Goal: Information Seeking & Learning: Learn about a topic

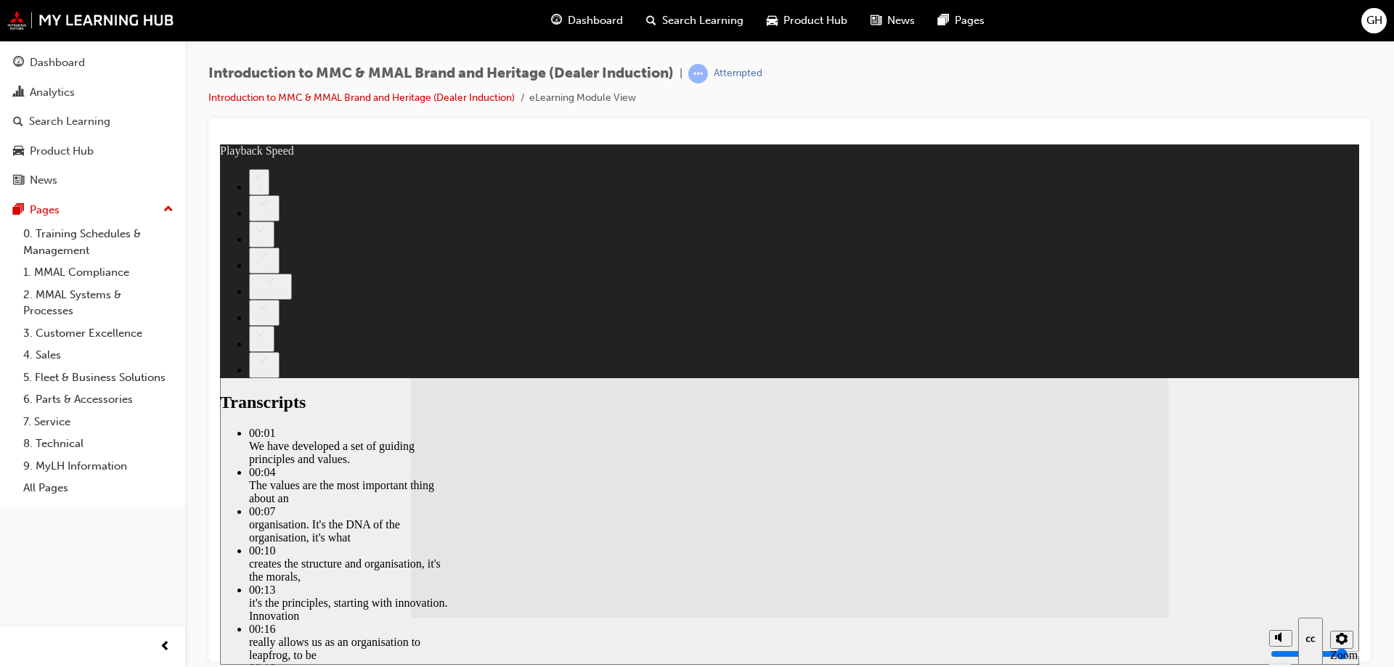
type input "120"
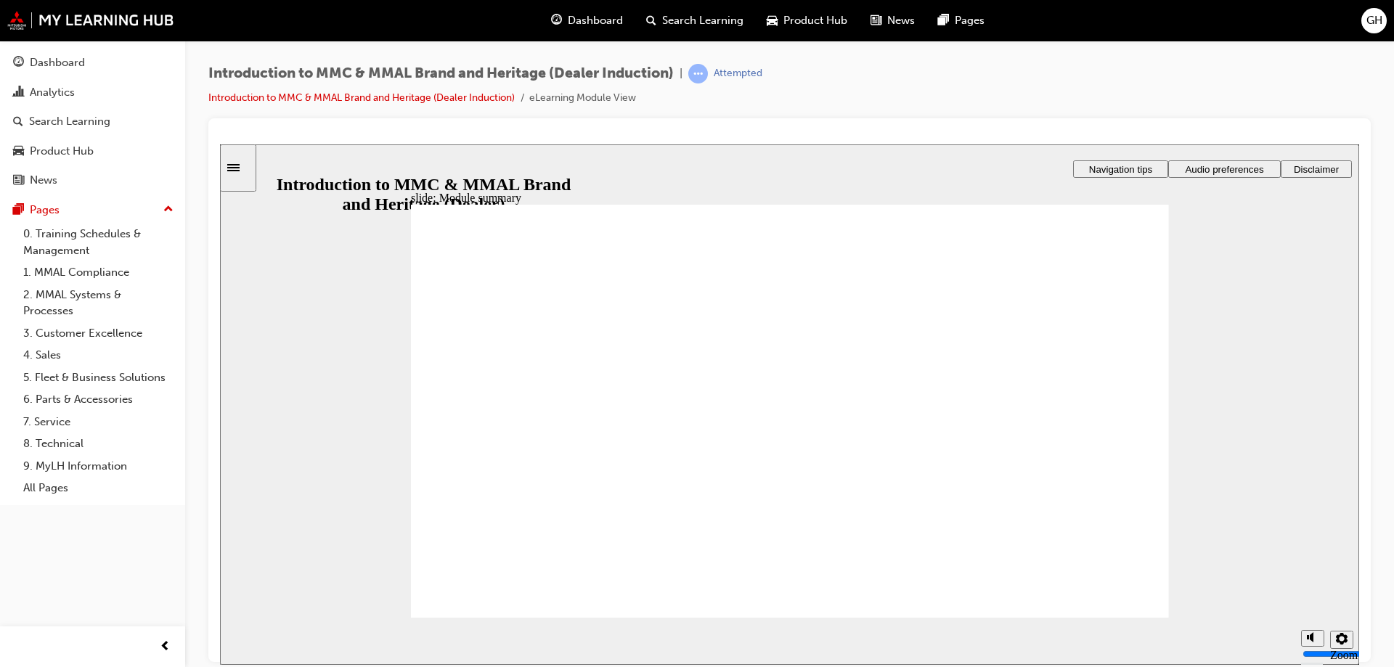
checkbox input "true"
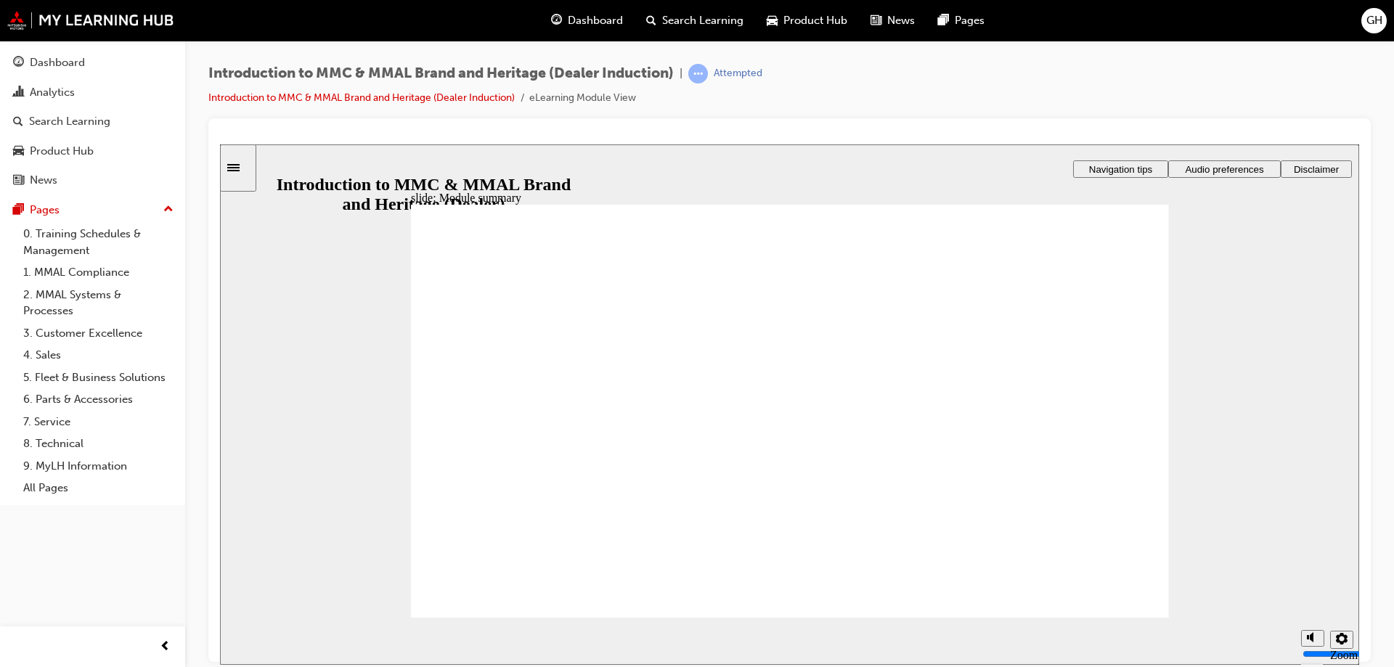
checkbox input "true"
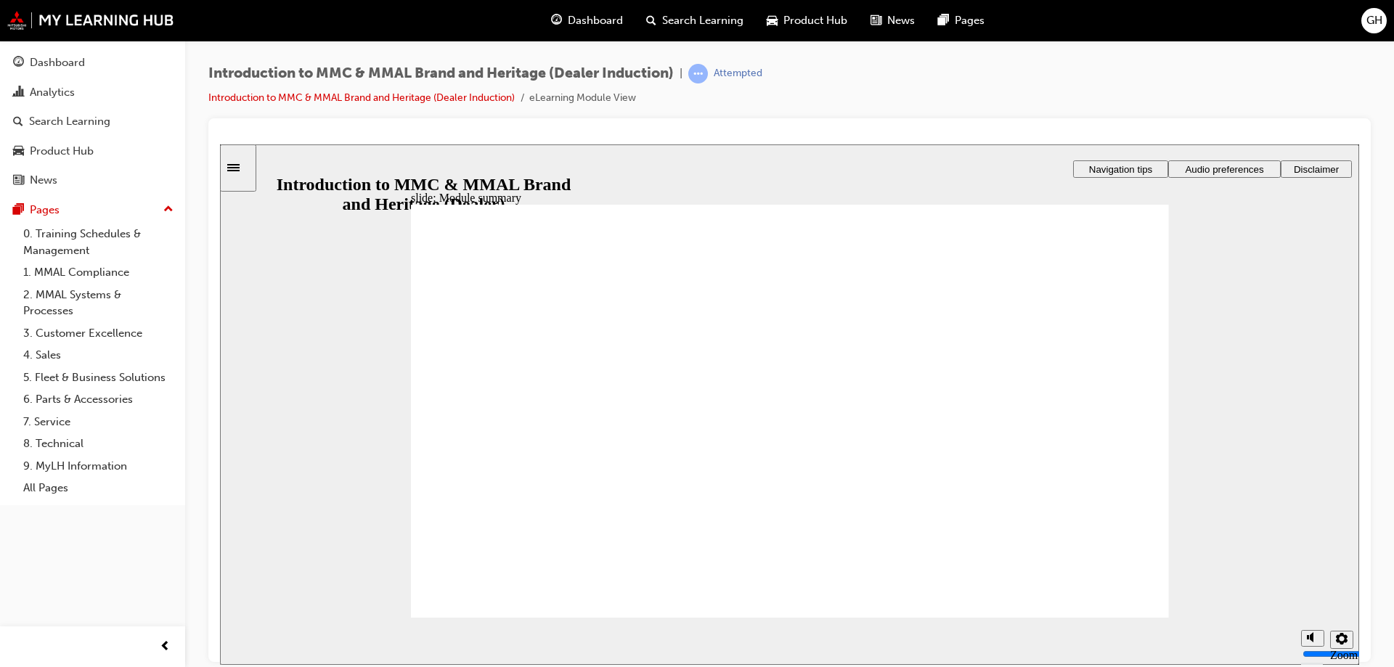
checkbox input "true"
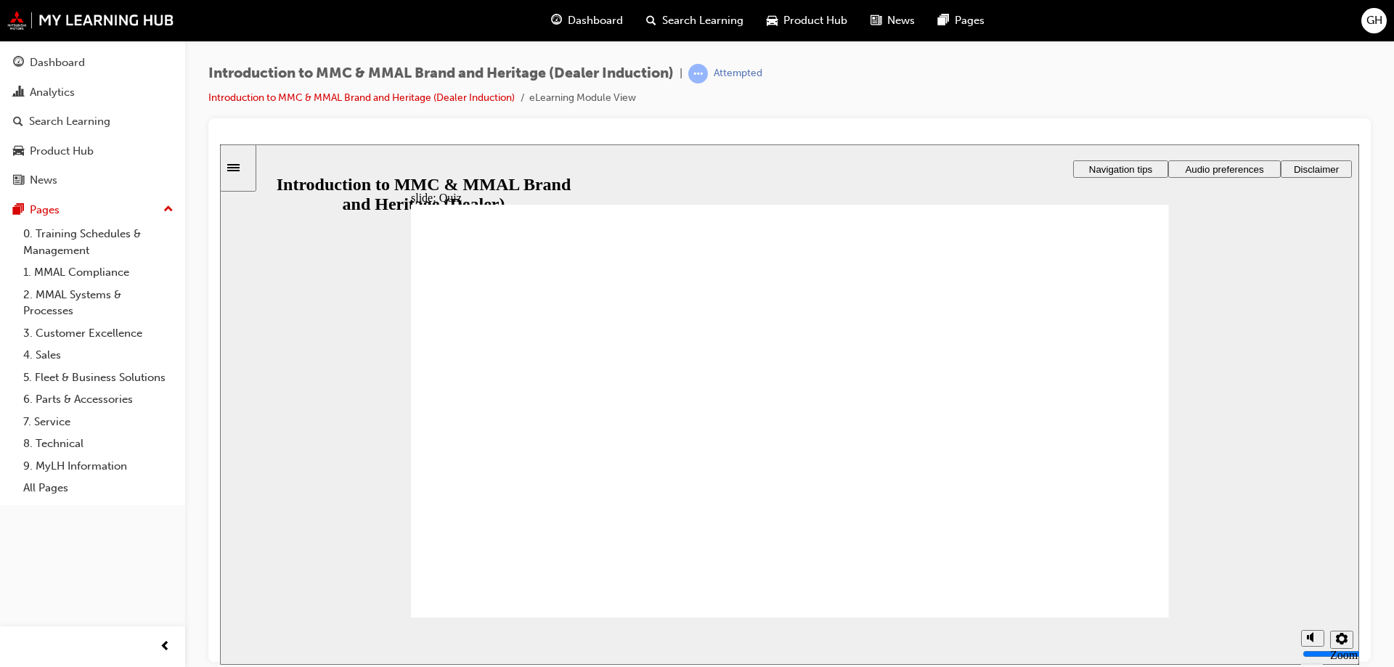
radio input "true"
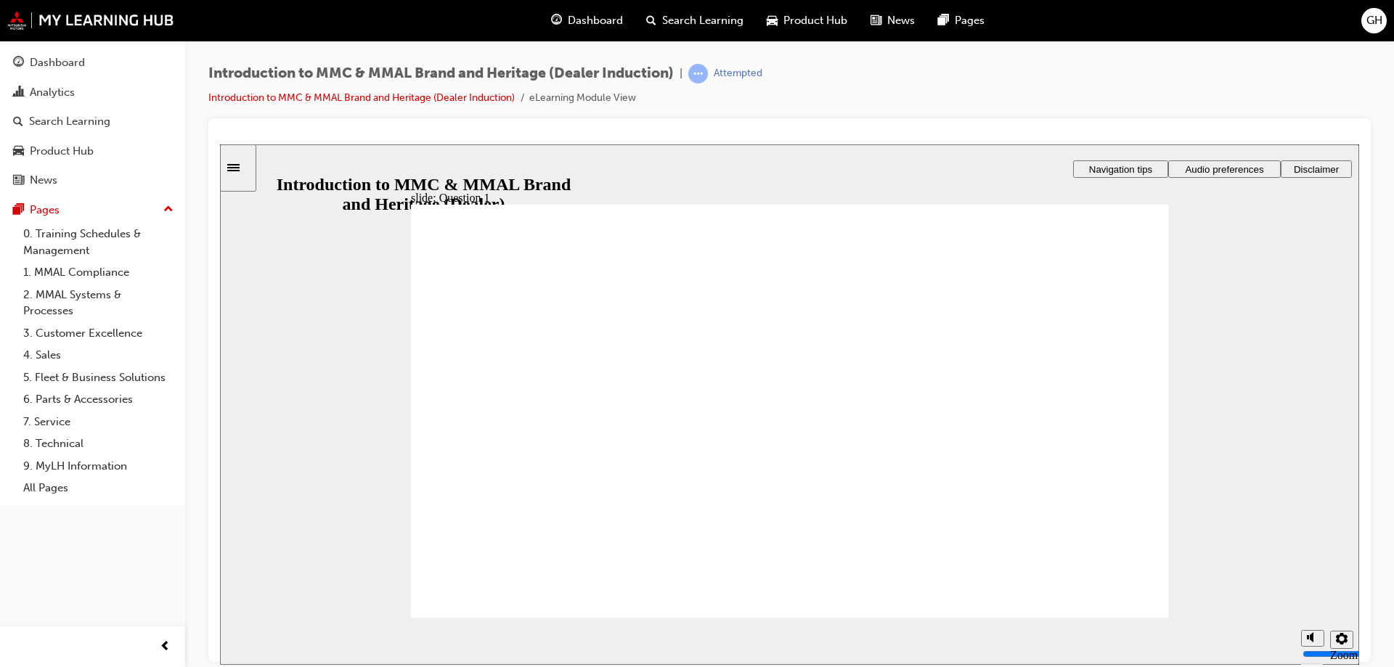
radio input "true"
drag, startPoint x: 444, startPoint y: 450, endPoint x: 558, endPoint y: 594, distance: 183.5
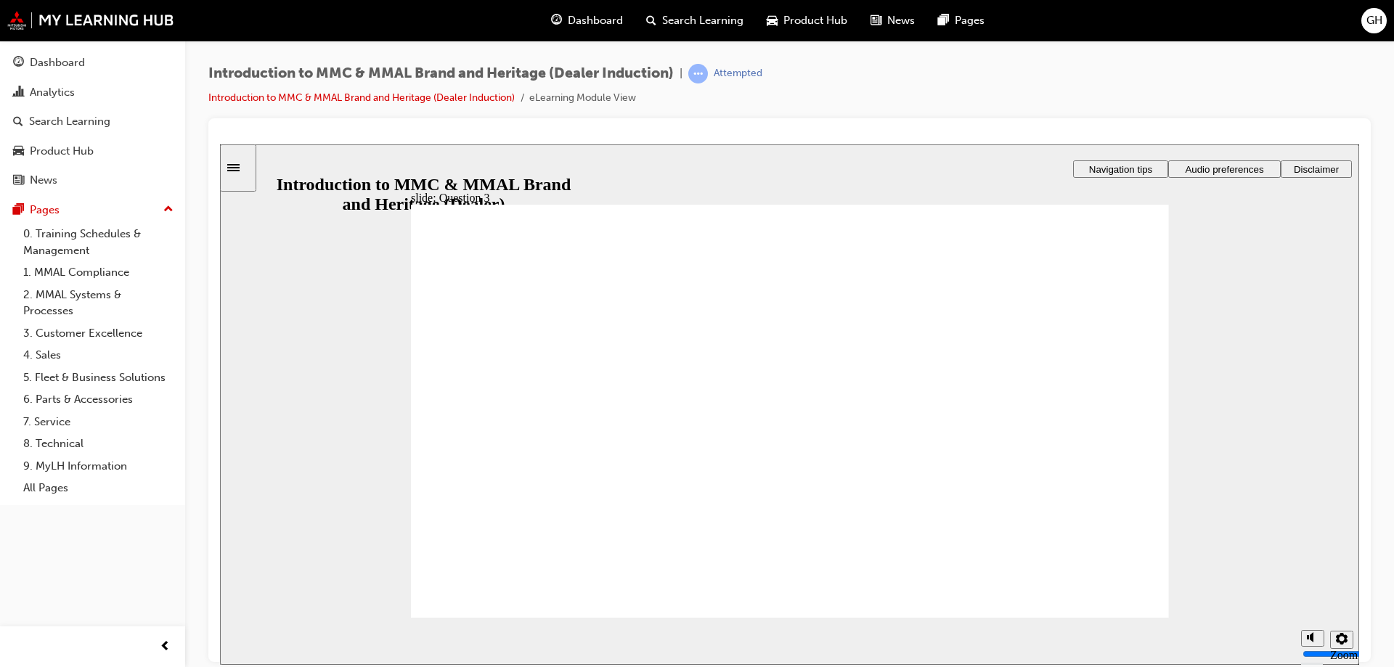
radio input "true"
checkbox input "true"
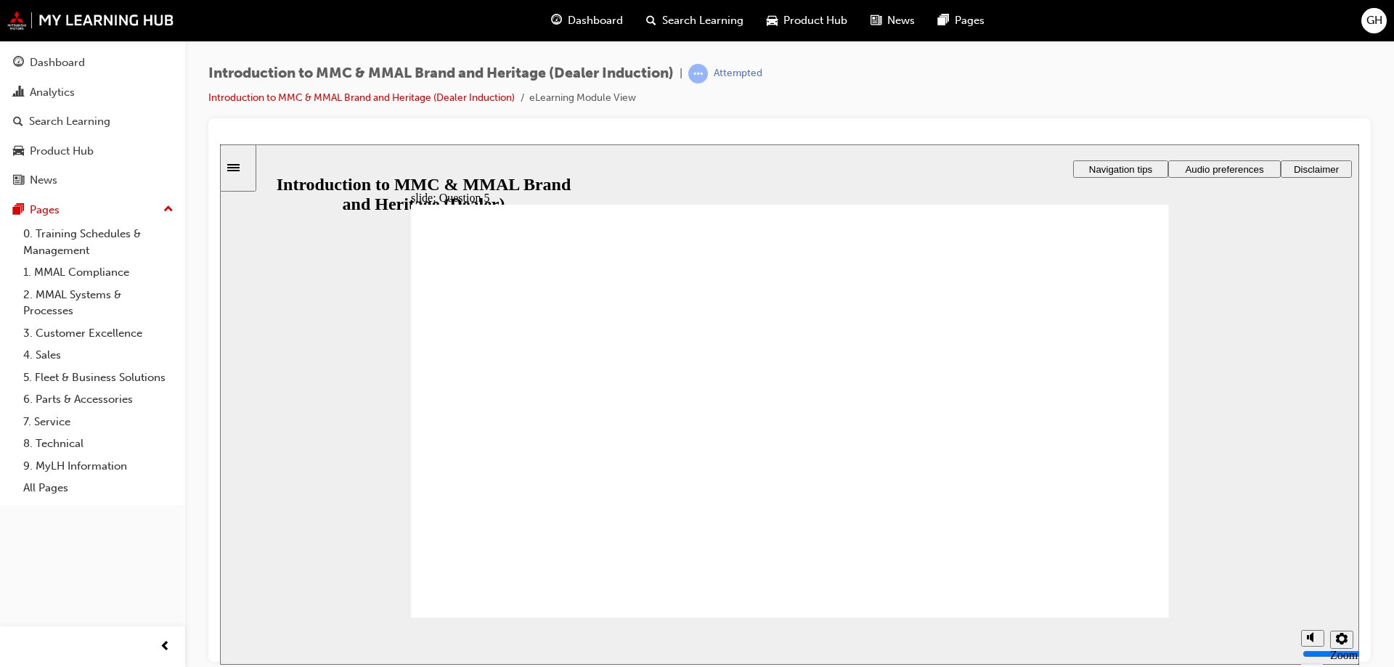
checkbox input "true"
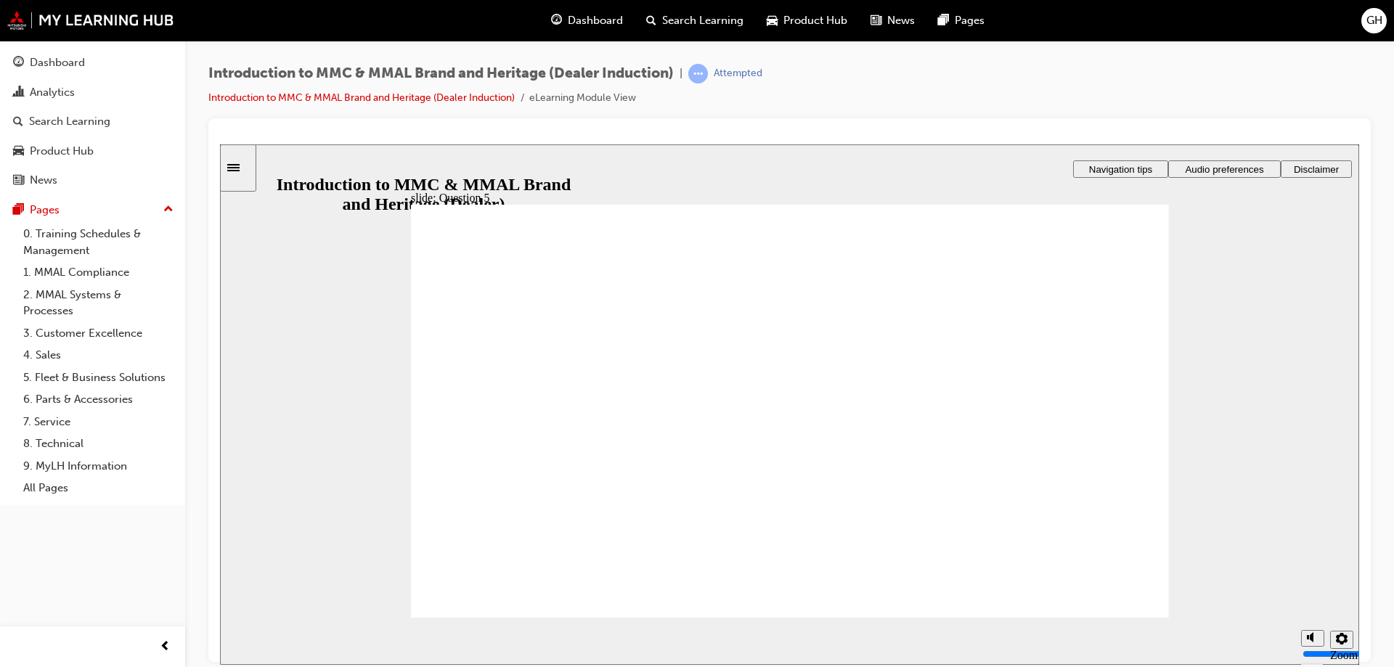
radio input "true"
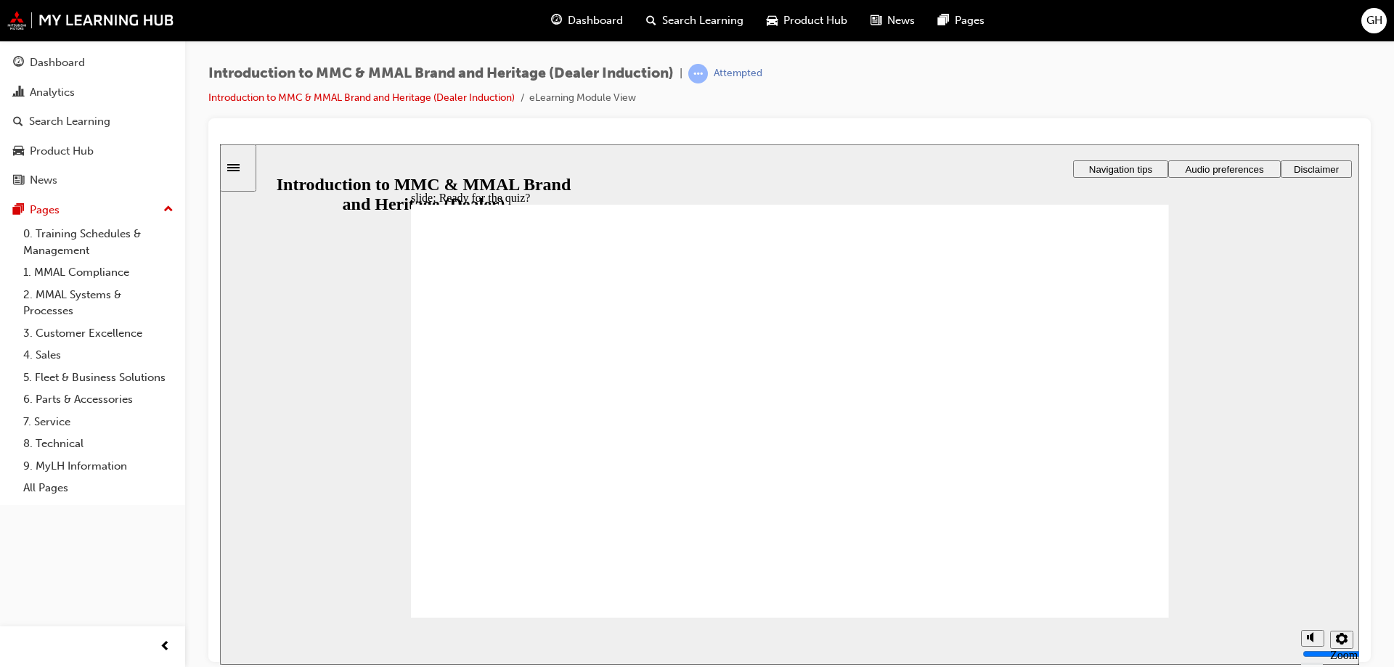
radio input "true"
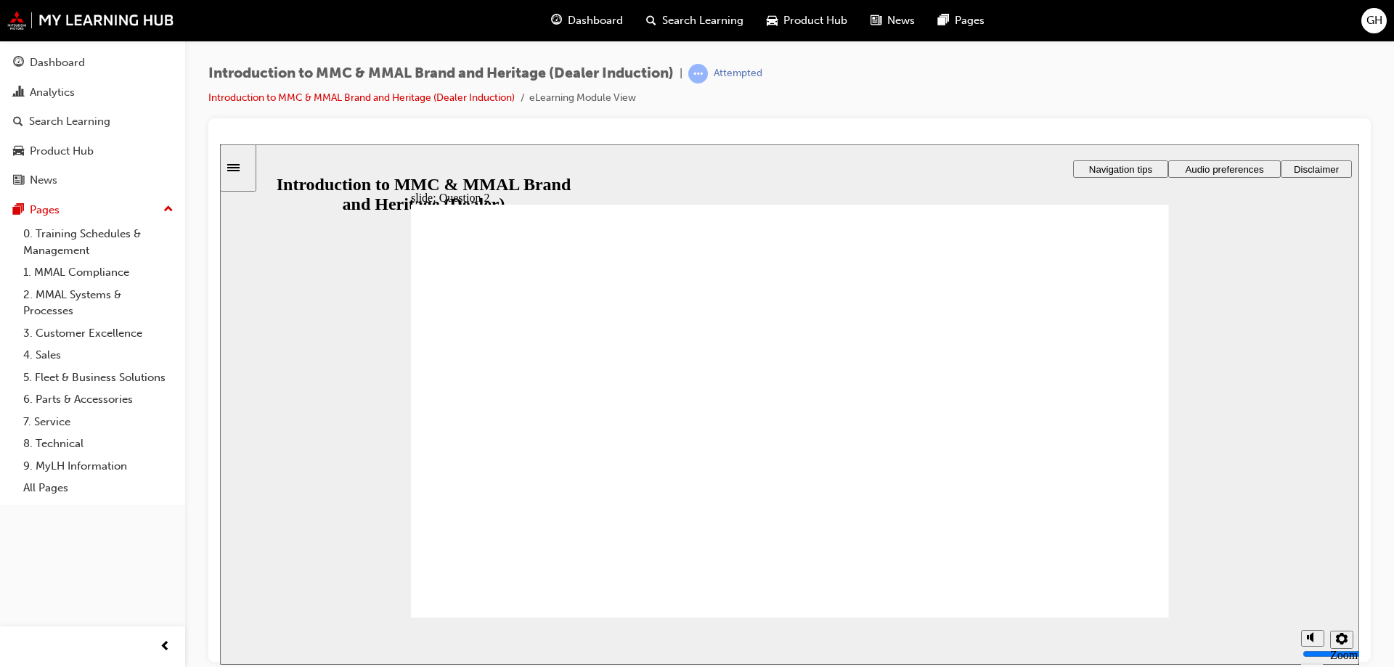
radio input "true"
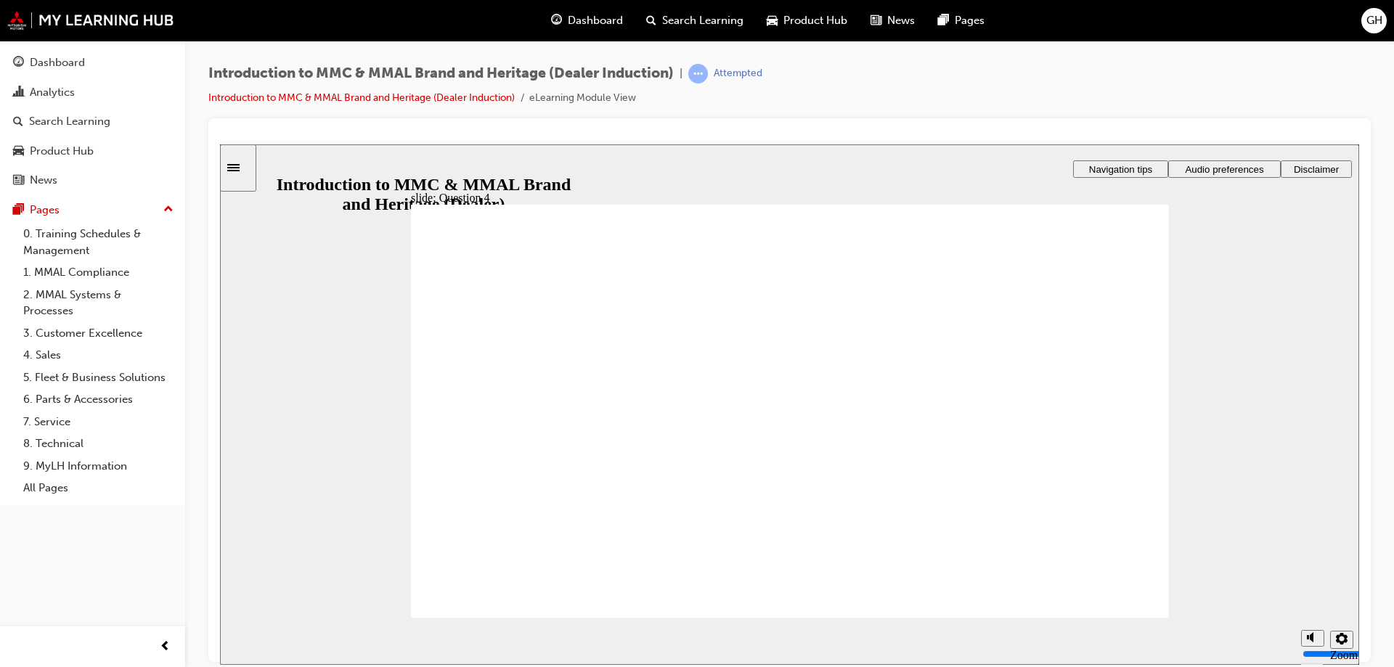
checkbox input "true"
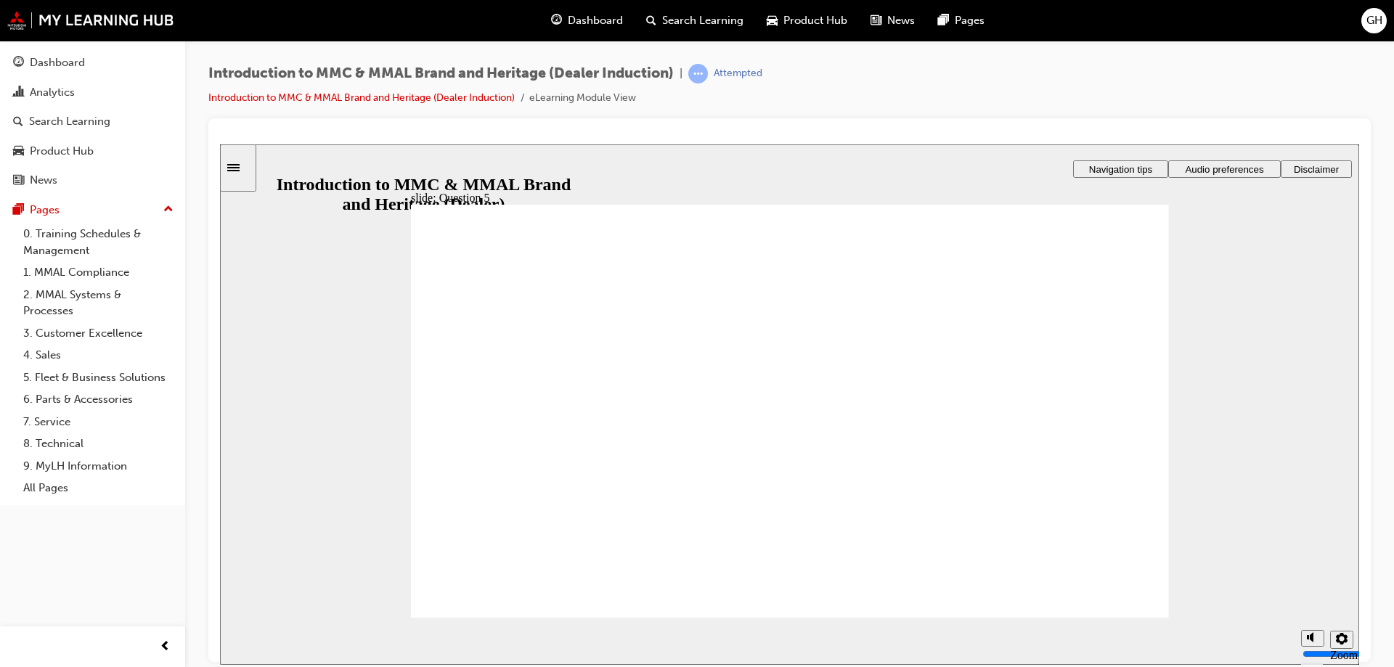
checkbox input "true"
radio input "true"
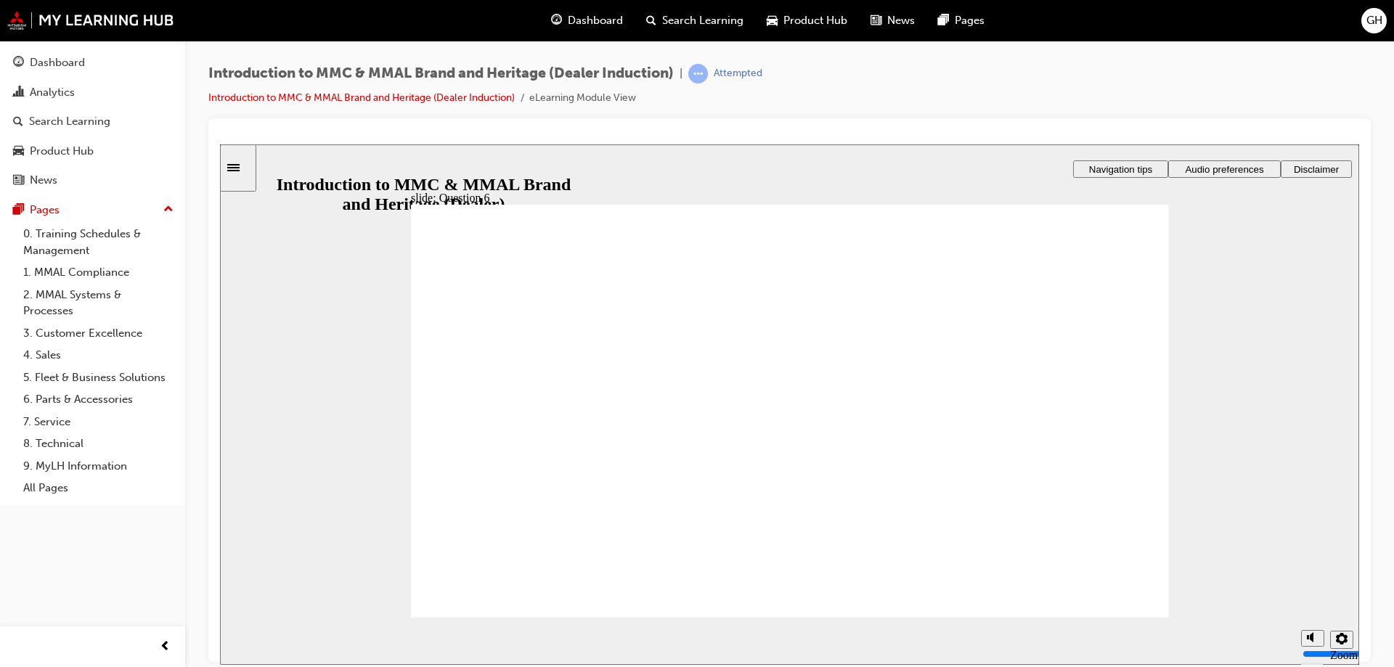
radio input "true"
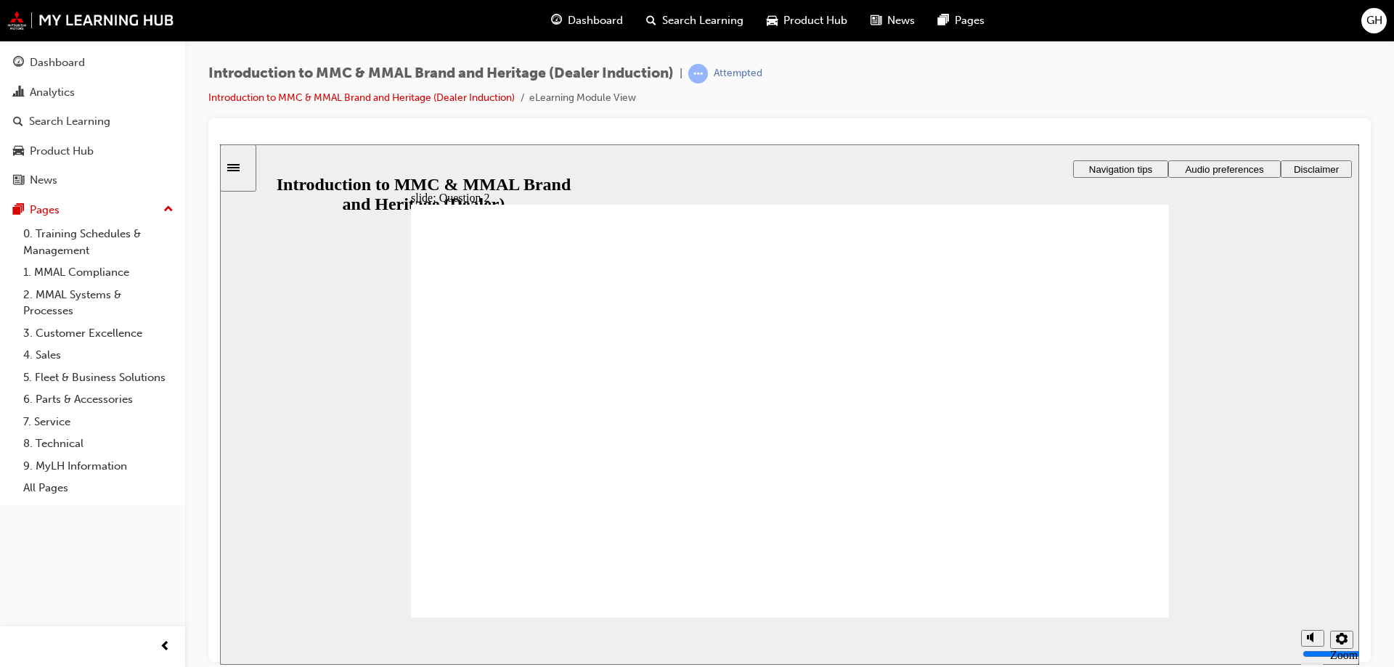
radio input "true"
radio input "false"
radio input "true"
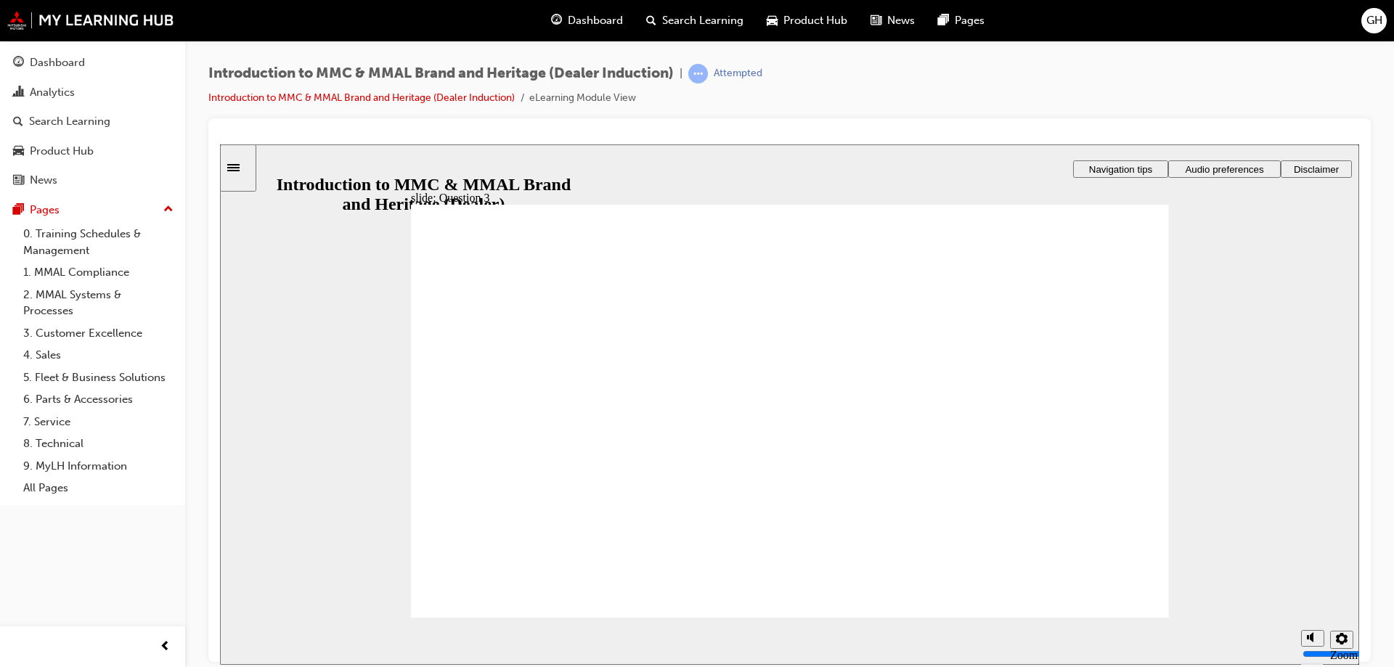
radio input "true"
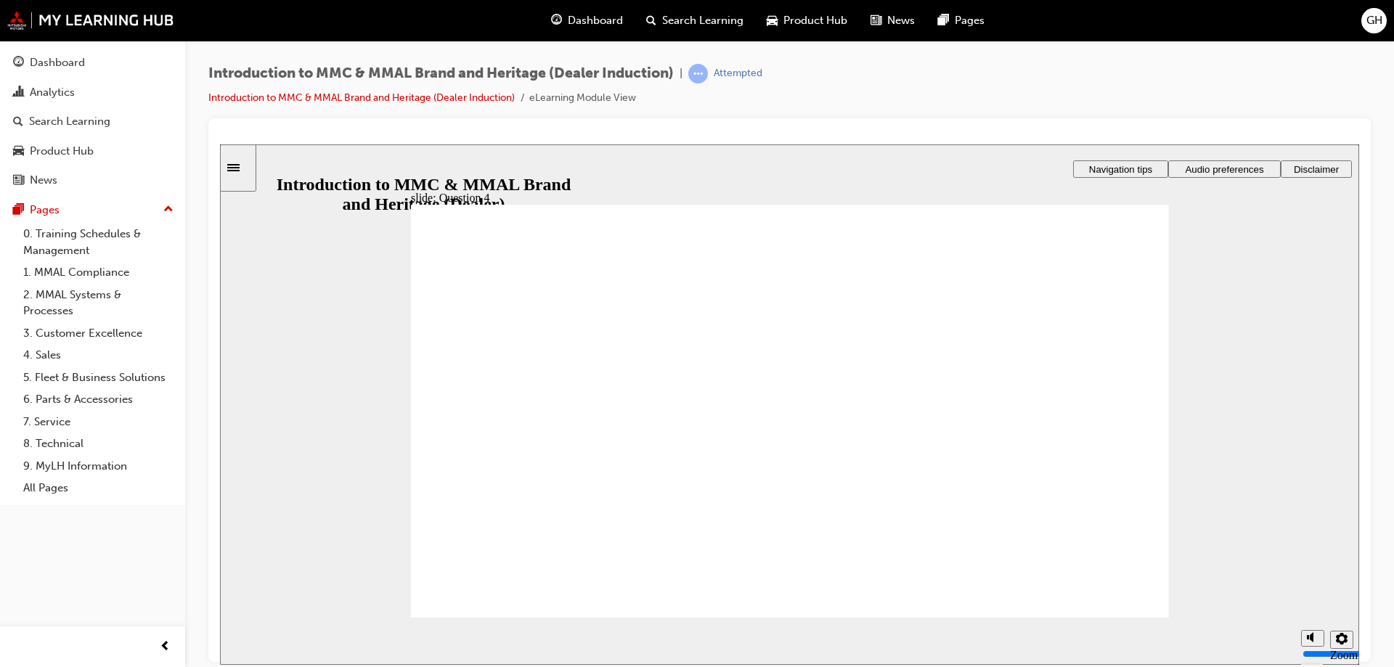
checkbox input "true"
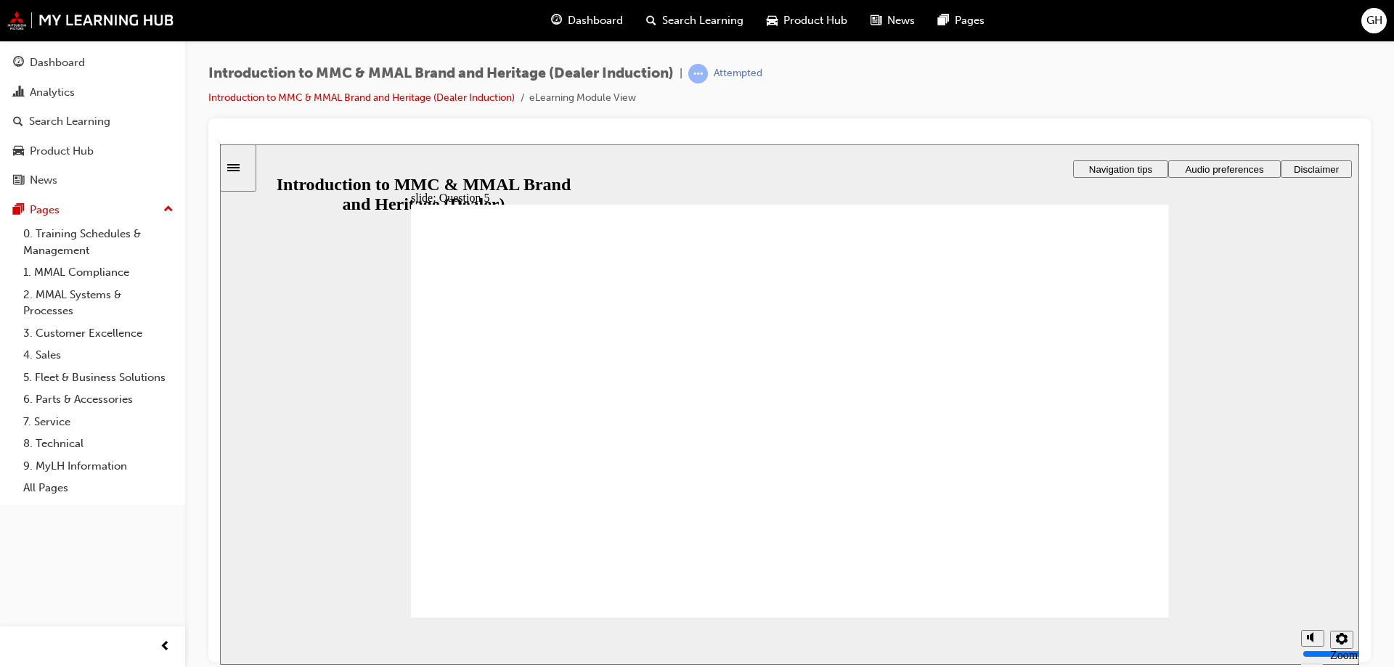
checkbox input "true"
radio input "true"
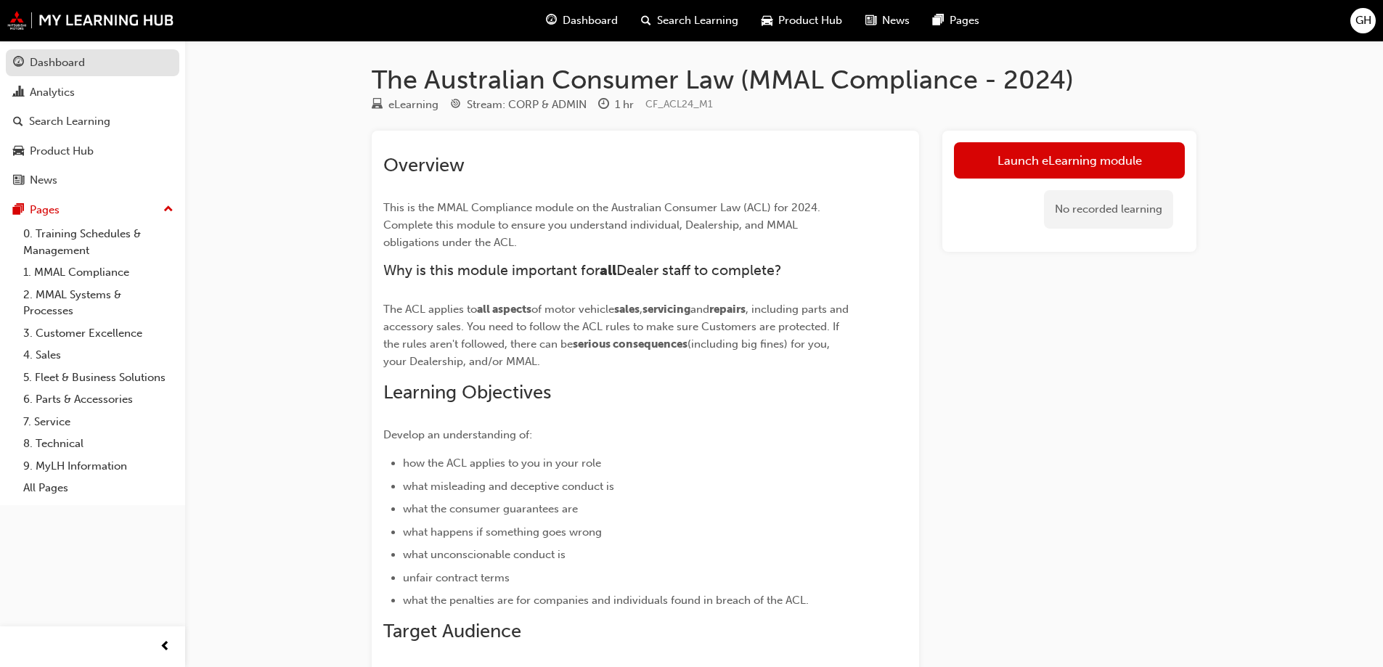
click at [41, 62] on div "Dashboard" at bounding box center [57, 62] width 55 height 17
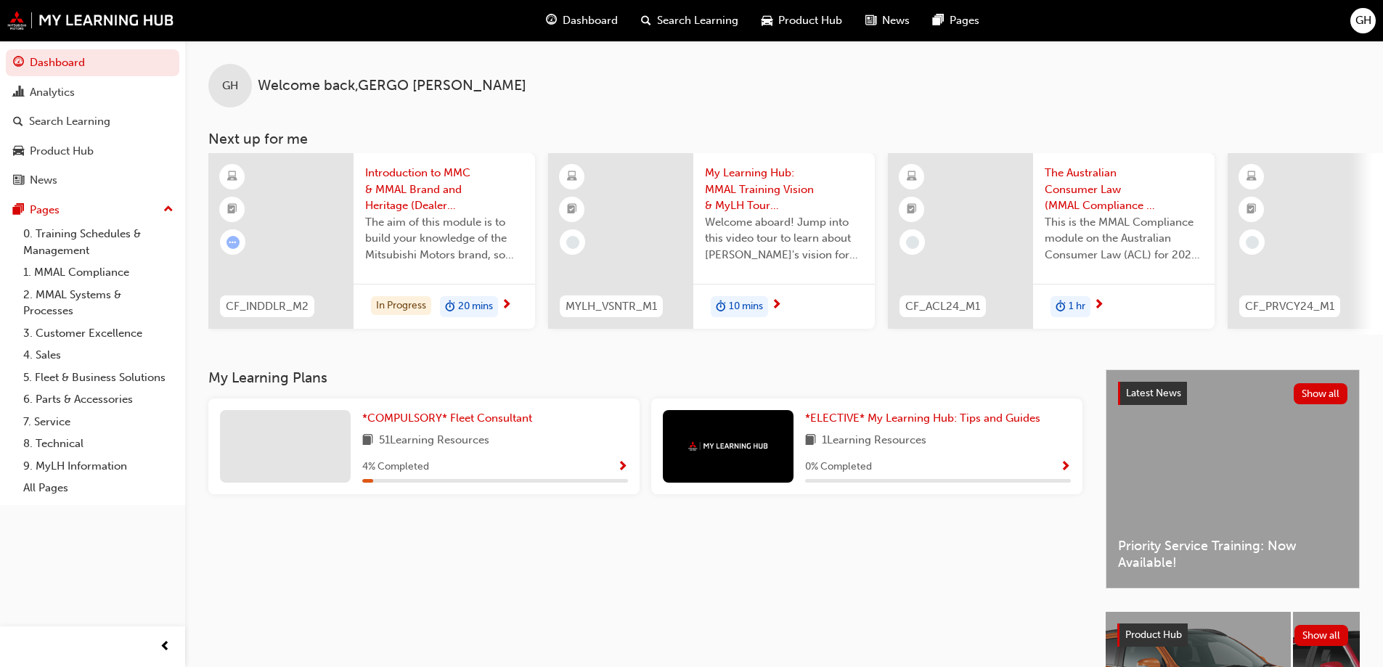
click at [479, 461] on div "*COMPULSORY* Fleet Consultant 51 Learning Resources 4 % Completed" at bounding box center [495, 446] width 266 height 73
click at [613, 470] on div "4 % Completed" at bounding box center [495, 467] width 266 height 18
click at [621, 471] on span "Show Progress" at bounding box center [622, 467] width 11 height 13
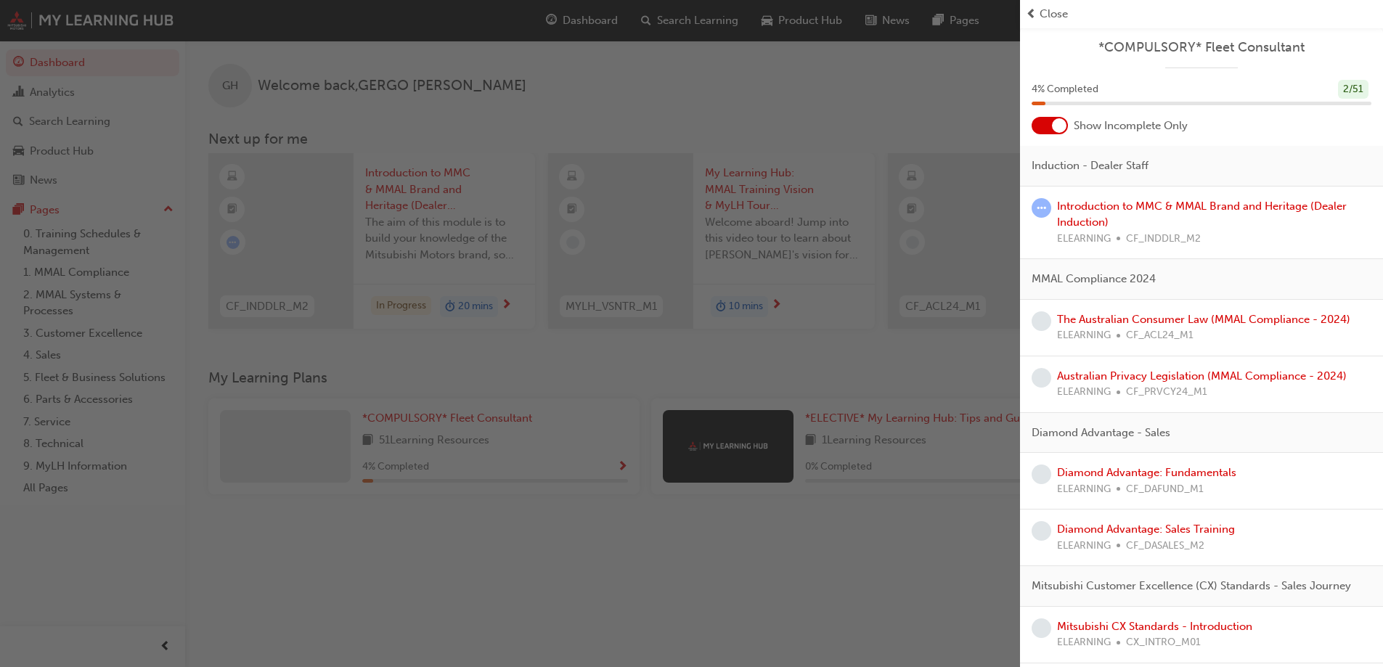
click at [1033, 19] on span "prev-icon" at bounding box center [1031, 14] width 11 height 17
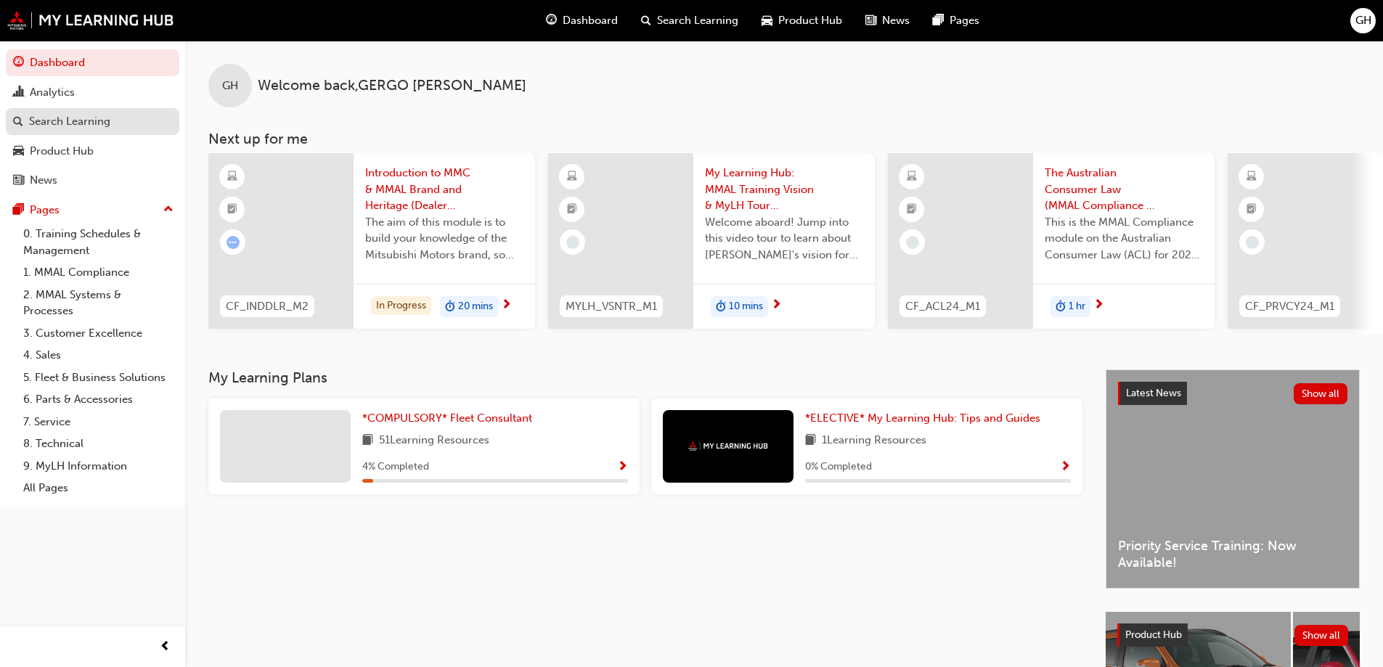
click at [44, 119] on div "Search Learning" at bounding box center [69, 121] width 81 height 17
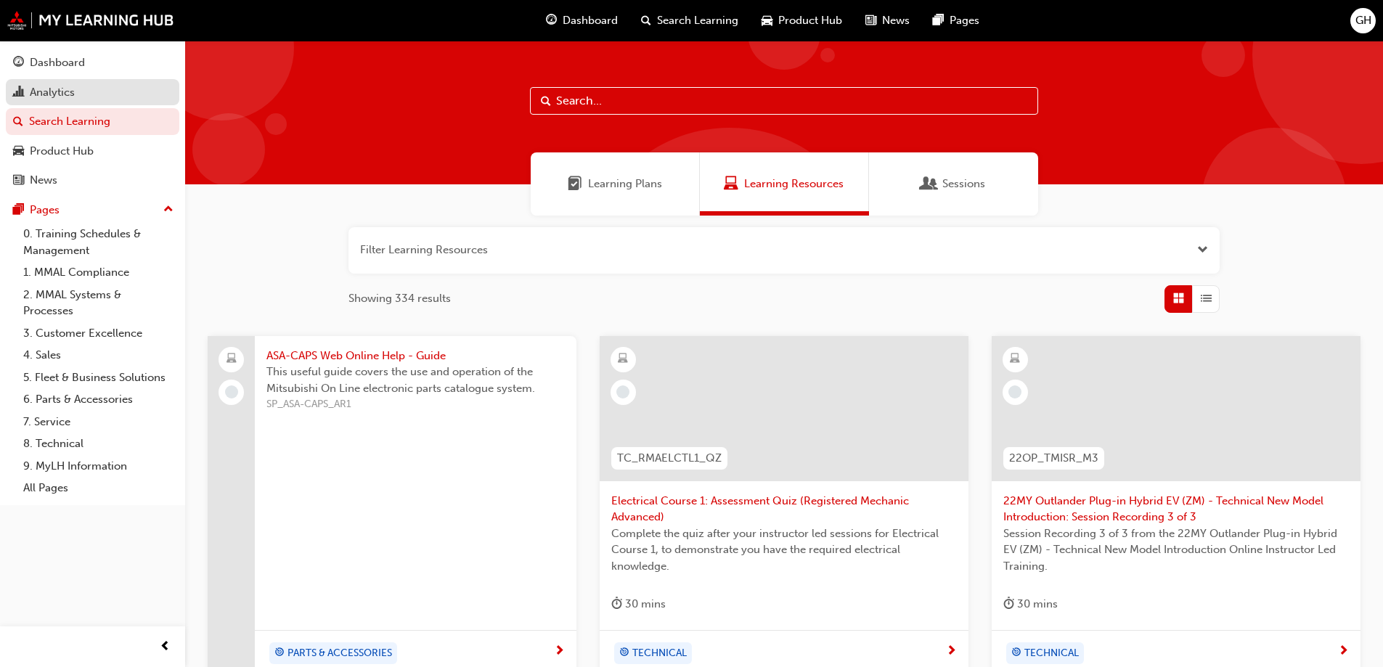
click at [60, 92] on div "Analytics" at bounding box center [52, 92] width 45 height 17
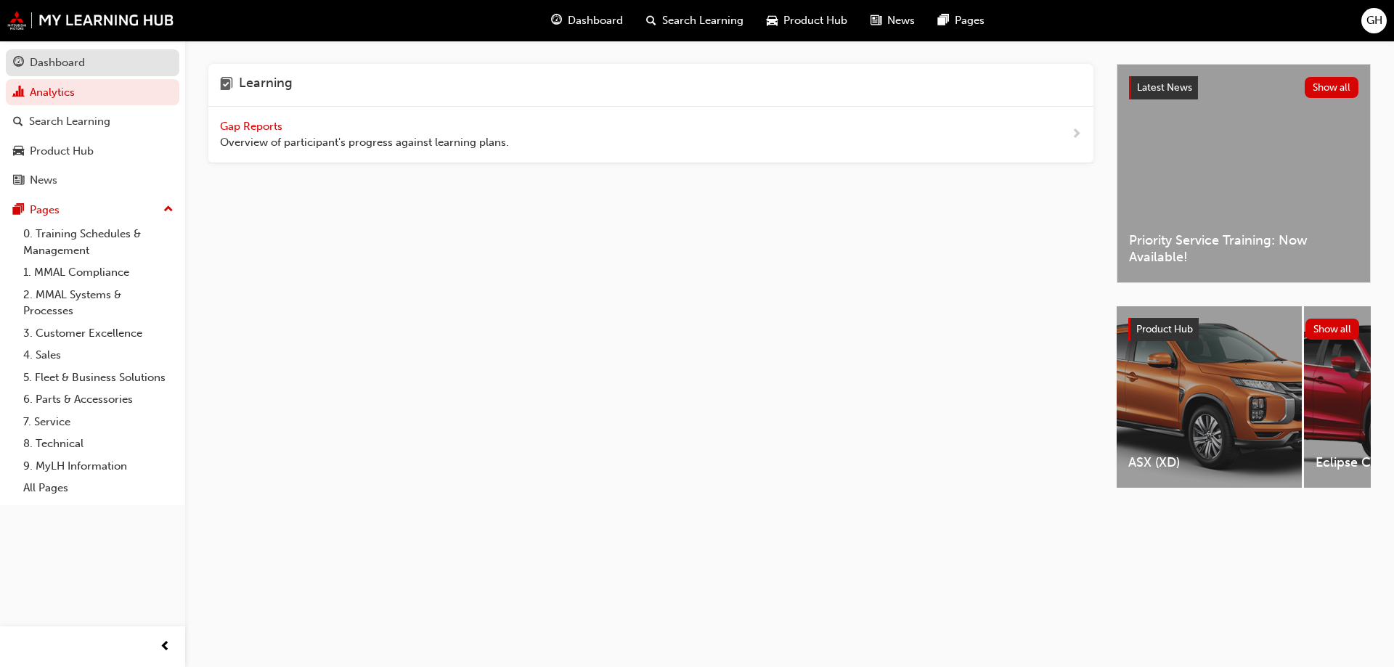
click at [38, 56] on div "Dashboard" at bounding box center [57, 62] width 55 height 17
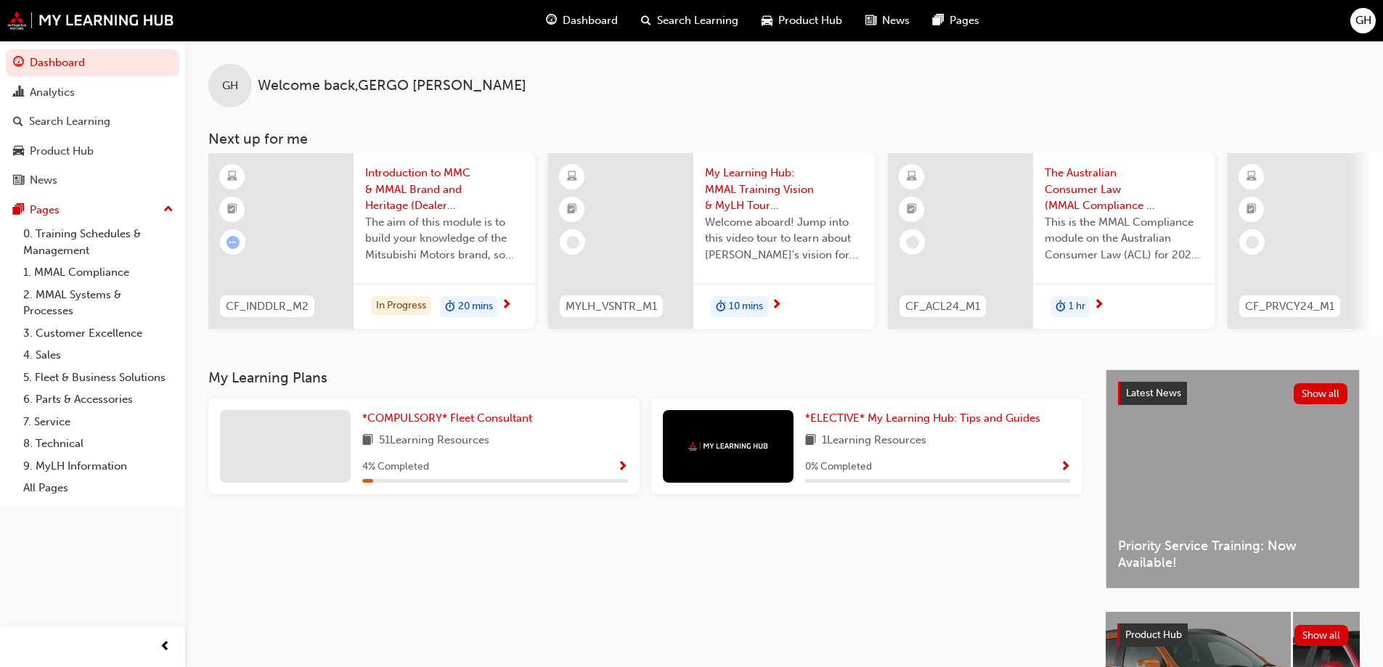
click at [335, 444] on div at bounding box center [285, 446] width 131 height 73
click at [418, 447] on span "51 Learning Resources" at bounding box center [434, 441] width 110 height 18
click at [426, 424] on span "*COMPULSORY* Fleet Consultant" at bounding box center [447, 418] width 170 height 13
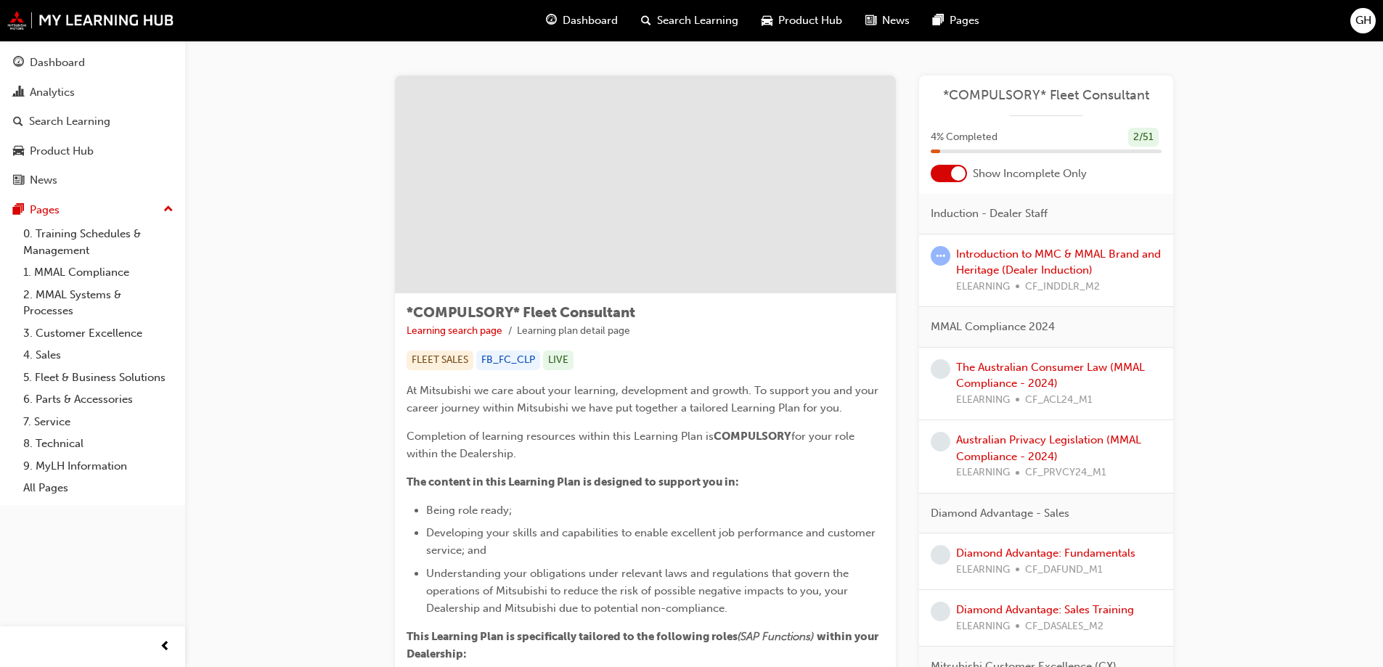
click at [998, 97] on span "*COMPULSORY* Fleet Consultant" at bounding box center [1046, 95] width 231 height 17
click at [51, 147] on div "Product Hub" at bounding box center [62, 151] width 64 height 17
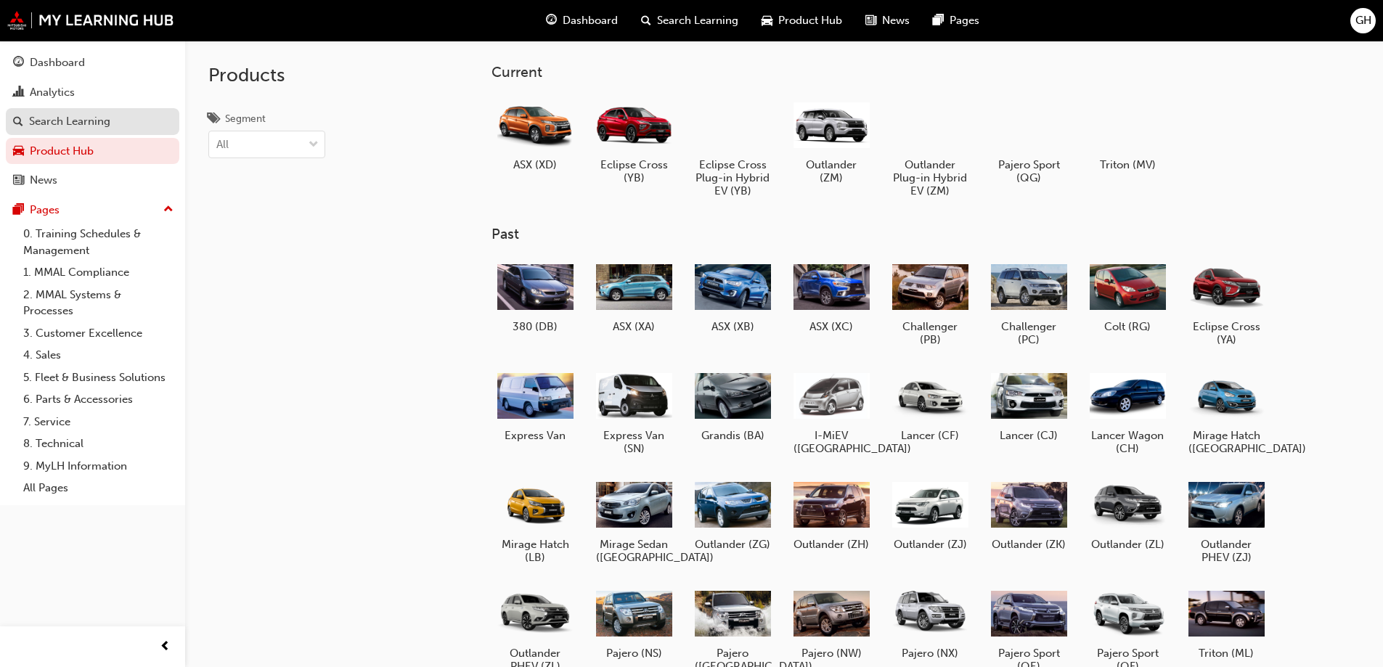
click at [57, 133] on link "Search Learning" at bounding box center [93, 121] width 174 height 27
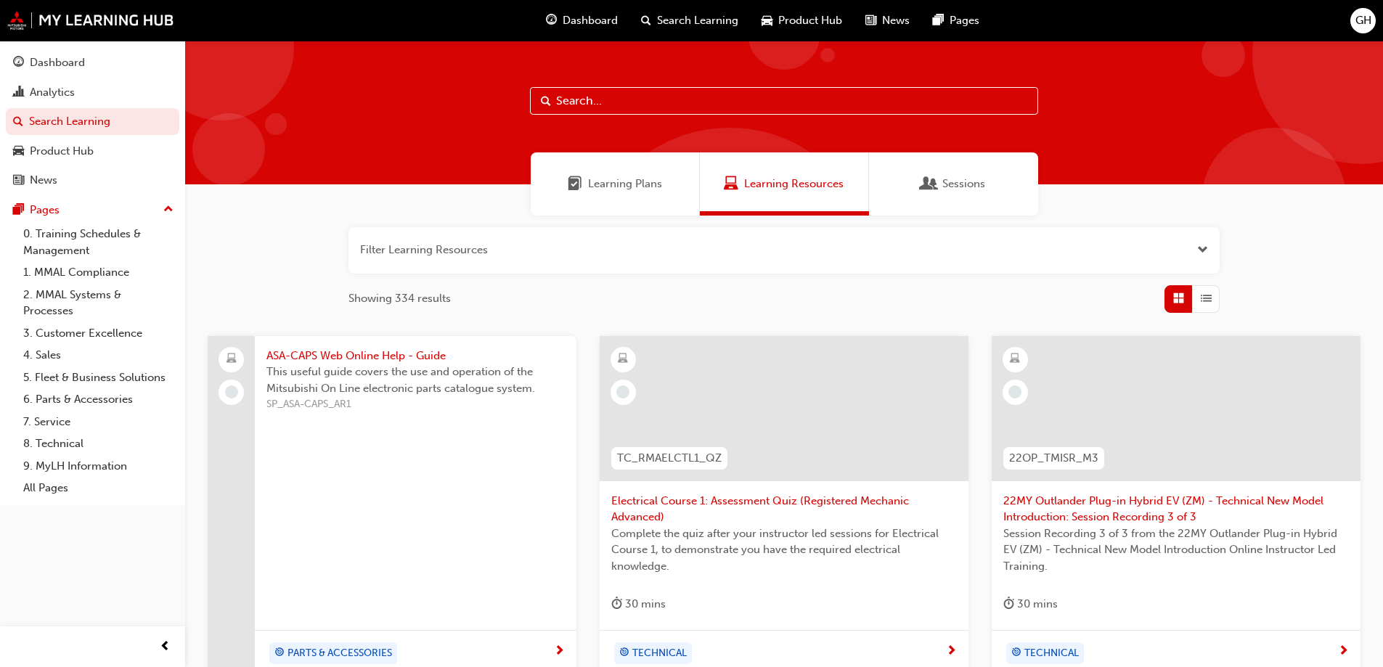
click at [649, 187] on span "Learning Plans" at bounding box center [625, 184] width 74 height 17
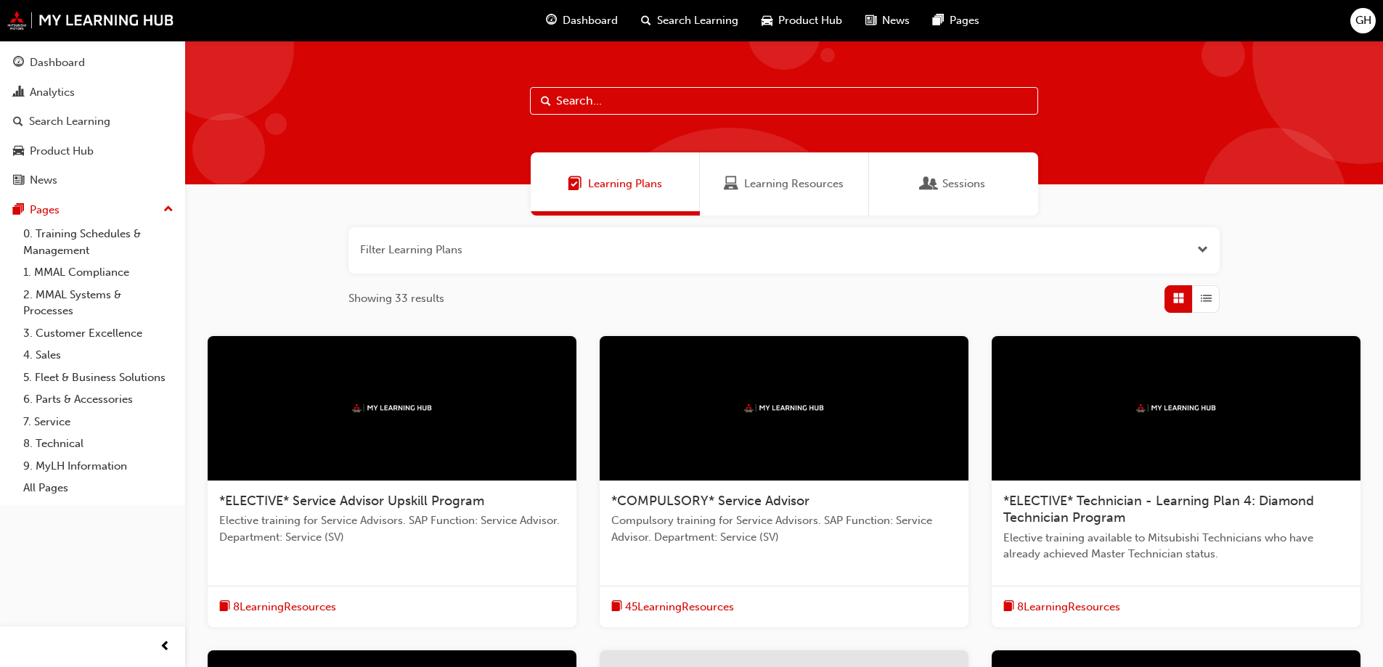
click at [974, 187] on span "Sessions" at bounding box center [964, 184] width 43 height 17
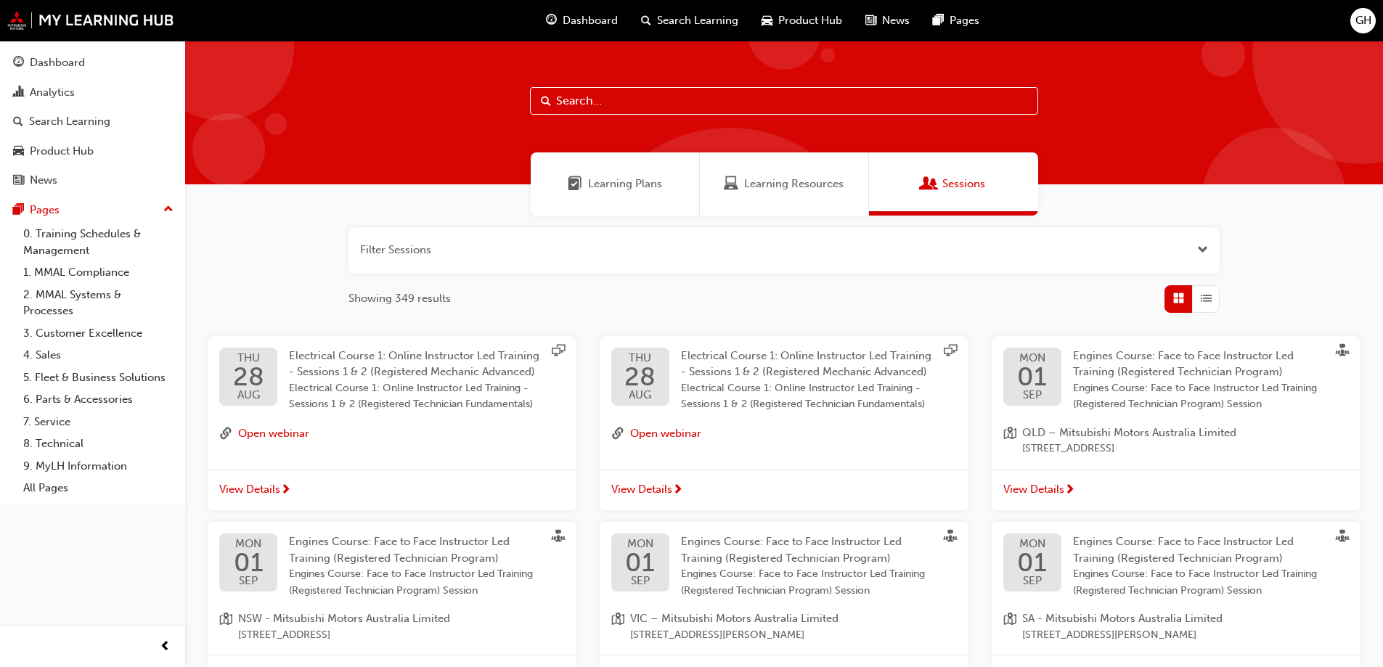
click at [546, 22] on span "guage-icon" at bounding box center [551, 21] width 11 height 18
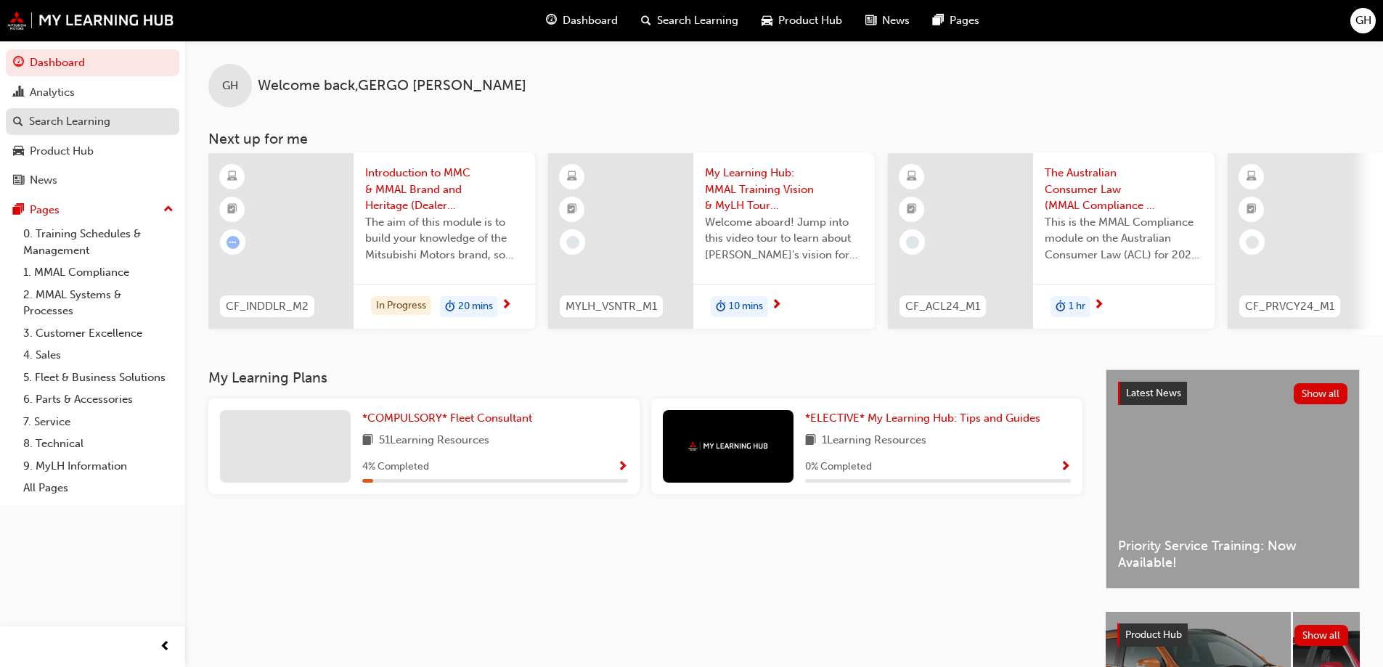
click at [115, 126] on div "Search Learning" at bounding box center [92, 122] width 159 height 18
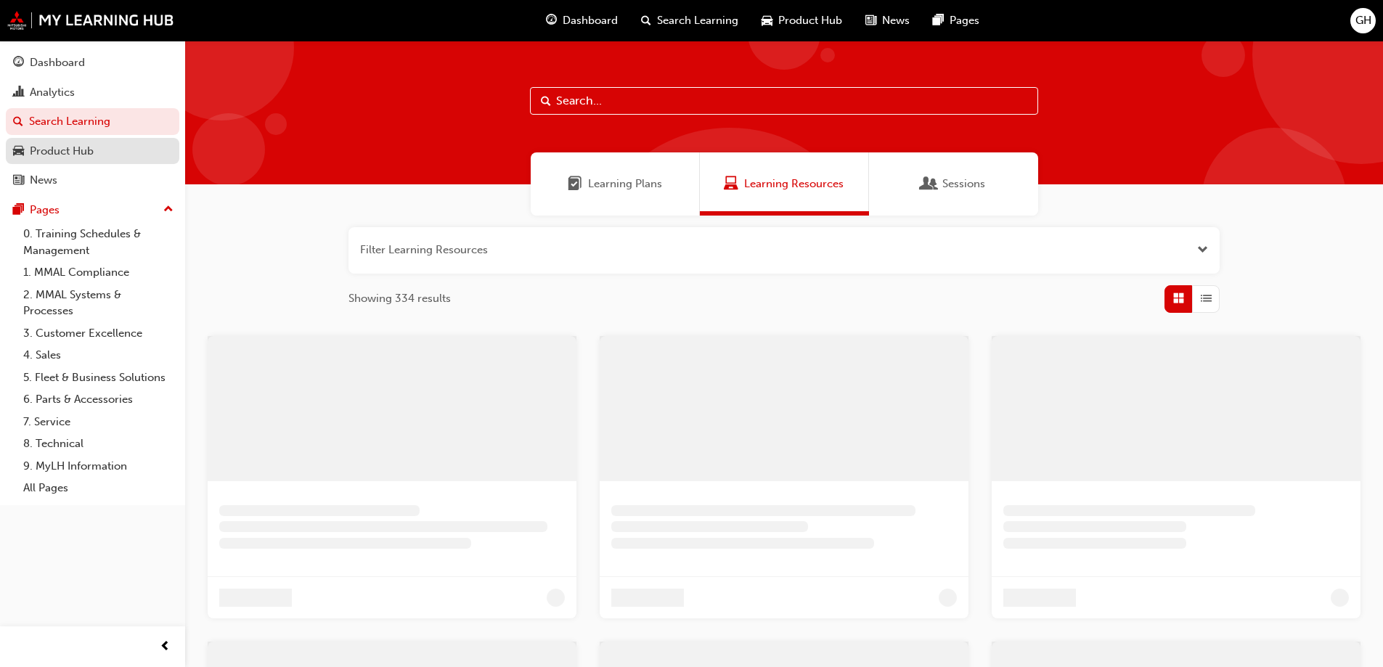
click at [98, 144] on div "Product Hub" at bounding box center [92, 151] width 159 height 18
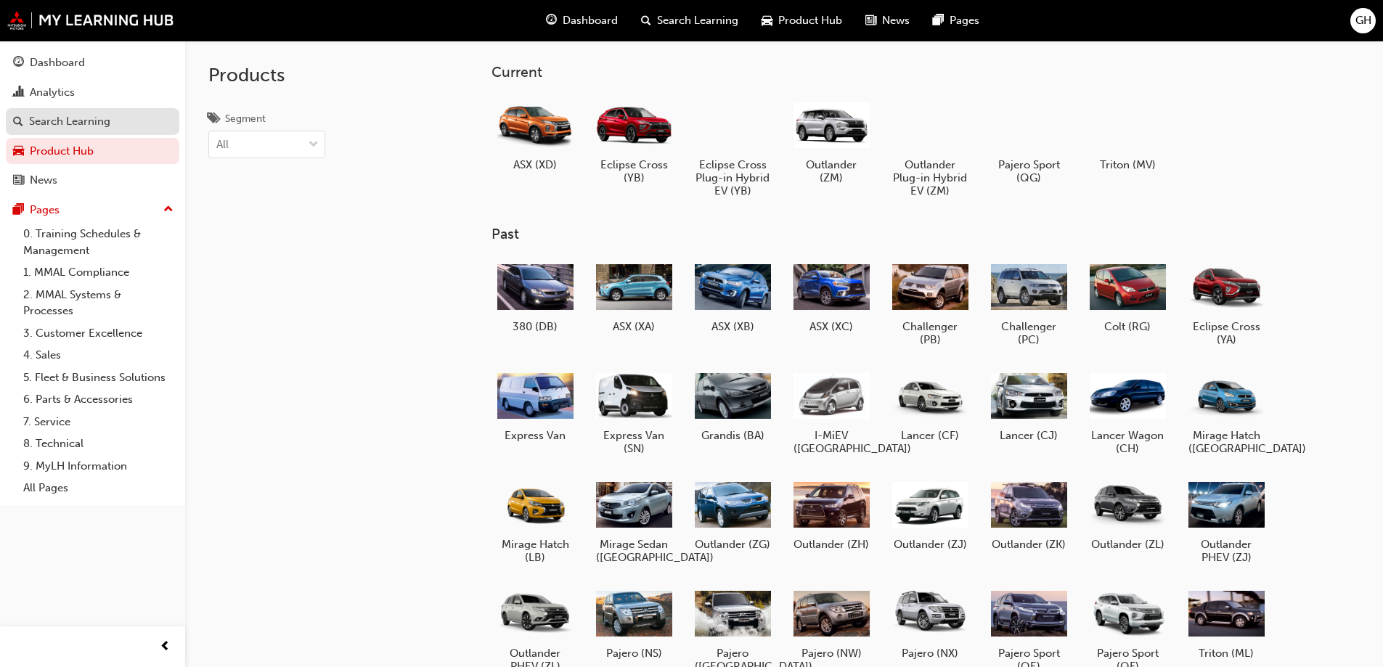
click at [89, 121] on div "Search Learning" at bounding box center [69, 121] width 81 height 17
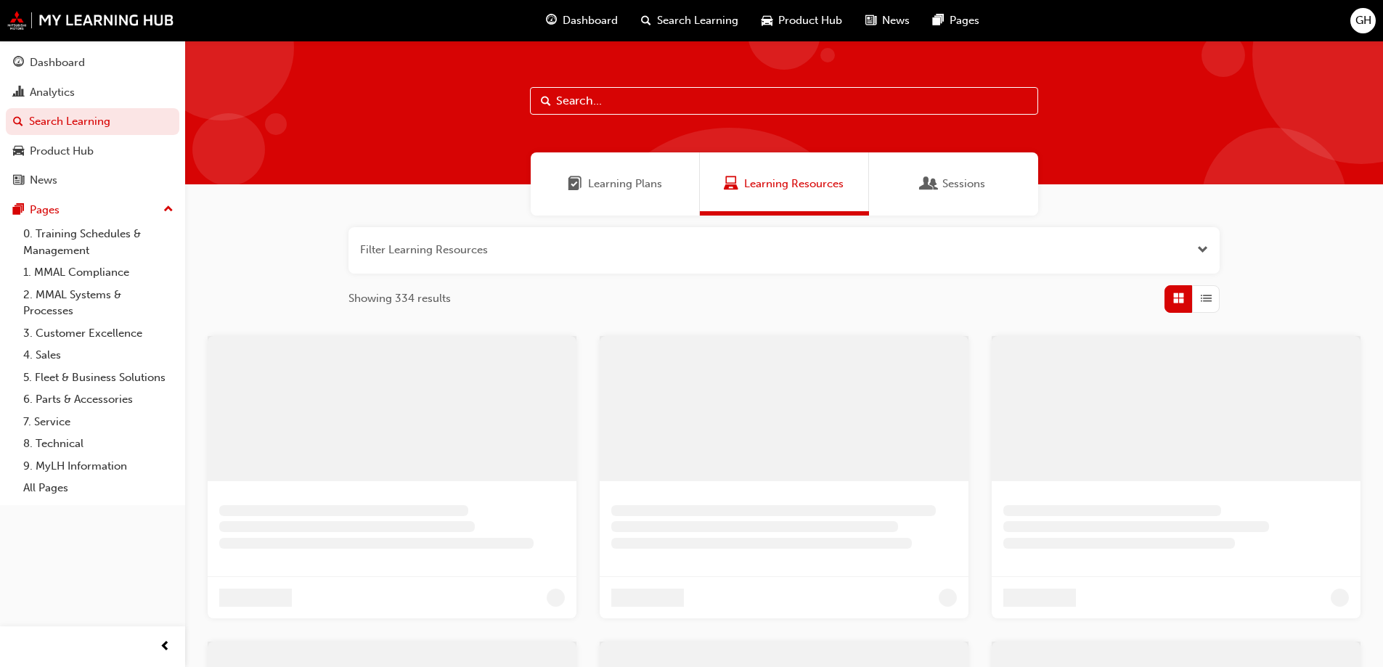
click at [582, 184] on span "Learning Plans" at bounding box center [575, 184] width 15 height 17
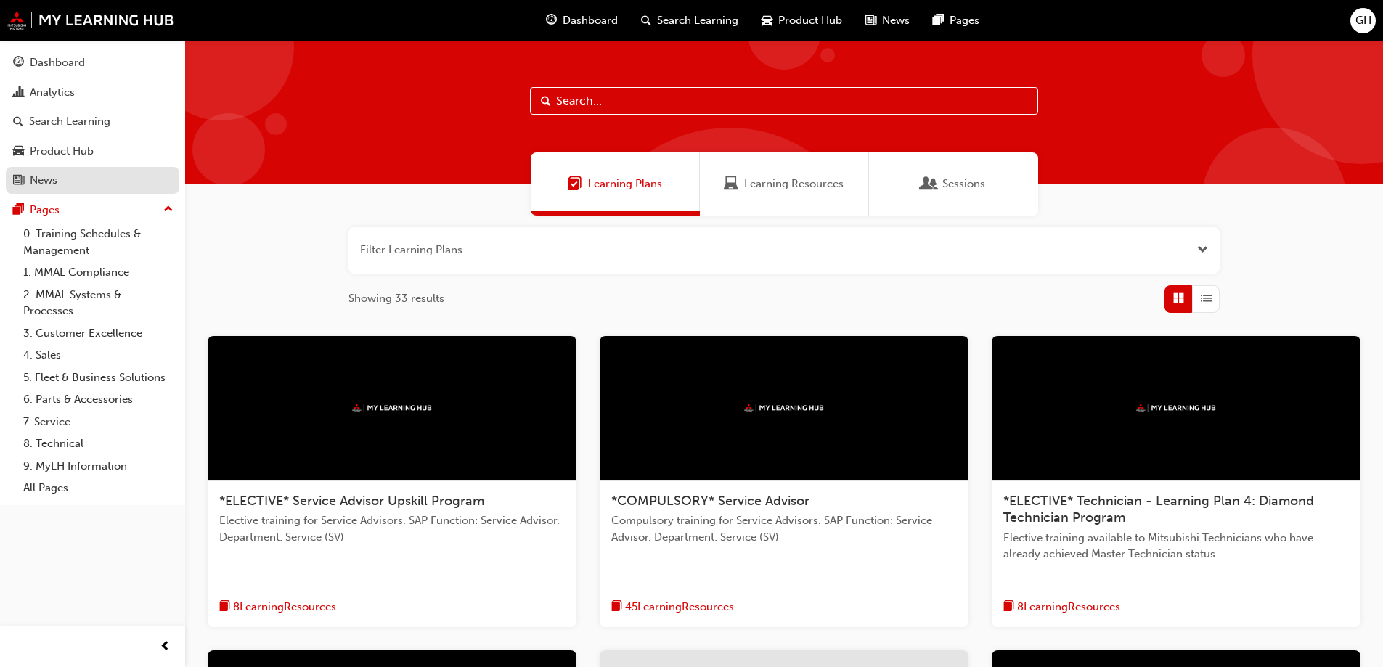
click at [126, 182] on div "News" at bounding box center [92, 180] width 159 height 18
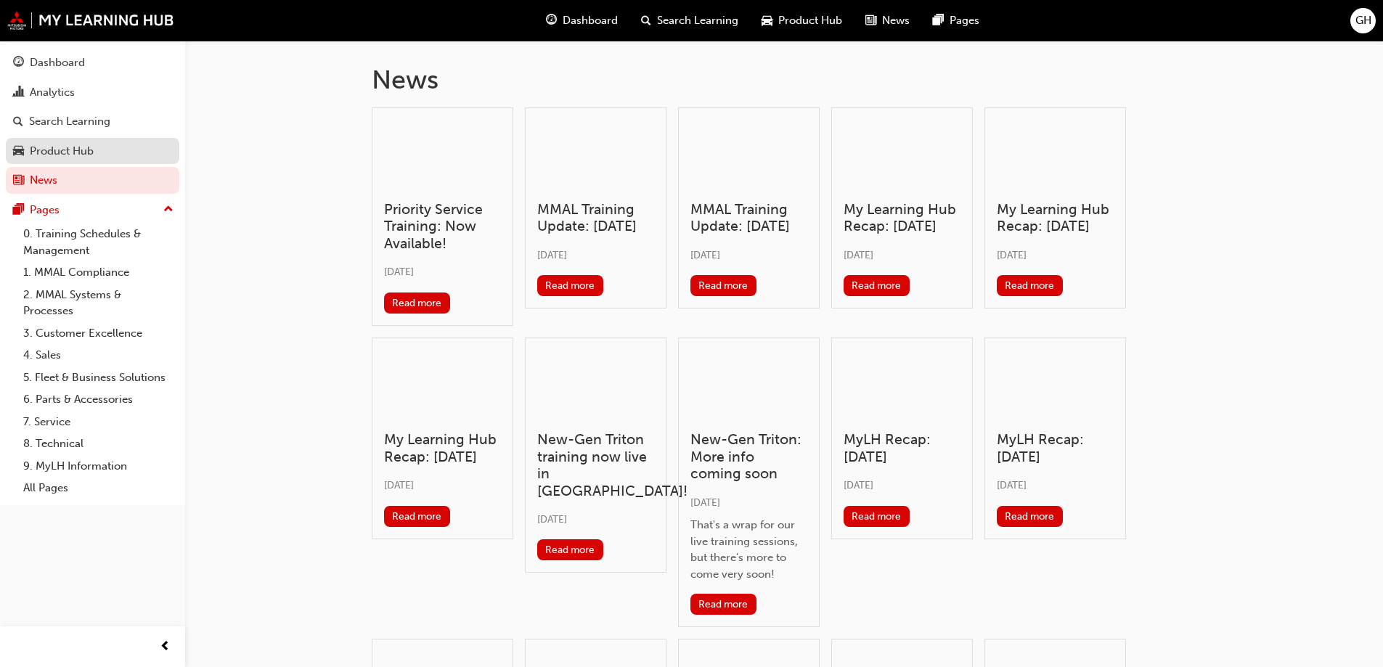
click at [89, 153] on div "Product Hub" at bounding box center [62, 151] width 64 height 17
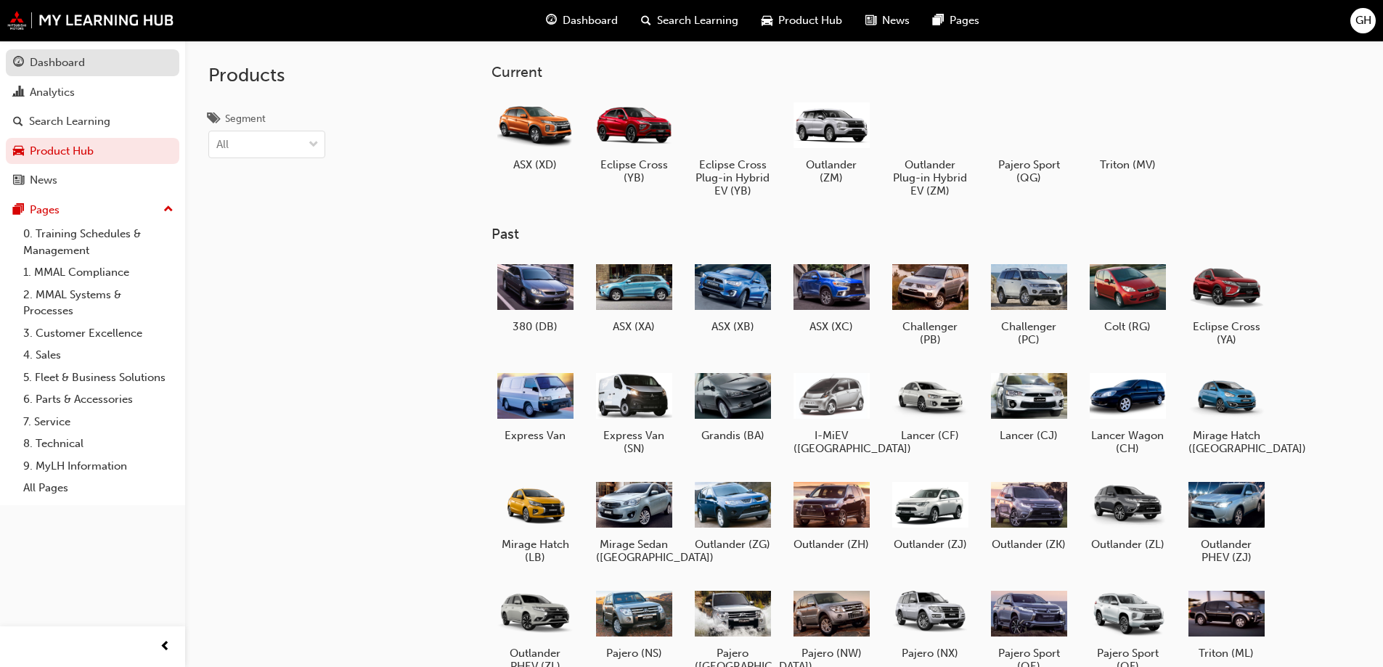
click at [53, 69] on div "Dashboard" at bounding box center [57, 62] width 55 height 17
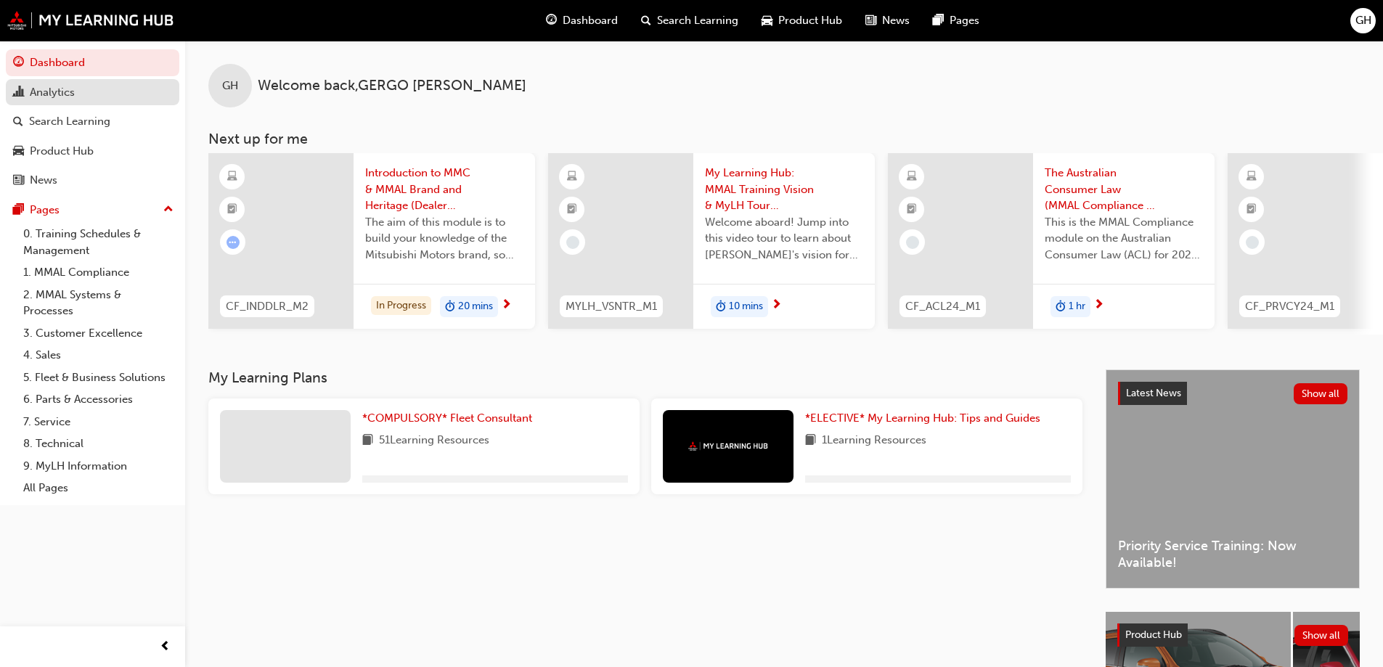
click at [52, 95] on div "Analytics" at bounding box center [52, 92] width 45 height 17
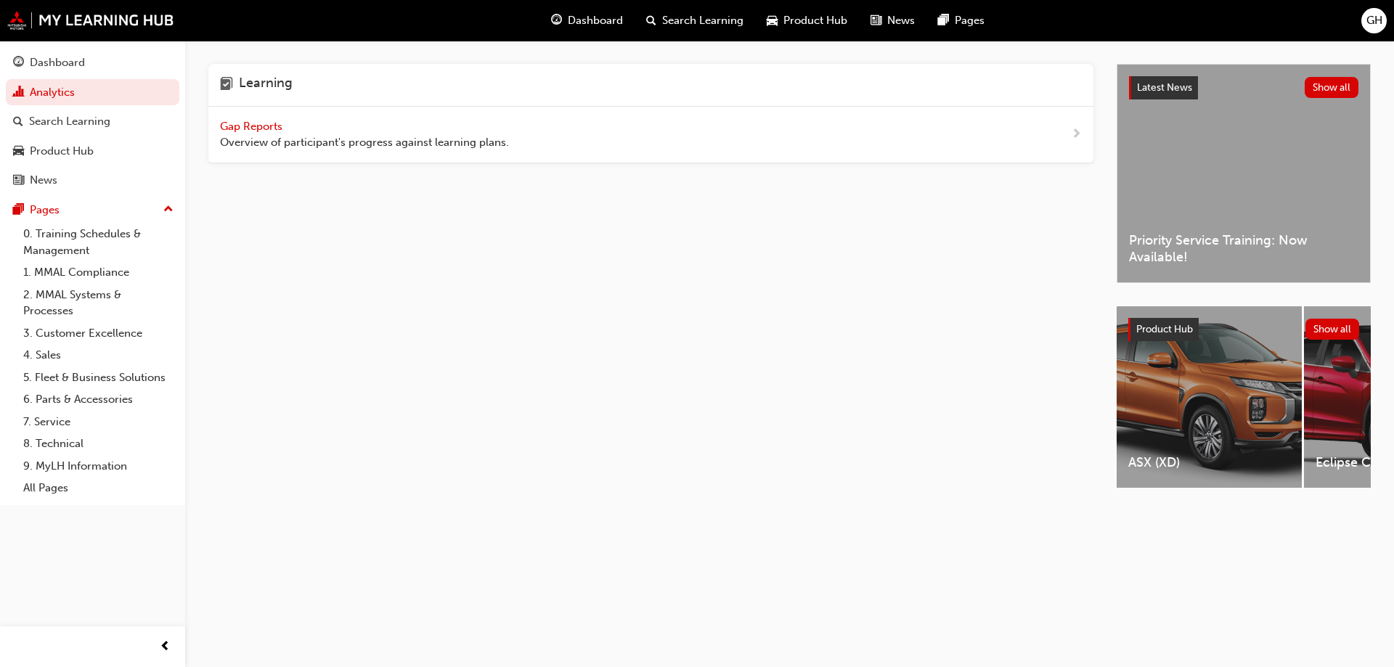
click at [266, 132] on span "Gap Reports" at bounding box center [252, 126] width 65 height 13
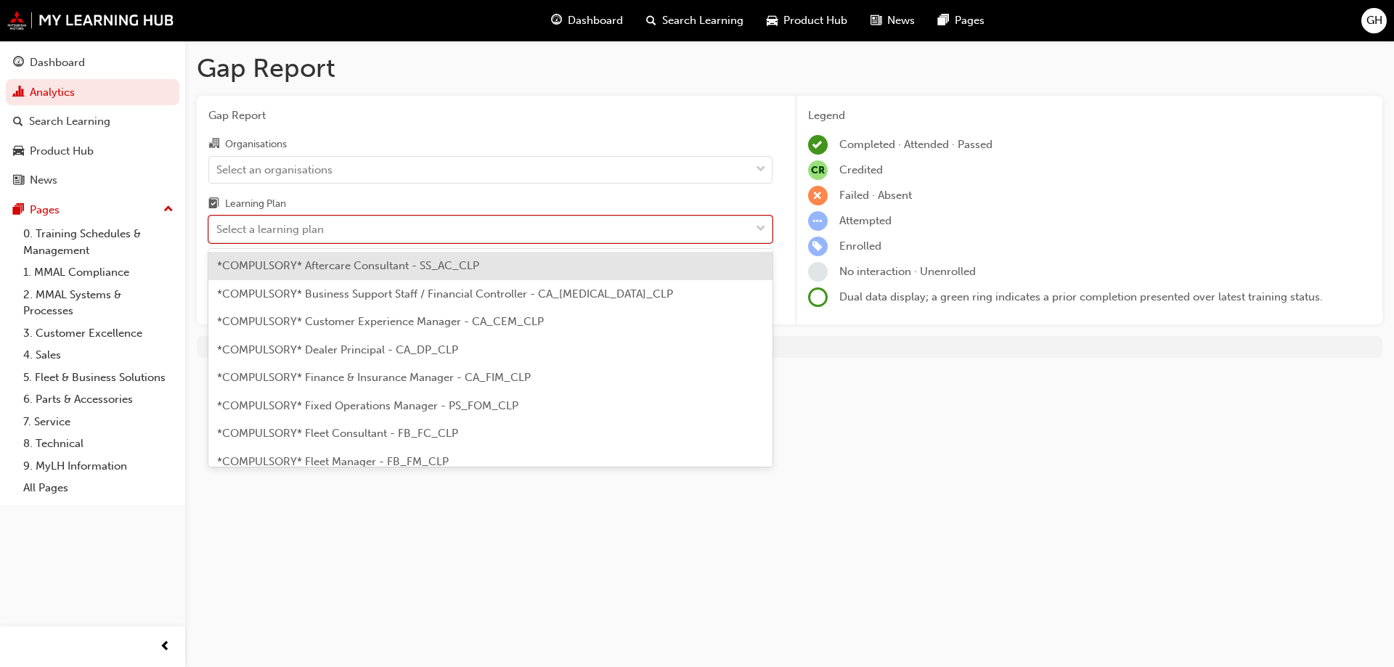
drag, startPoint x: 362, startPoint y: 232, endPoint x: 368, endPoint y: 226, distance: 8.2
drag, startPoint x: 799, startPoint y: 338, endPoint x: 890, endPoint y: 345, distance: 91.7
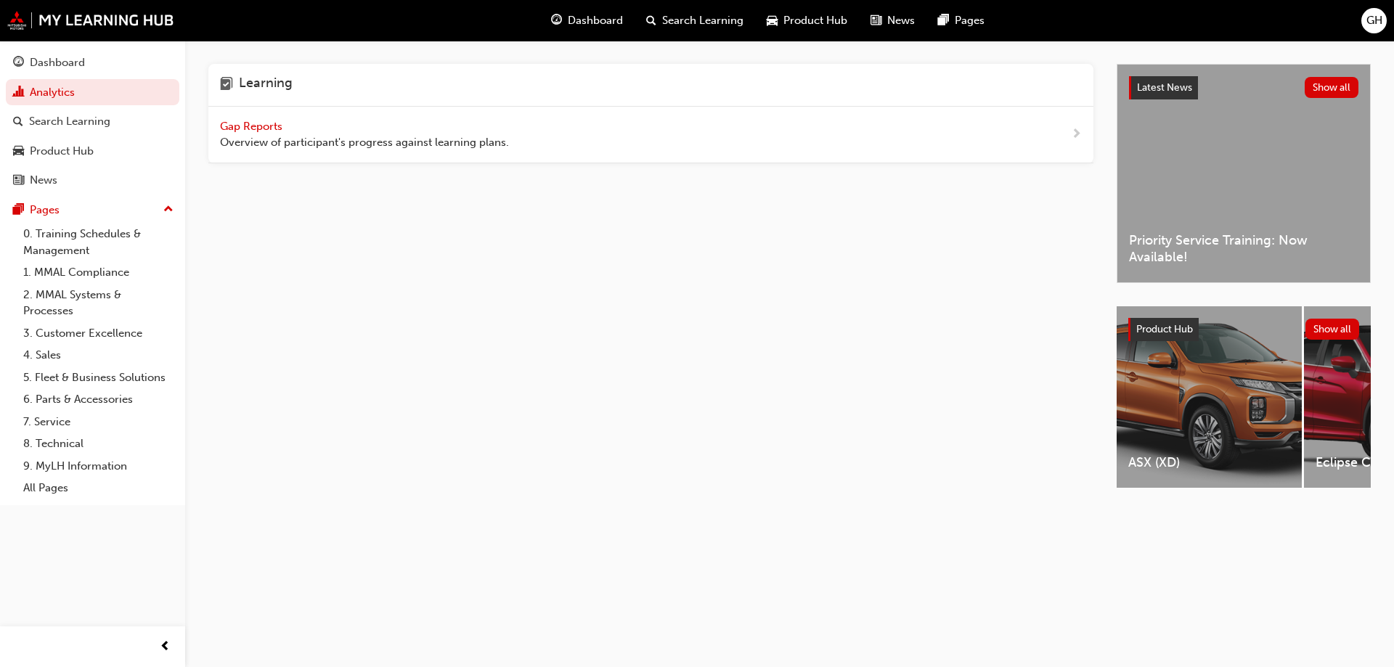
drag, startPoint x: 518, startPoint y: 298, endPoint x: 529, endPoint y: 298, distance: 10.9
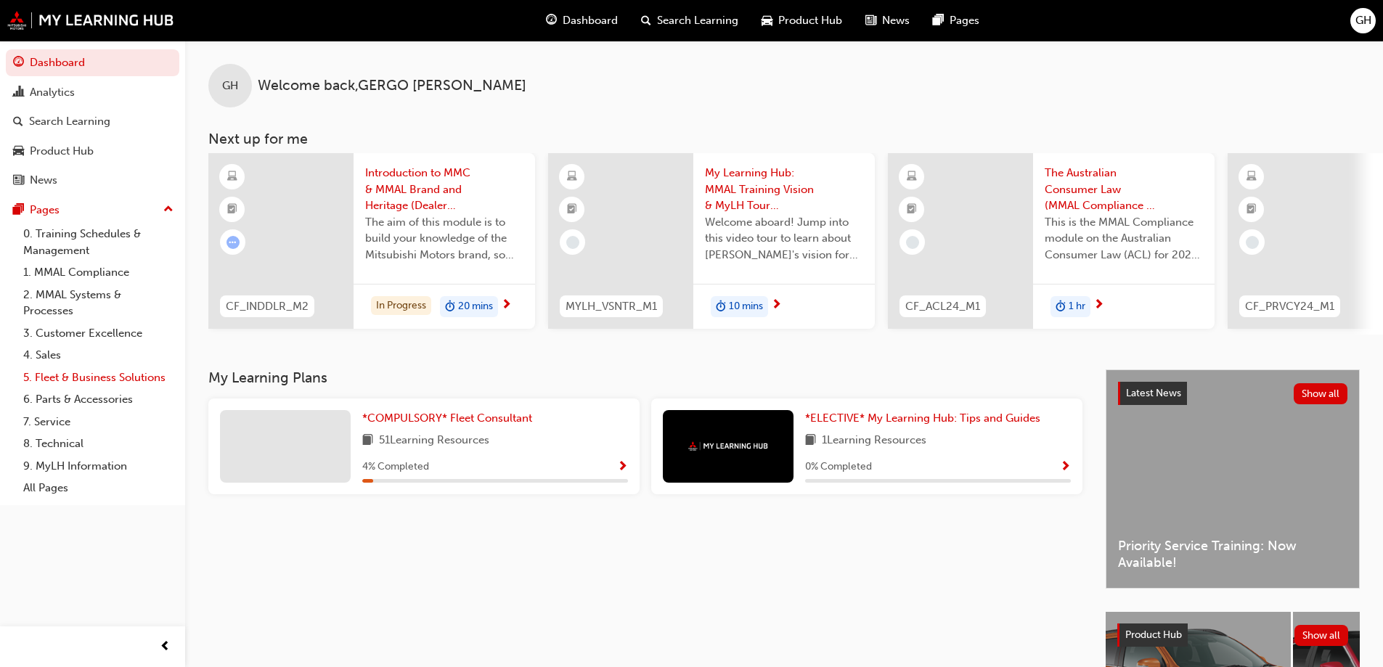
click at [104, 378] on link "5. Fleet & Business Solutions" at bounding box center [98, 378] width 162 height 23
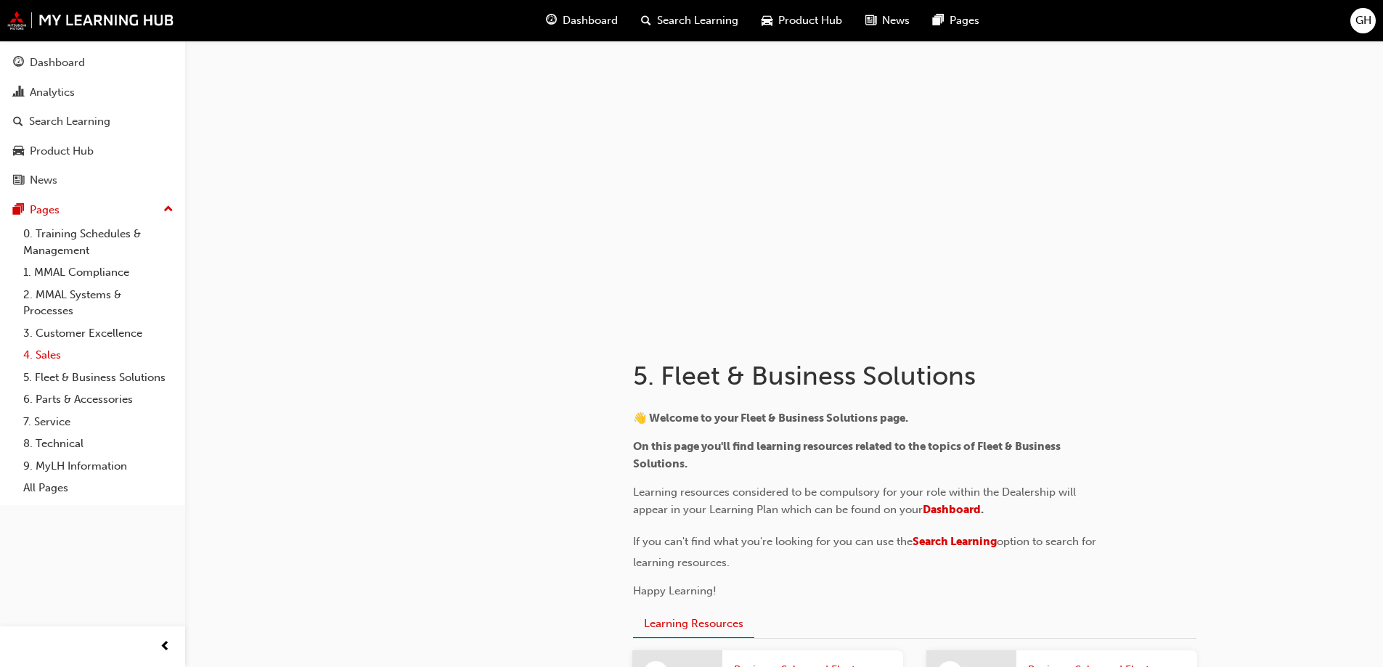
click at [95, 358] on link "4. Sales" at bounding box center [98, 355] width 162 height 23
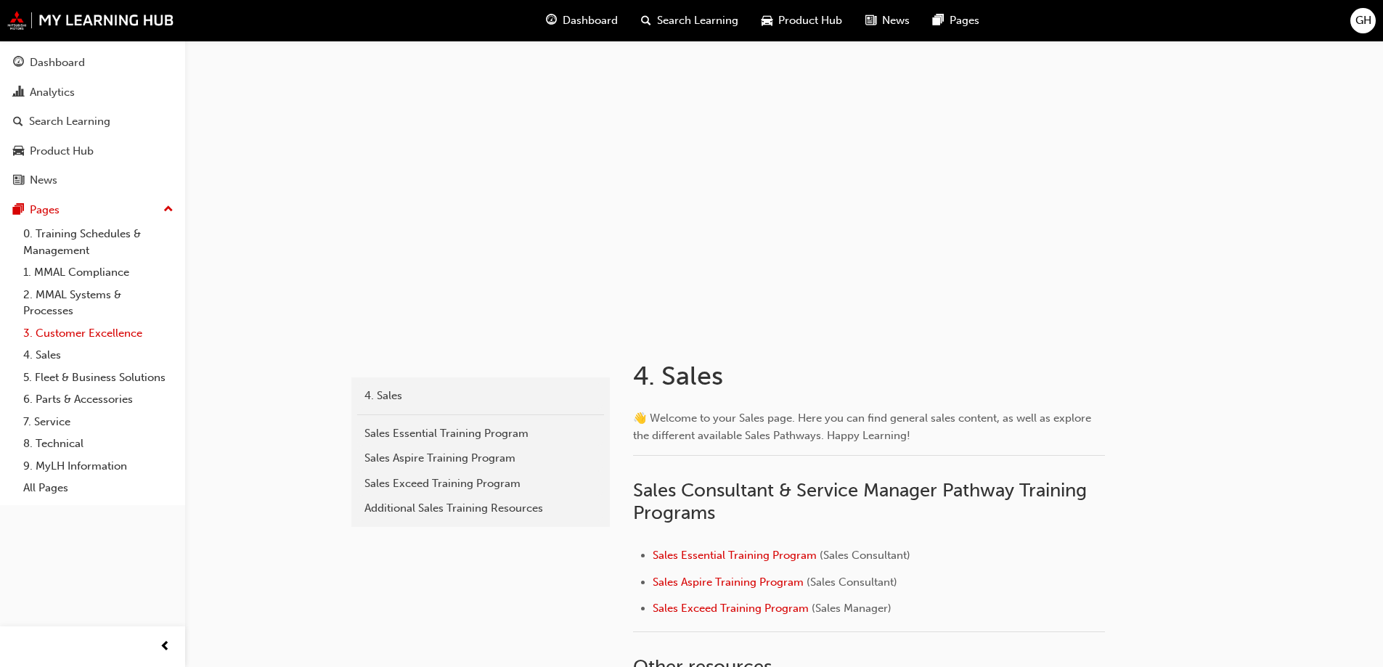
click at [92, 340] on link "3. Customer Excellence" at bounding box center [98, 333] width 162 height 23
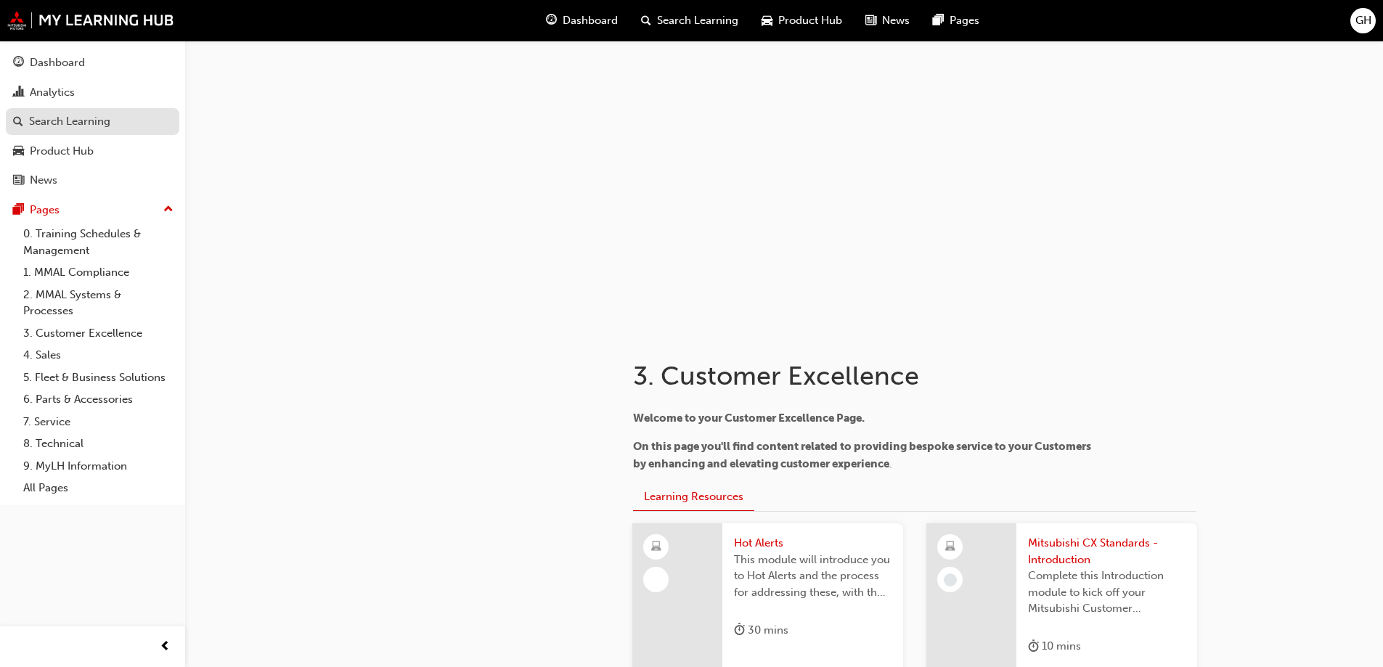
click at [70, 134] on link "Search Learning" at bounding box center [93, 121] width 174 height 27
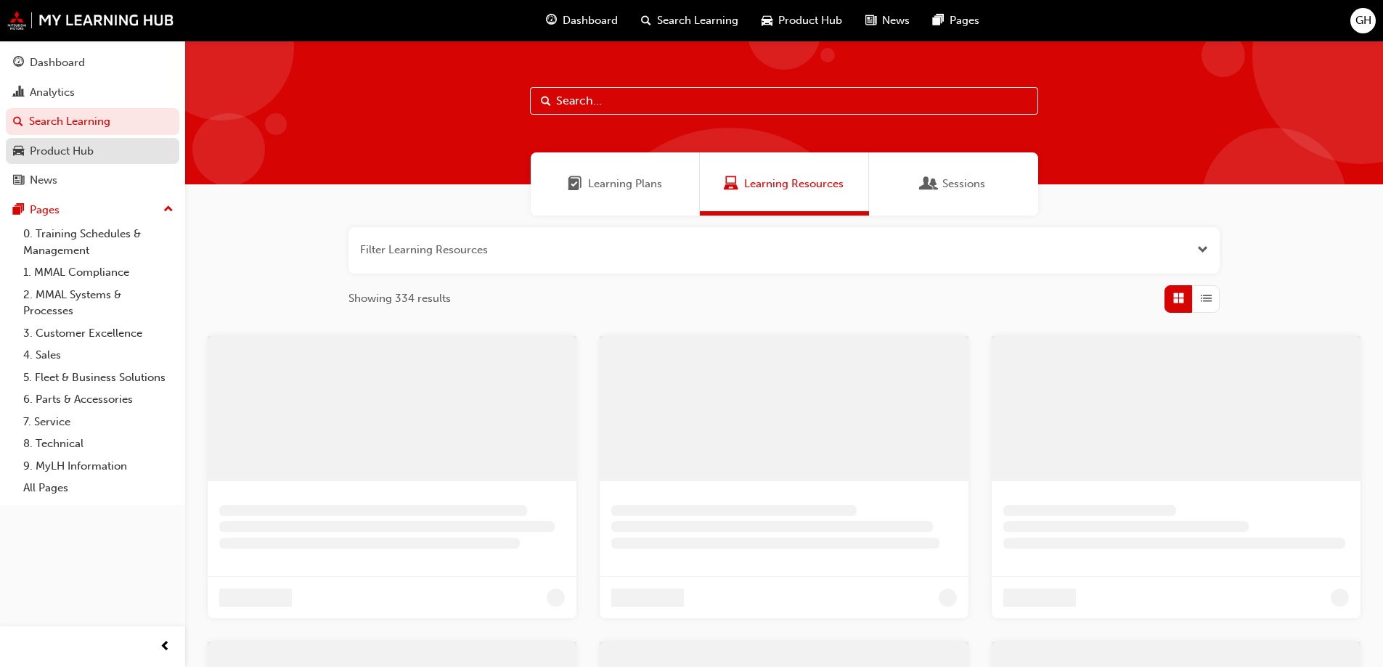
click at [71, 145] on div "Product Hub" at bounding box center [62, 151] width 64 height 17
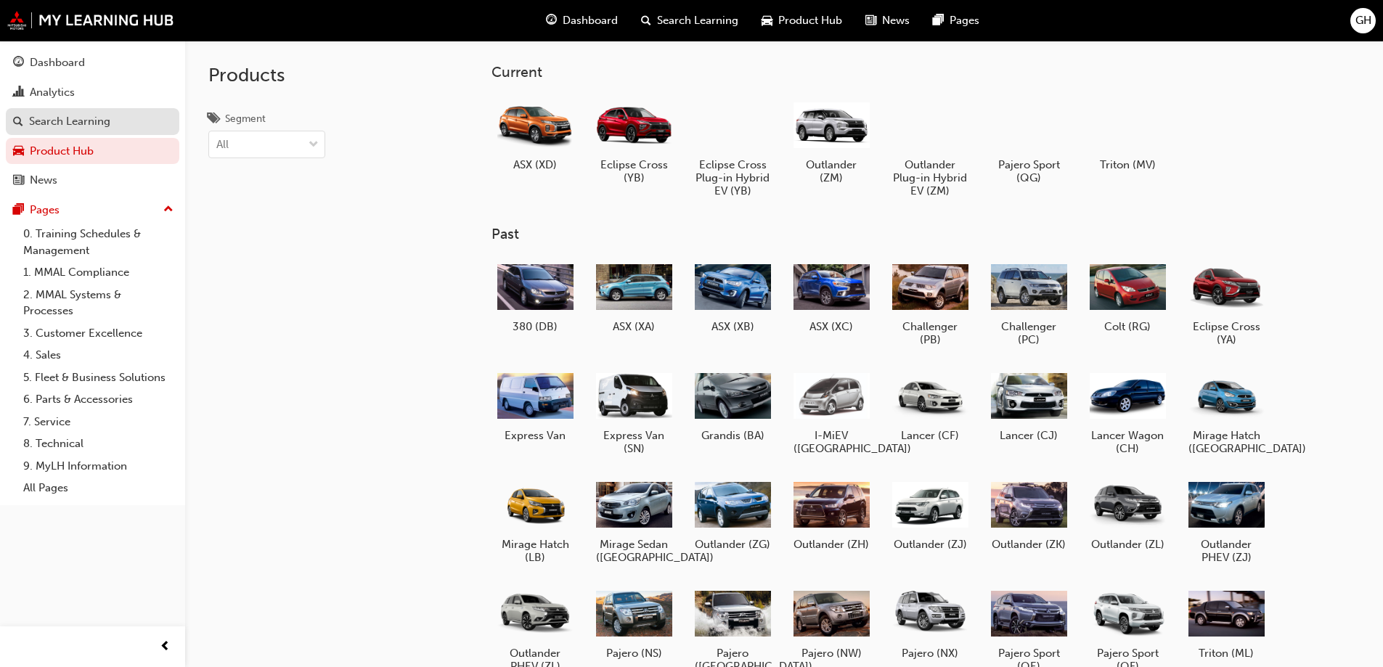
click at [77, 117] on div "Search Learning" at bounding box center [69, 121] width 81 height 17
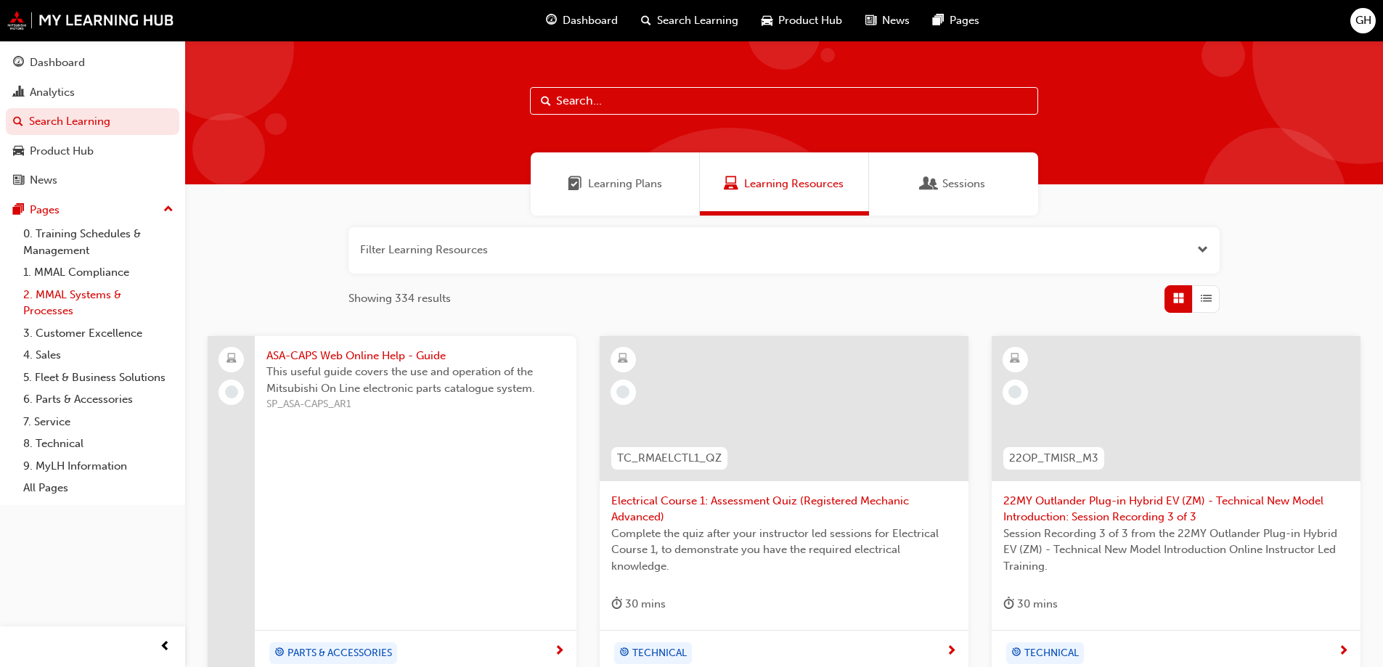
click at [82, 290] on link "2. MMAL Systems & Processes" at bounding box center [98, 303] width 162 height 38
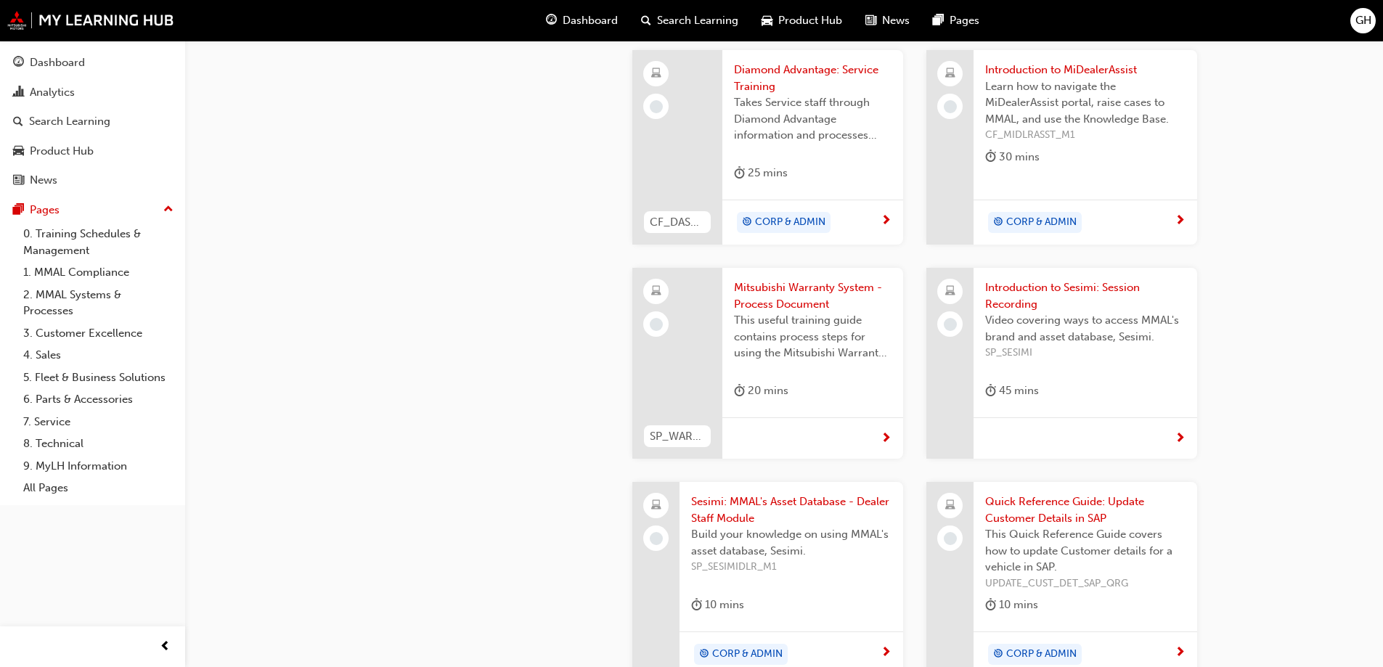
scroll to position [581, 0]
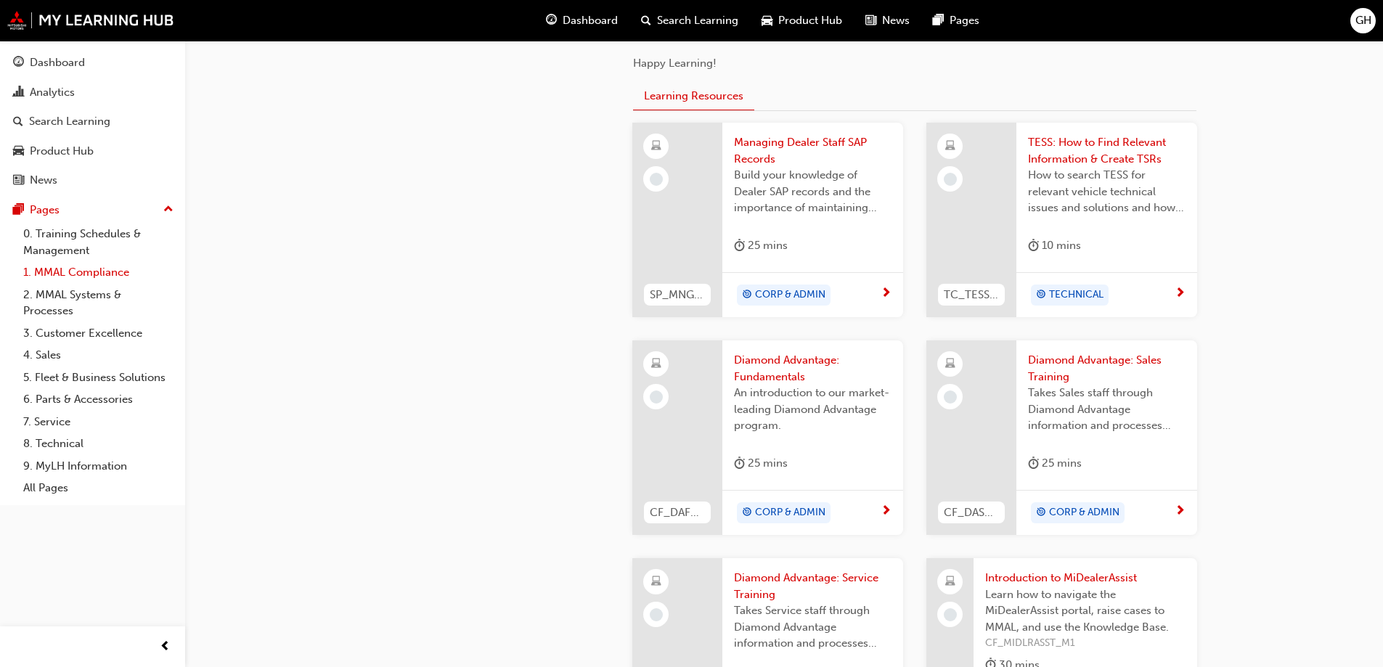
click at [99, 269] on link "1. MMAL Compliance" at bounding box center [98, 272] width 162 height 23
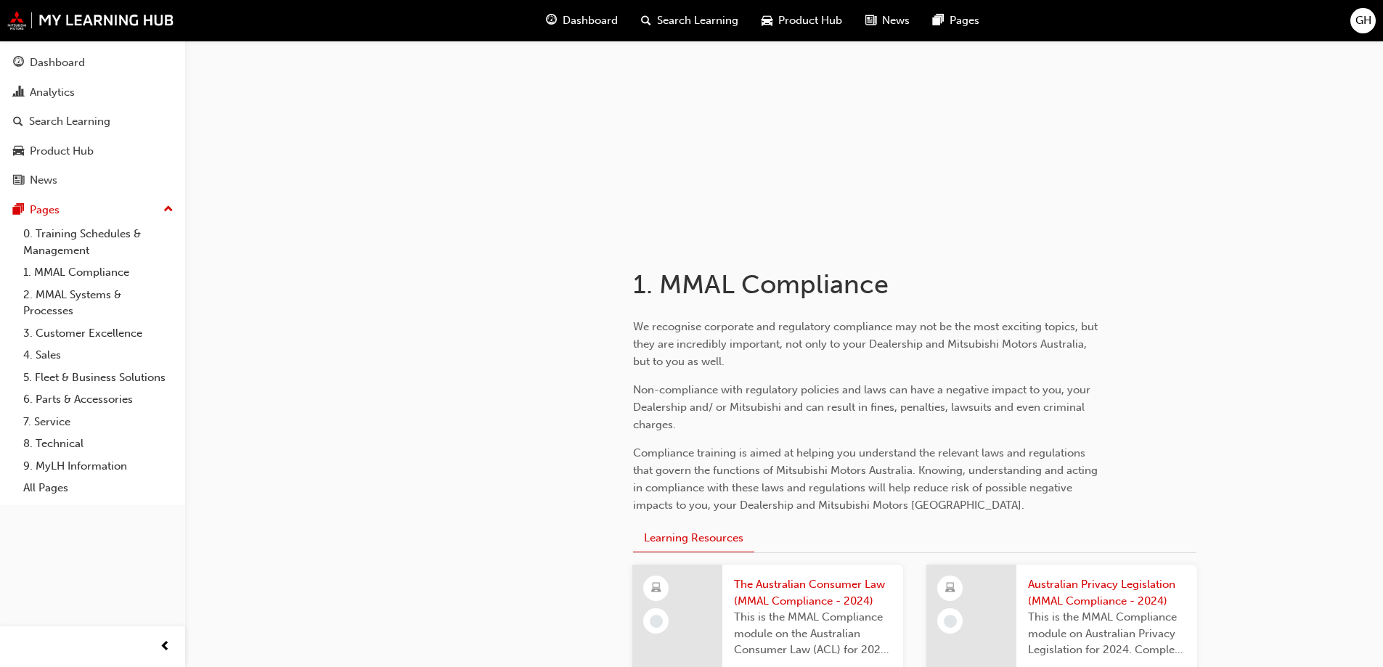
scroll to position [336, 0]
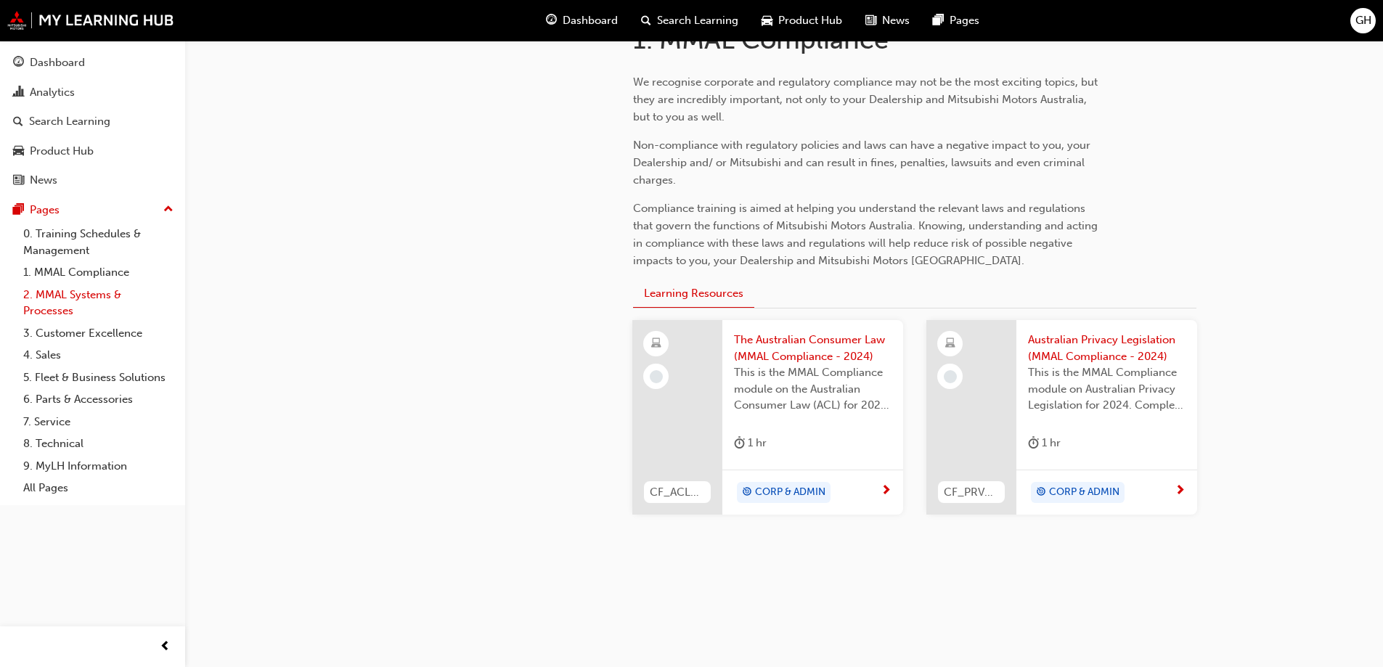
click at [107, 295] on link "2. MMAL Systems & Processes" at bounding box center [98, 303] width 162 height 38
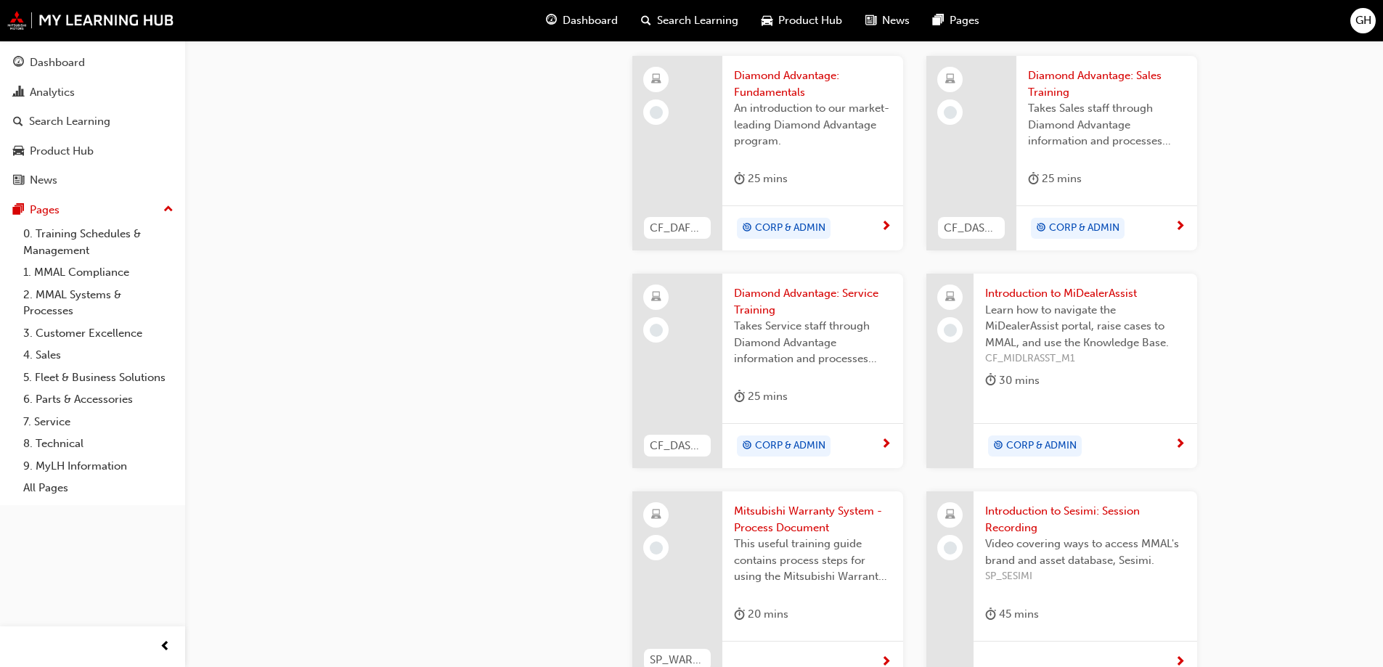
scroll to position [1135, 0]
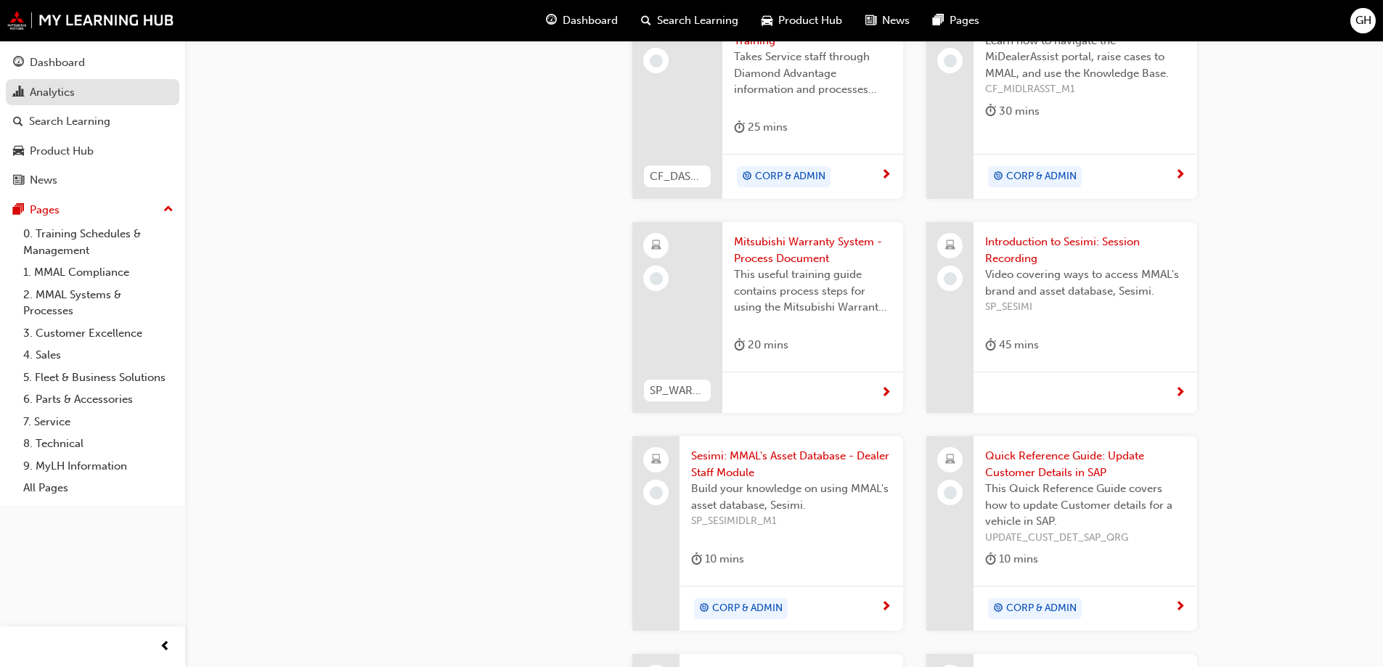
click at [54, 91] on div "Analytics" at bounding box center [52, 92] width 45 height 17
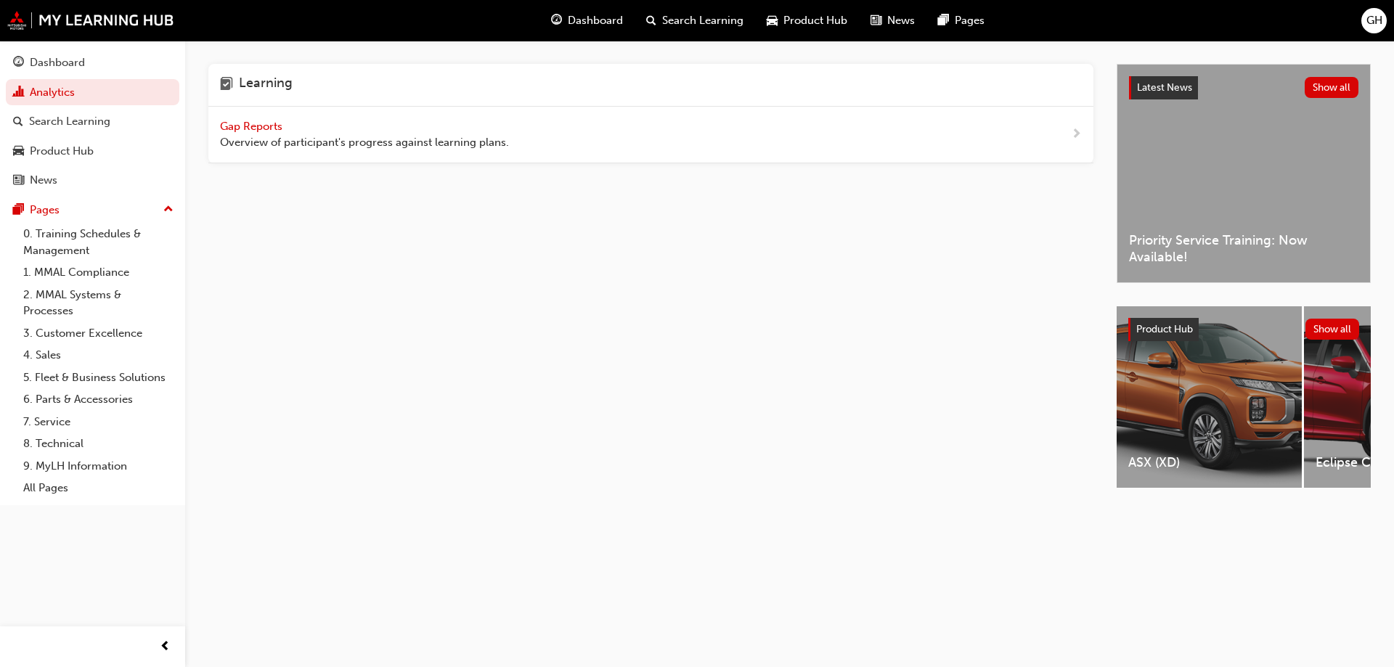
click at [251, 123] on span "Gap Reports" at bounding box center [252, 126] width 65 height 13
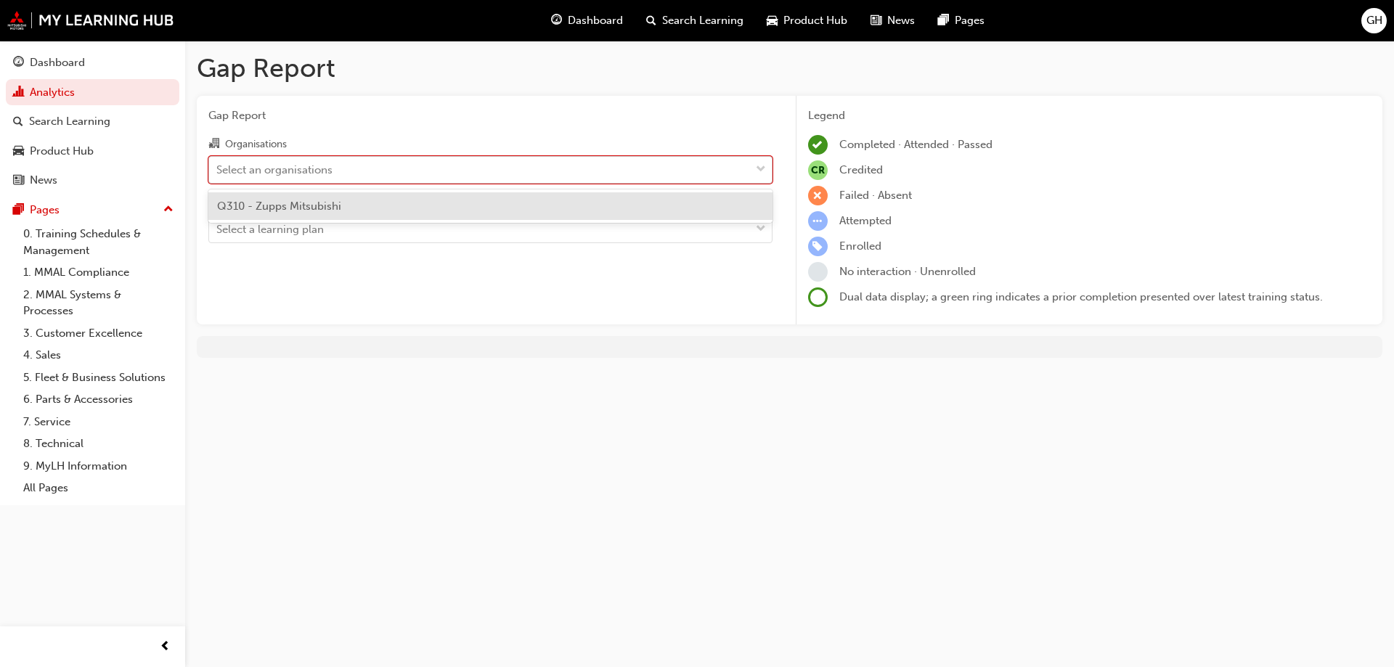
click at [287, 160] on div "Select an organisations" at bounding box center [479, 169] width 541 height 25
click at [218, 163] on input "Organisations option Q310 - Zupps Mitsubishi focused, 1 of 1. 1 result availabl…" at bounding box center [216, 169] width 1 height 12
click at [281, 203] on span "Q310 - Zupps Mitsubishi" at bounding box center [279, 206] width 124 height 13
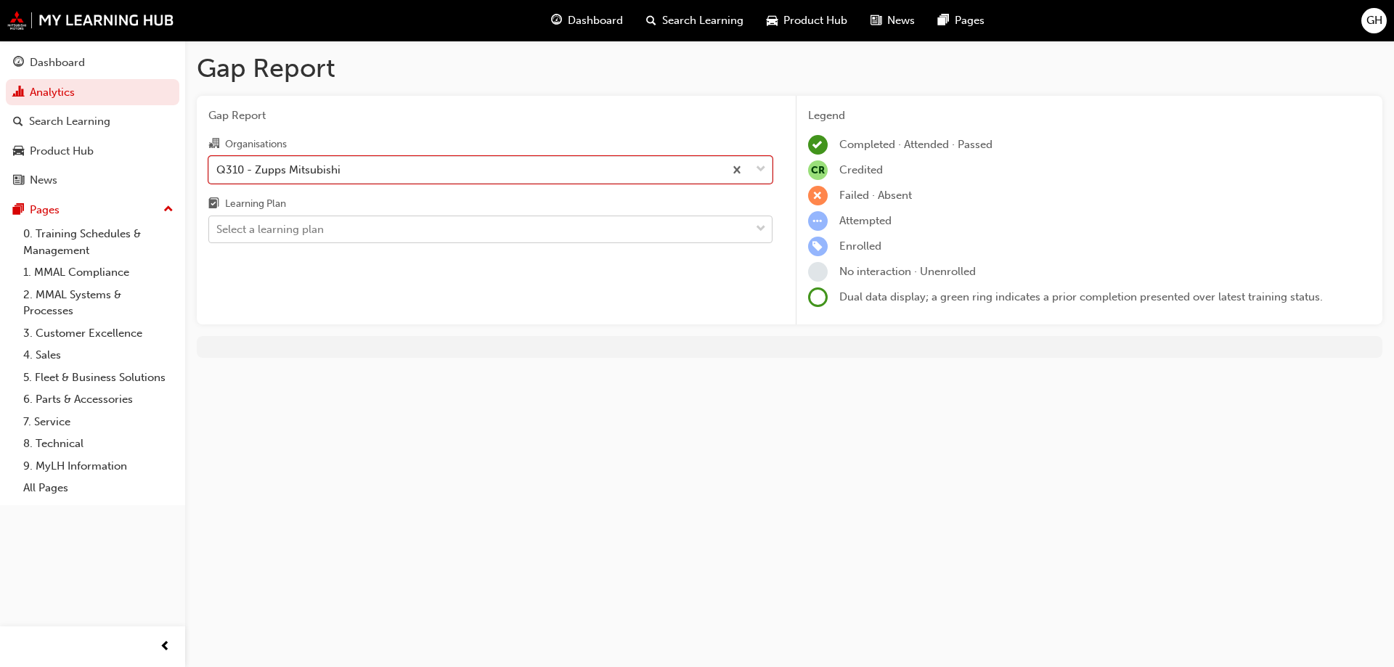
click at [287, 222] on div "Select a learning plan" at bounding box center [269, 229] width 107 height 17
click at [218, 223] on input "Learning Plan Select a learning plan" at bounding box center [216, 229] width 1 height 12
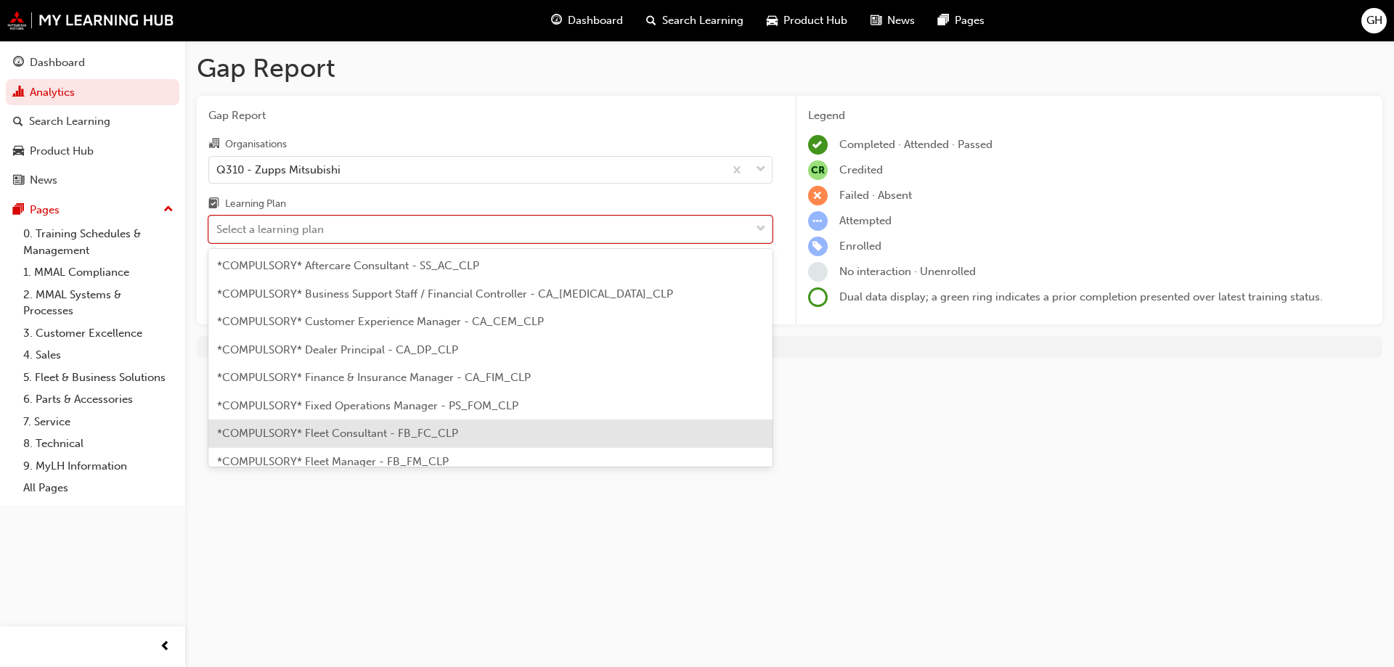
click at [378, 434] on span "*COMPULSORY* Fleet Consultant - FB_FC_CLP" at bounding box center [337, 433] width 241 height 13
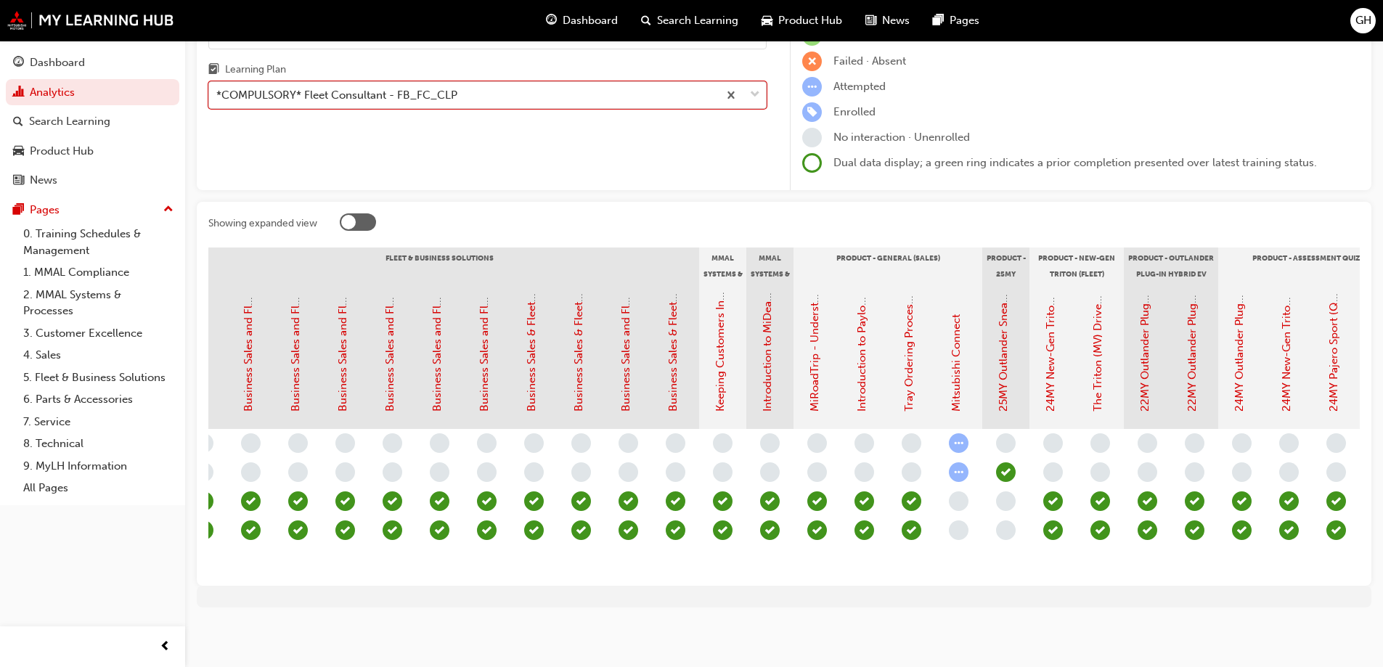
scroll to position [0, 1351]
click at [956, 463] on span "learningRecordVerb_ATTEMPT-icon" at bounding box center [958, 473] width 20 height 20
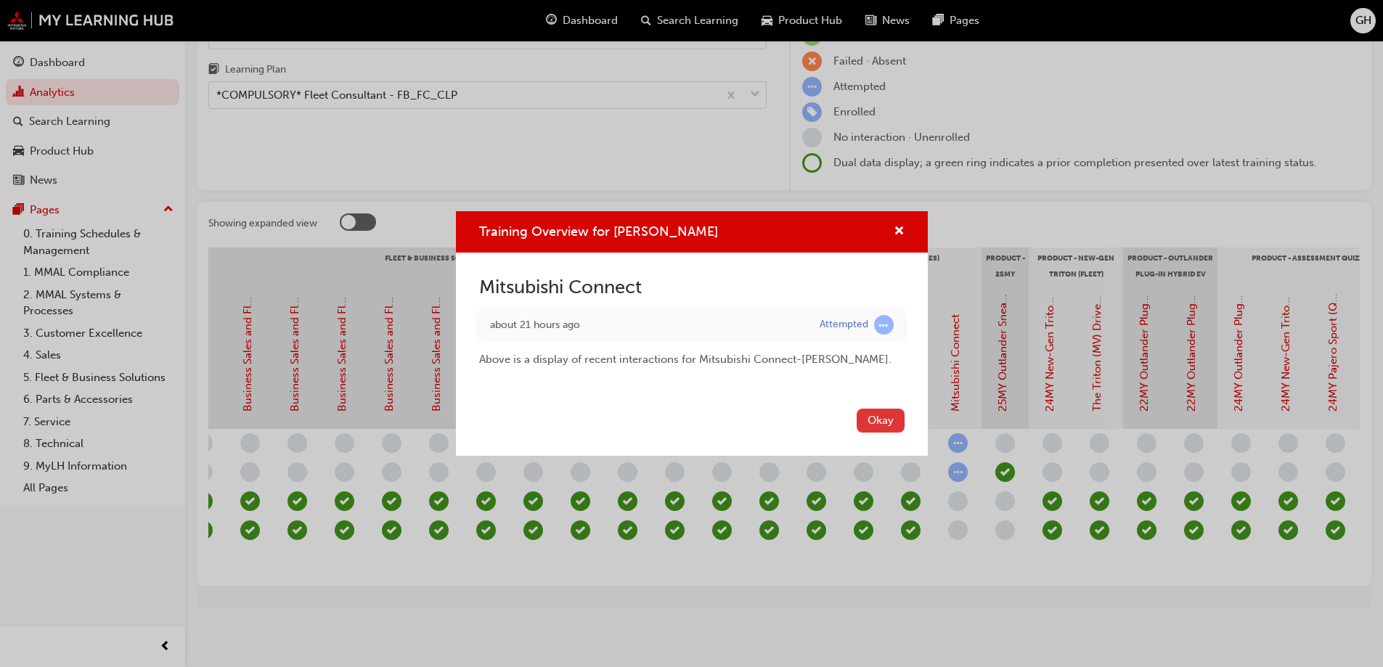
click at [871, 416] on button "Okay" at bounding box center [881, 421] width 48 height 24
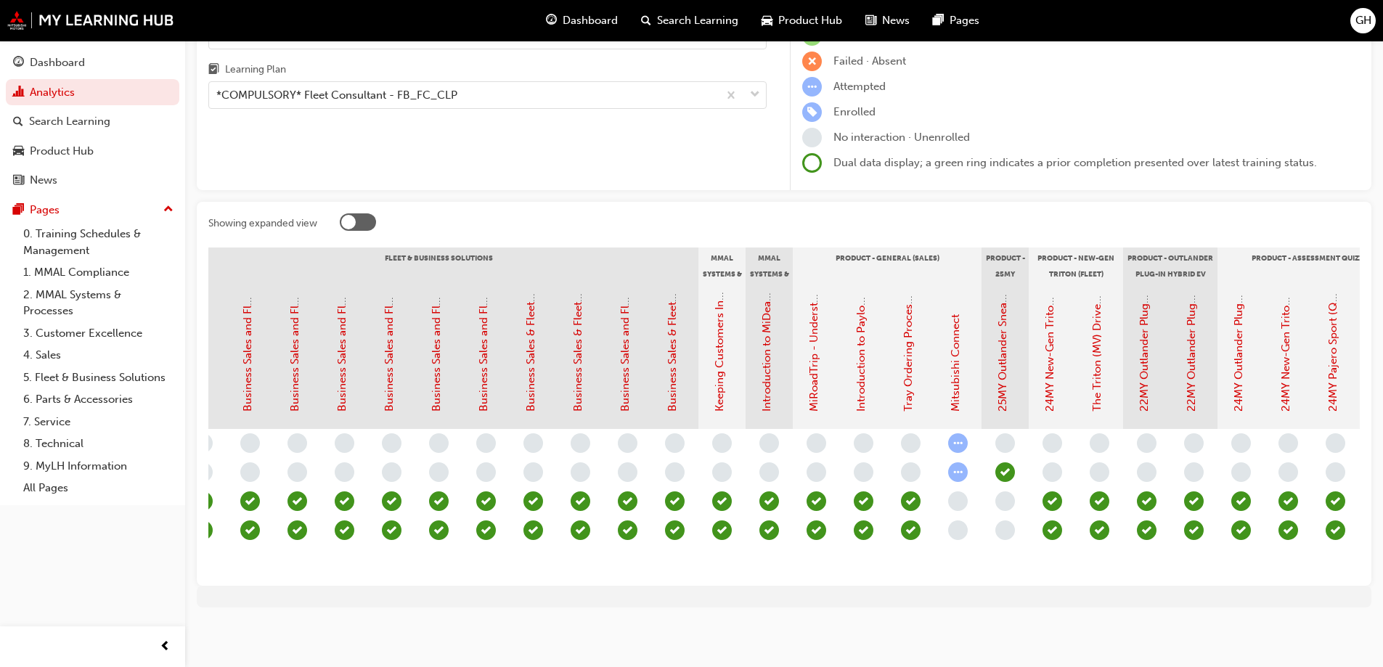
click at [966, 463] on span "learningRecordVerb_ATTEMPT-icon" at bounding box center [958, 473] width 20 height 20
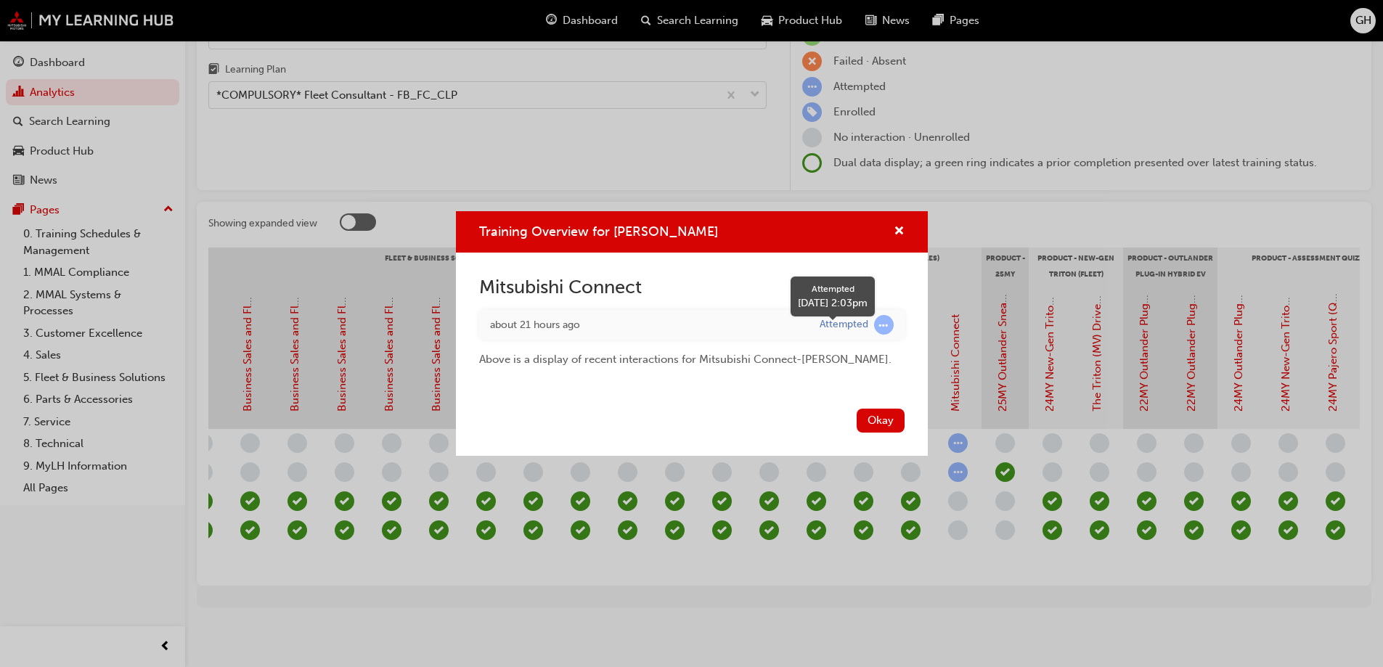
click at [878, 325] on span "learningRecordVerb_ATTEMPT-icon" at bounding box center [884, 325] width 20 height 20
click at [822, 327] on div "Attempted" at bounding box center [844, 325] width 49 height 14
click at [752, 338] on td "about 21 hours ago" at bounding box center [644, 325] width 330 height 30
click at [941, 381] on div "Training Overview for GERGO [PERSON_NAME] Mitsubishi Connect about 21 hours ago…" at bounding box center [691, 333] width 1383 height 667
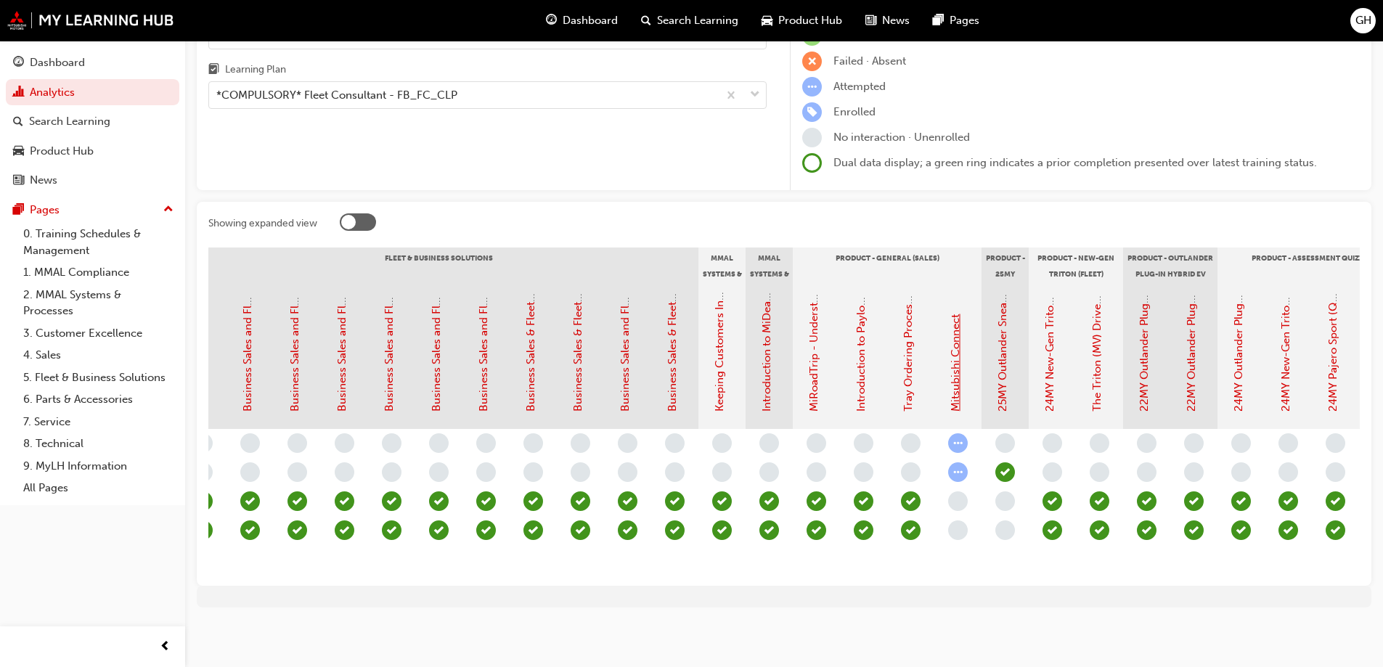
click at [951, 387] on link "Mitsubishi Connect" at bounding box center [955, 362] width 13 height 97
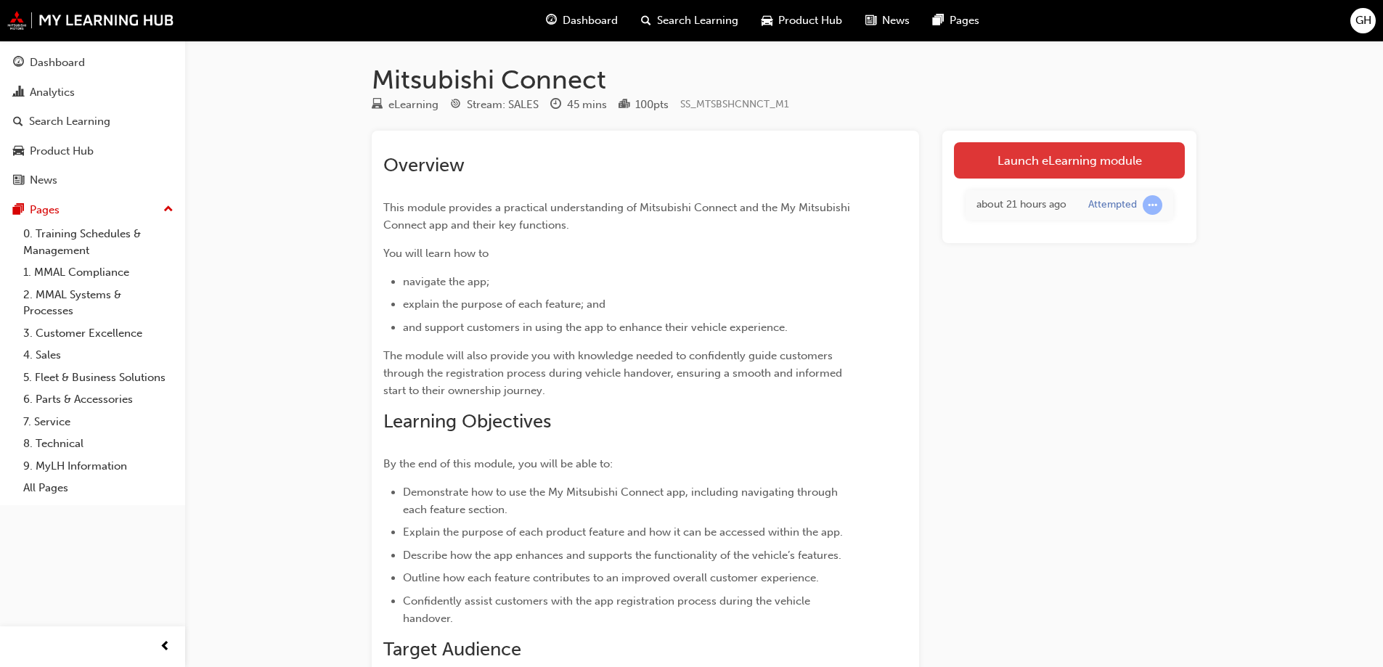
click at [1042, 174] on link "Launch eLearning module" at bounding box center [1069, 160] width 231 height 36
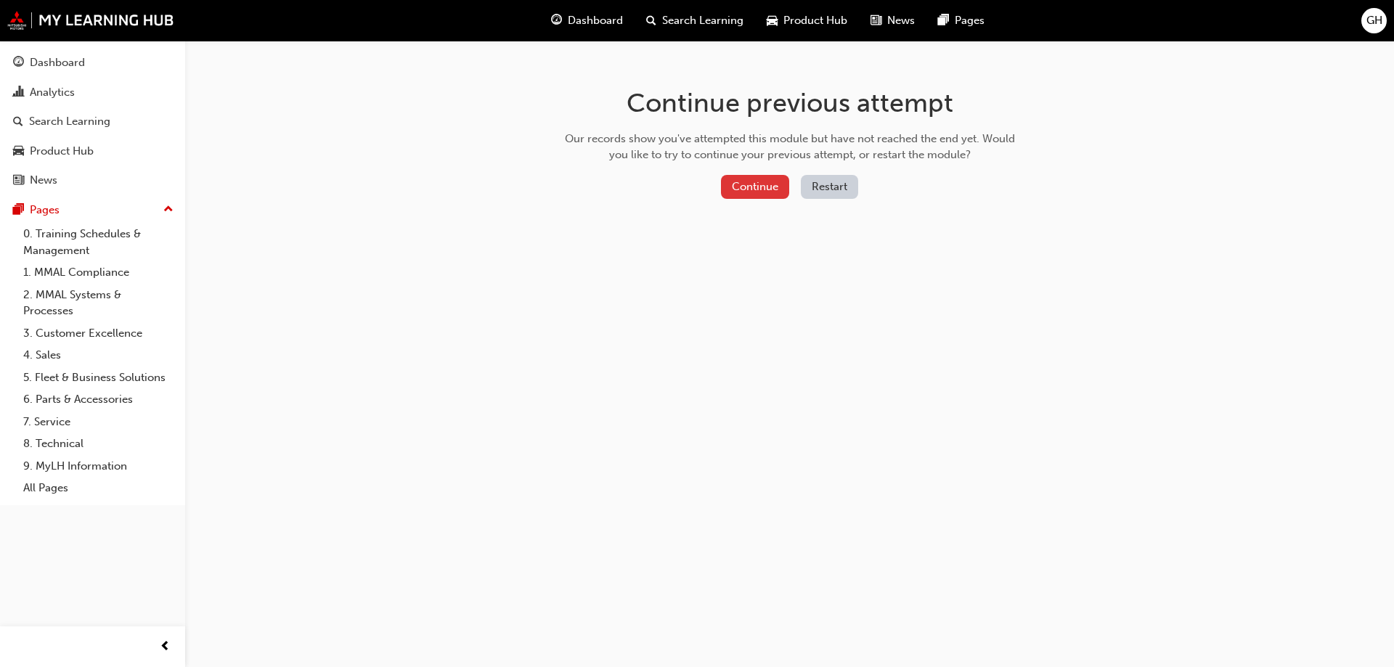
click at [764, 185] on button "Continue" at bounding box center [755, 187] width 68 height 24
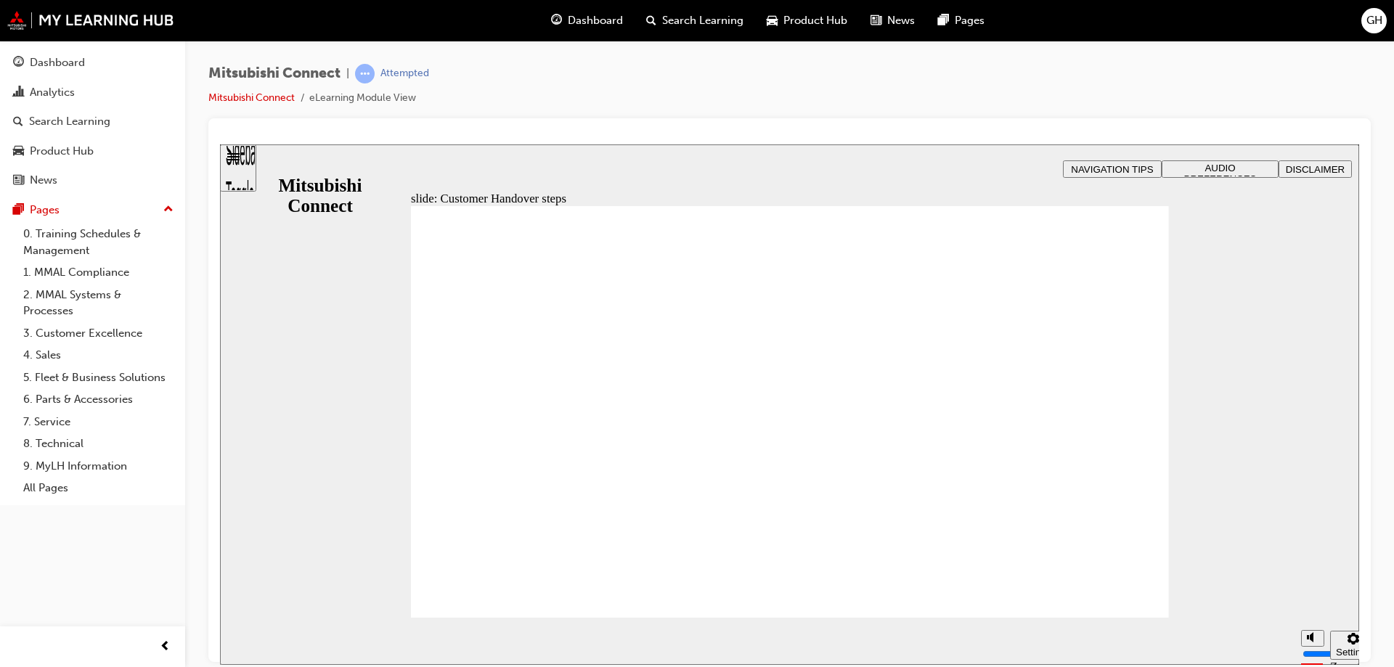
radio input "true"
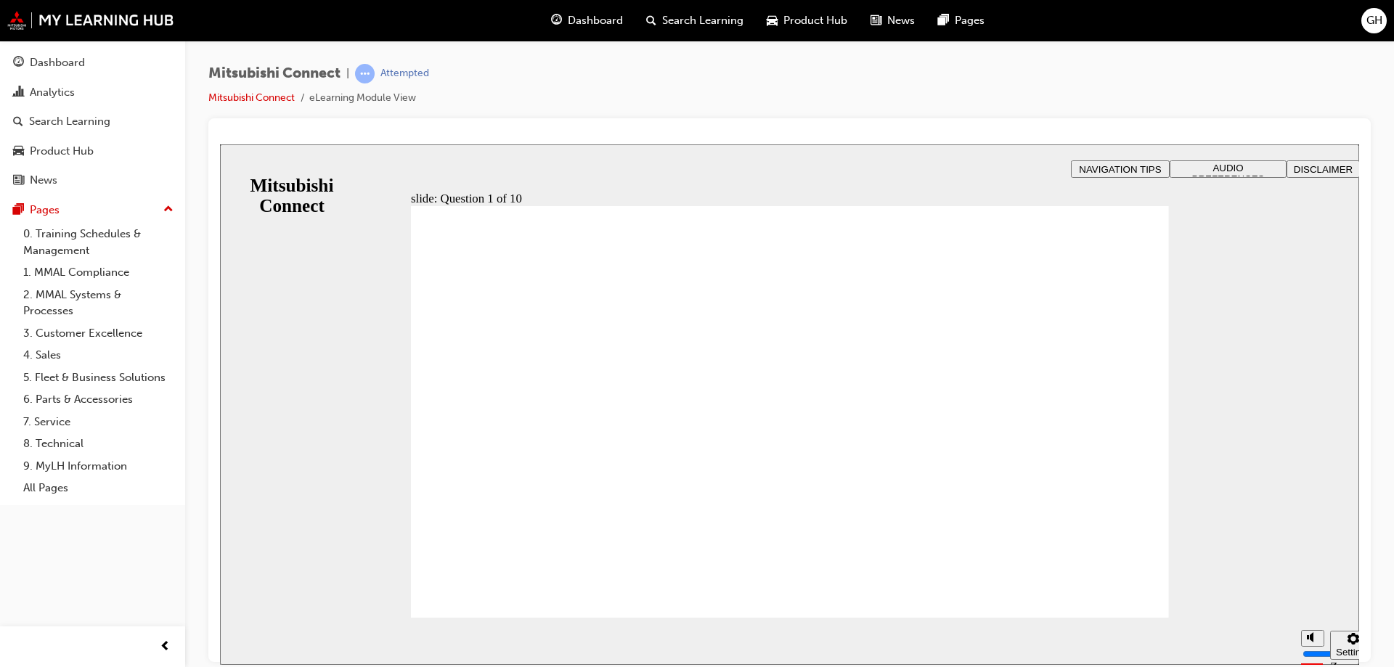
checkbox input "true"
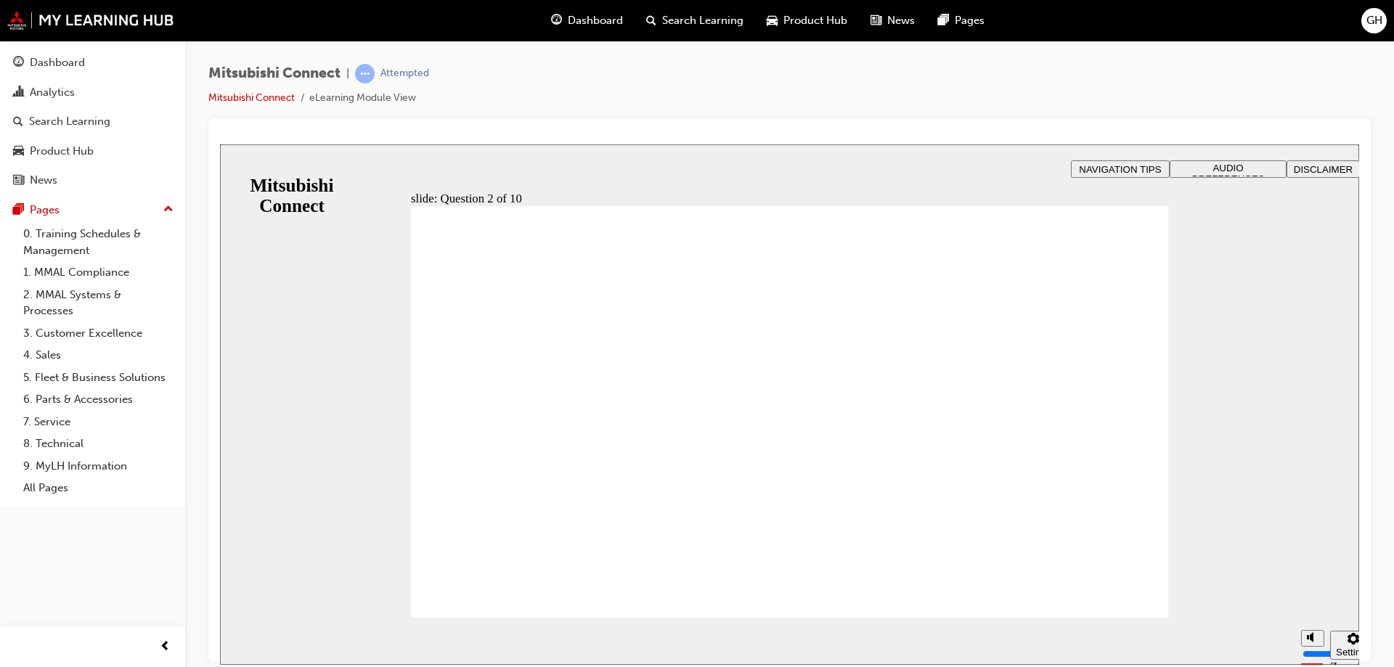
checkbox input "true"
drag, startPoint x: 815, startPoint y: 521, endPoint x: 817, endPoint y: 496, distance: 24.7
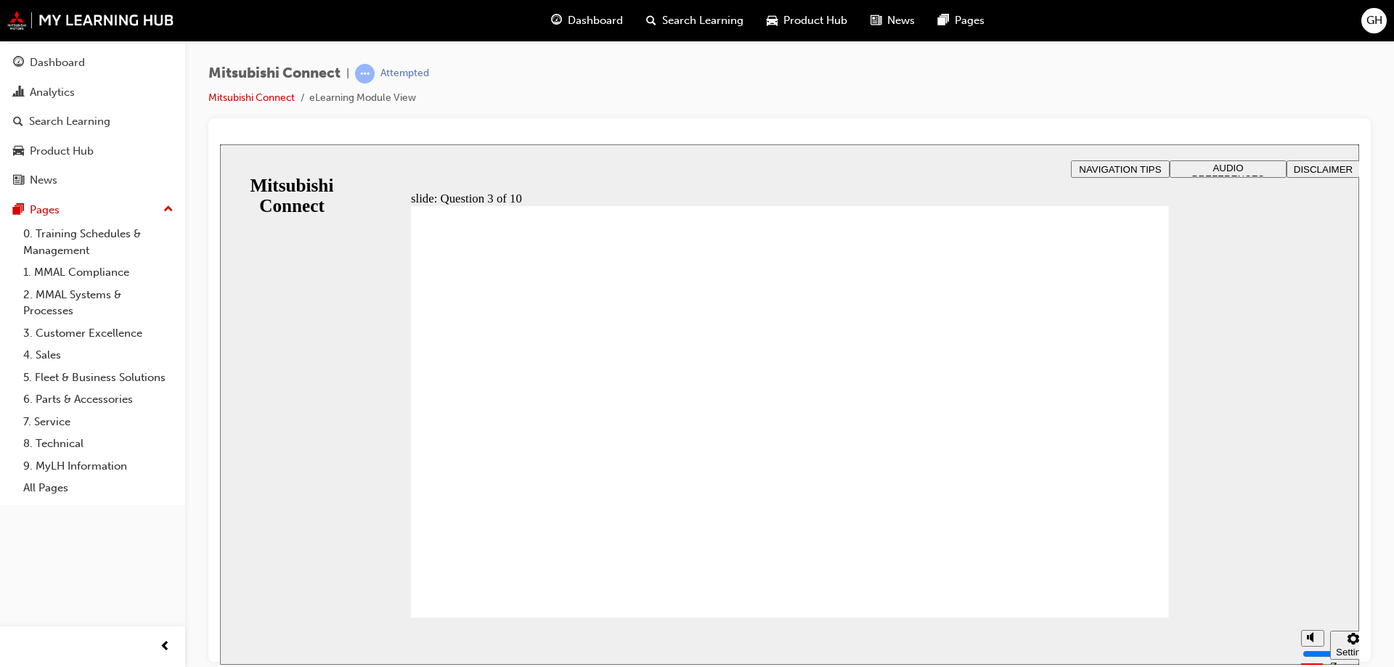
radio input "true"
drag, startPoint x: 452, startPoint y: 576, endPoint x: 462, endPoint y: 585, distance: 13.9
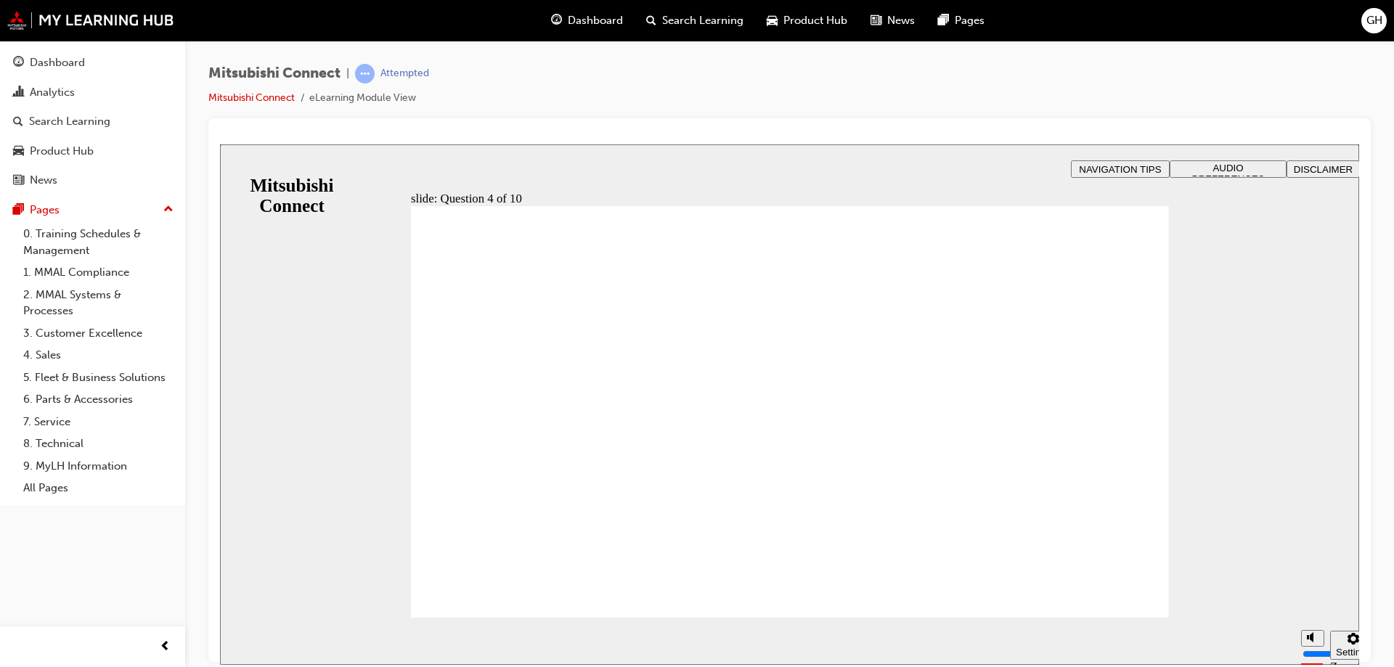
checkbox input "true"
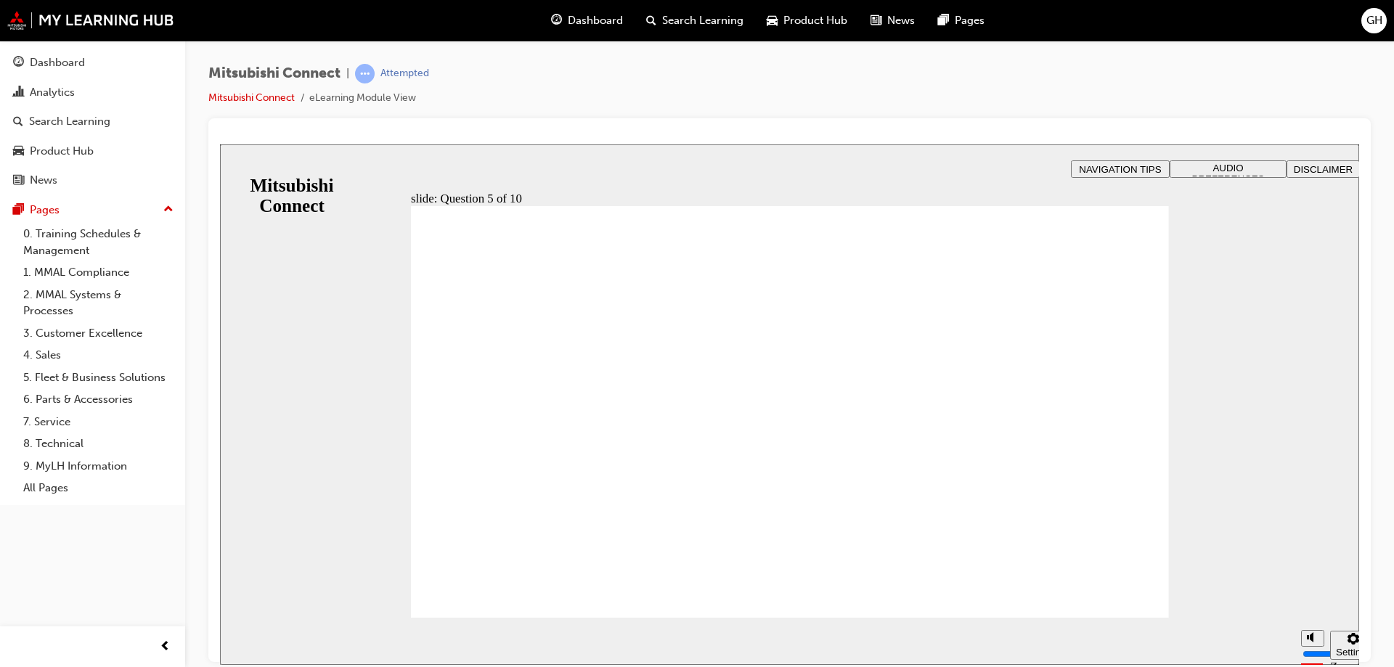
checkbox input "true"
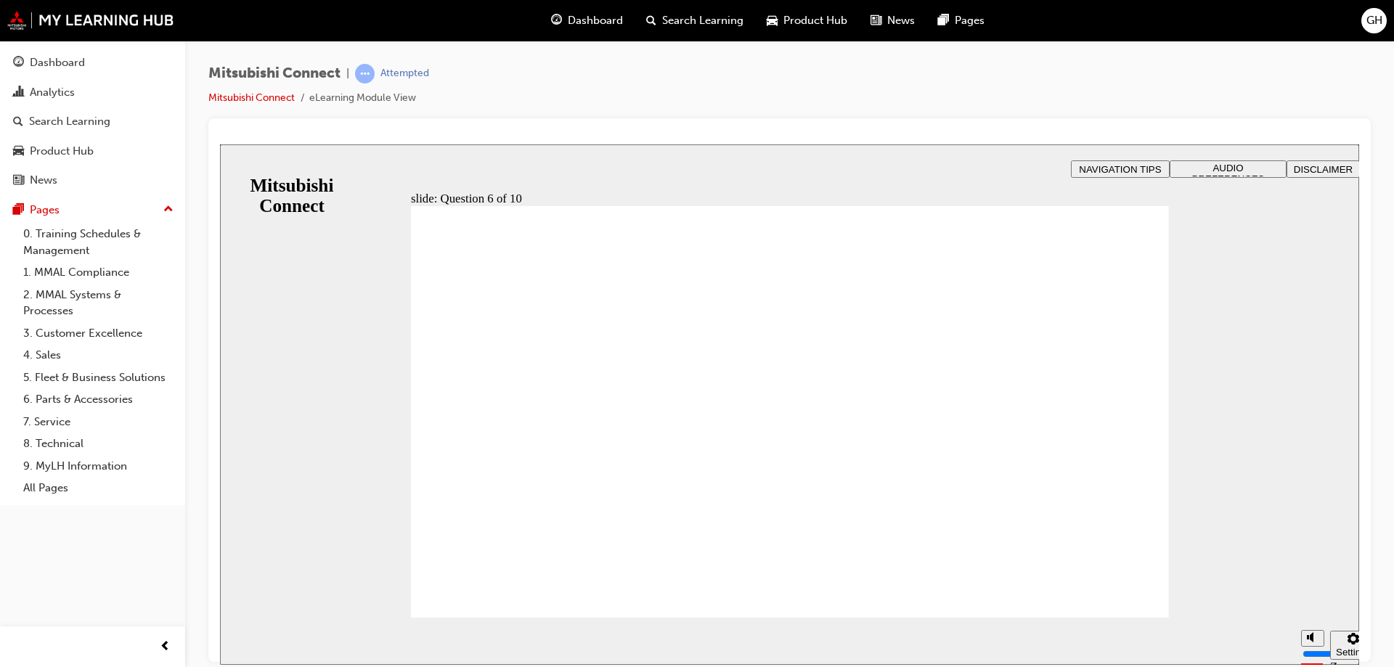
checkbox input "true"
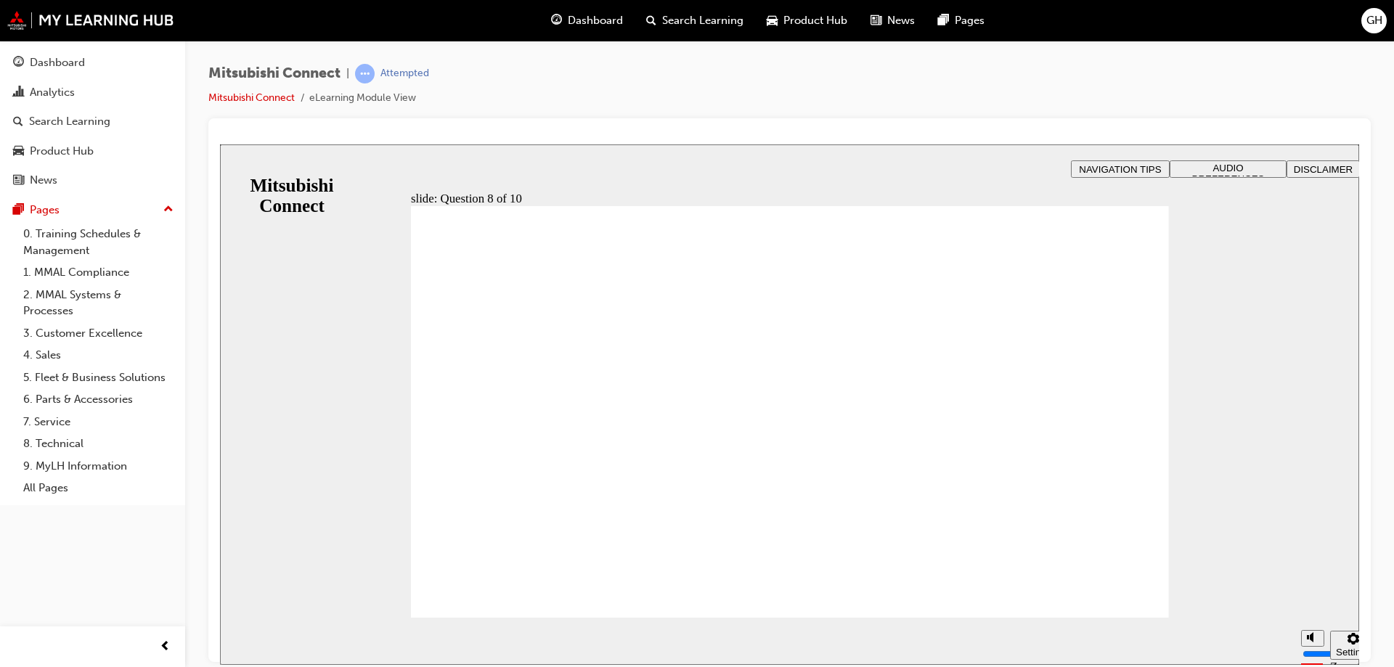
radio input "true"
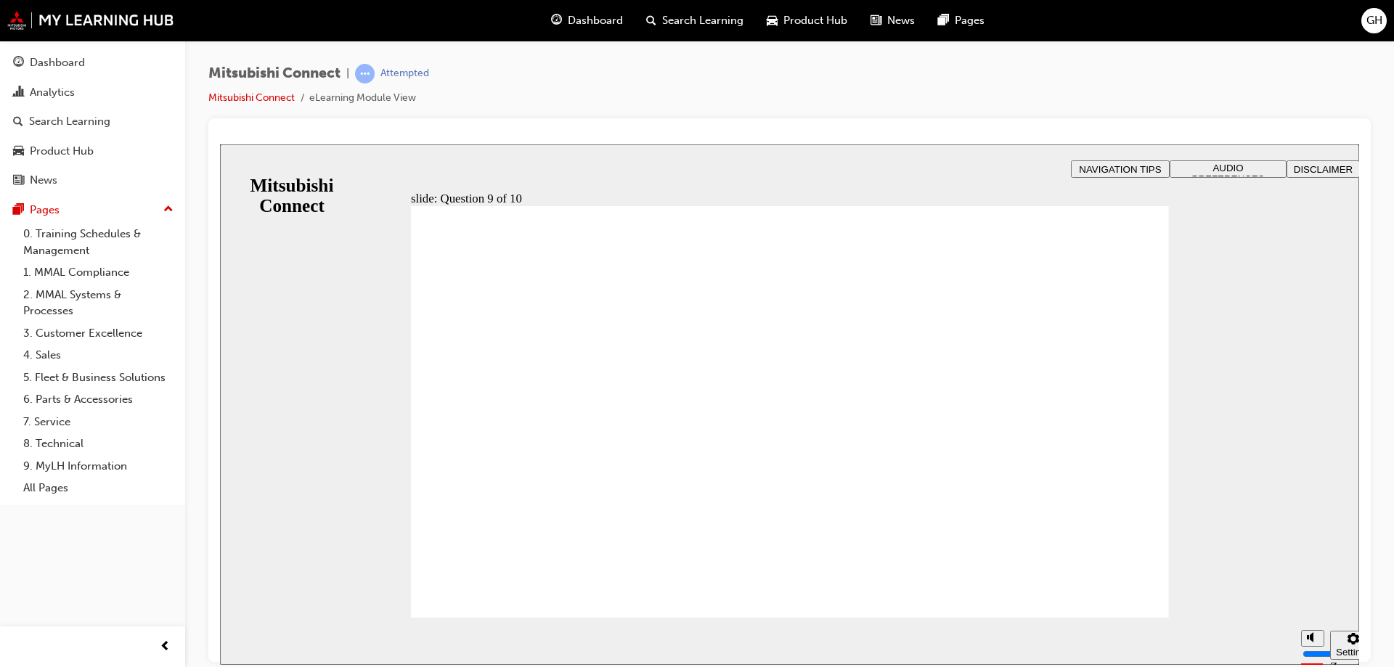
checkbox input "true"
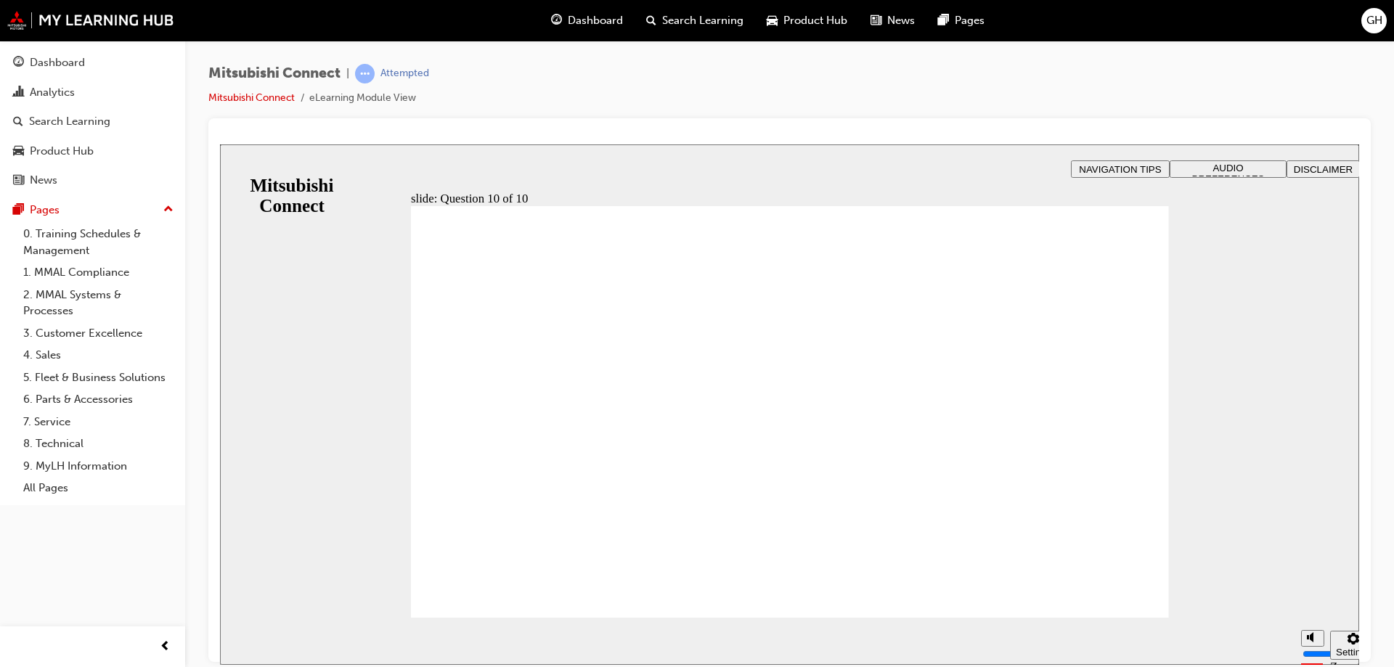
checkbox input "true"
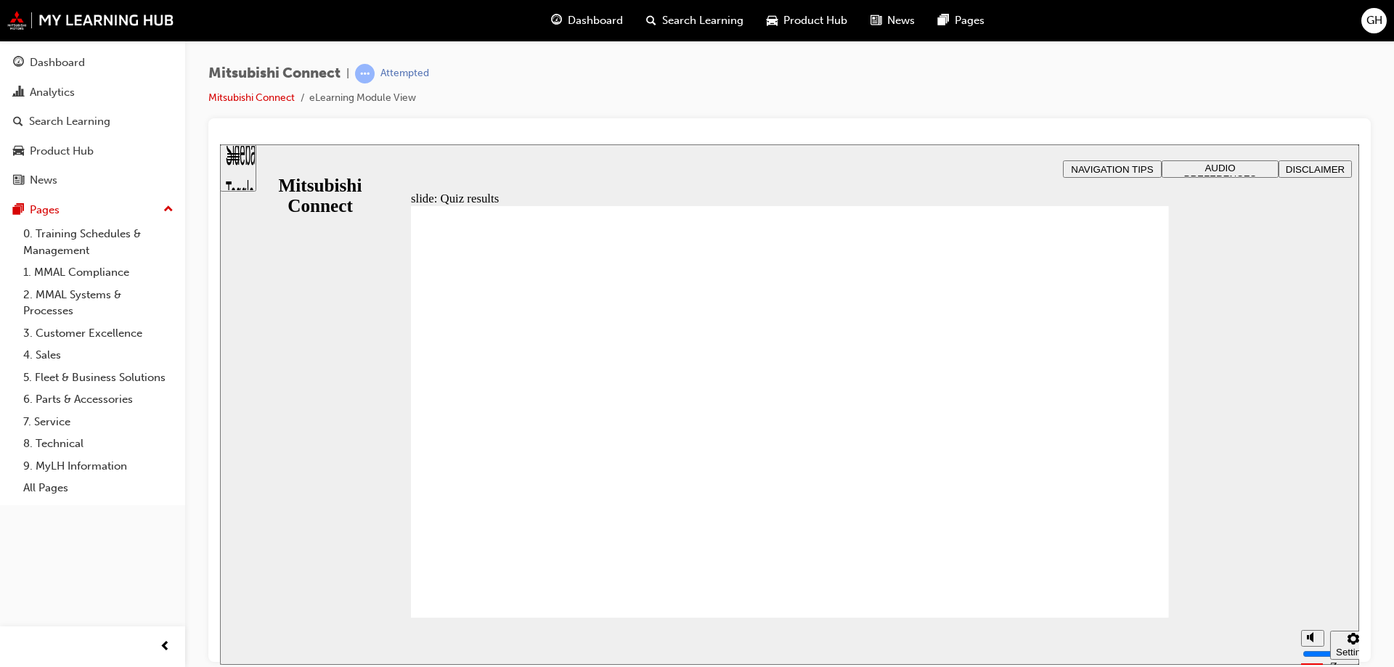
radio input "true"
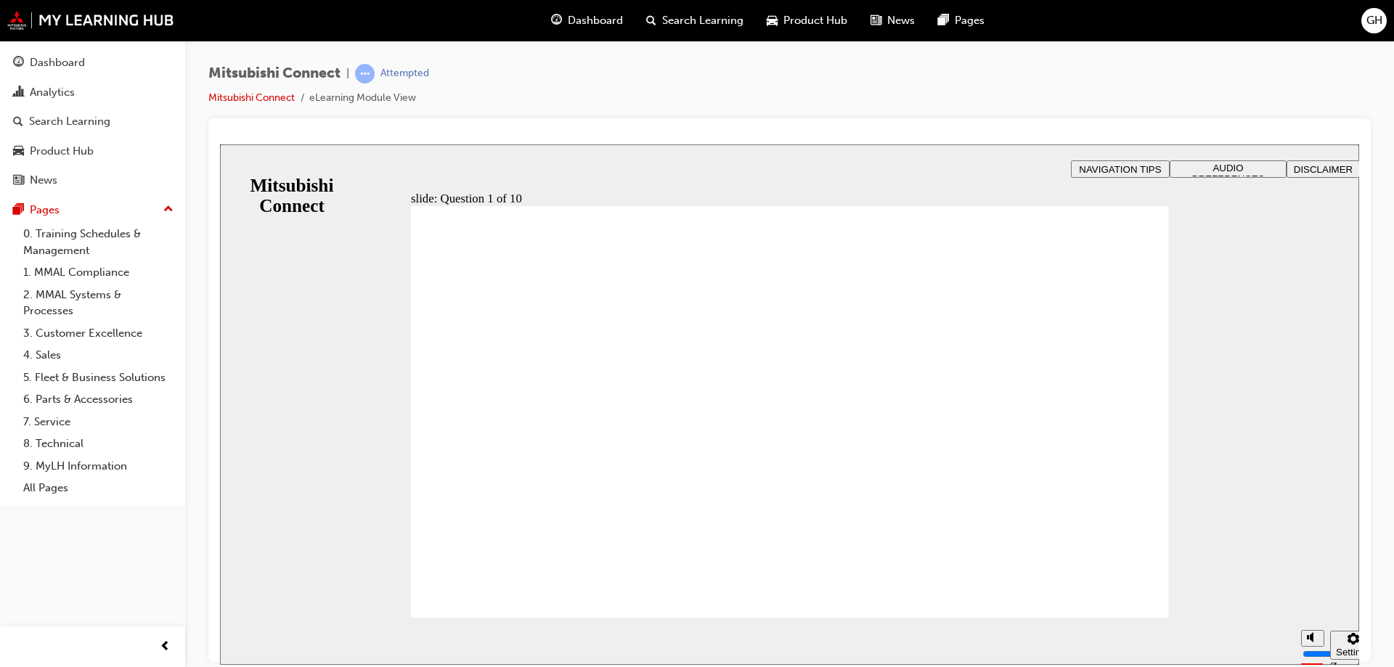
checkbox input "true"
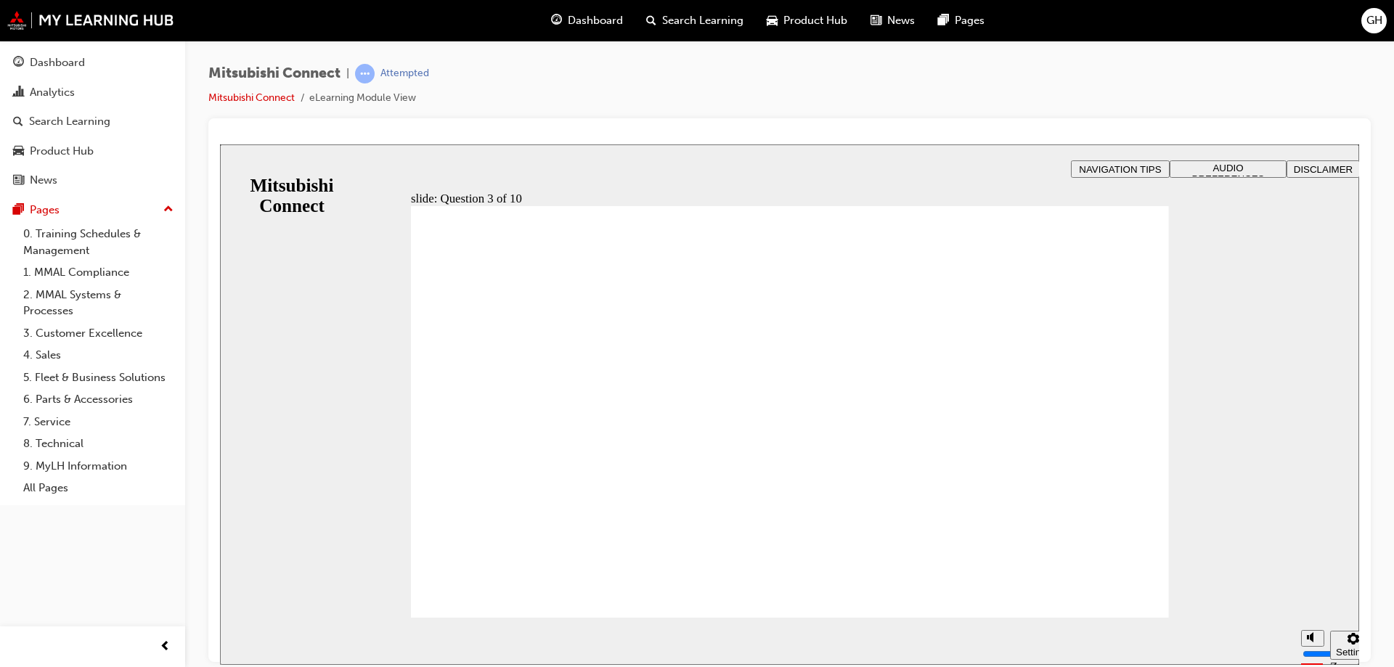
checkbox input "true"
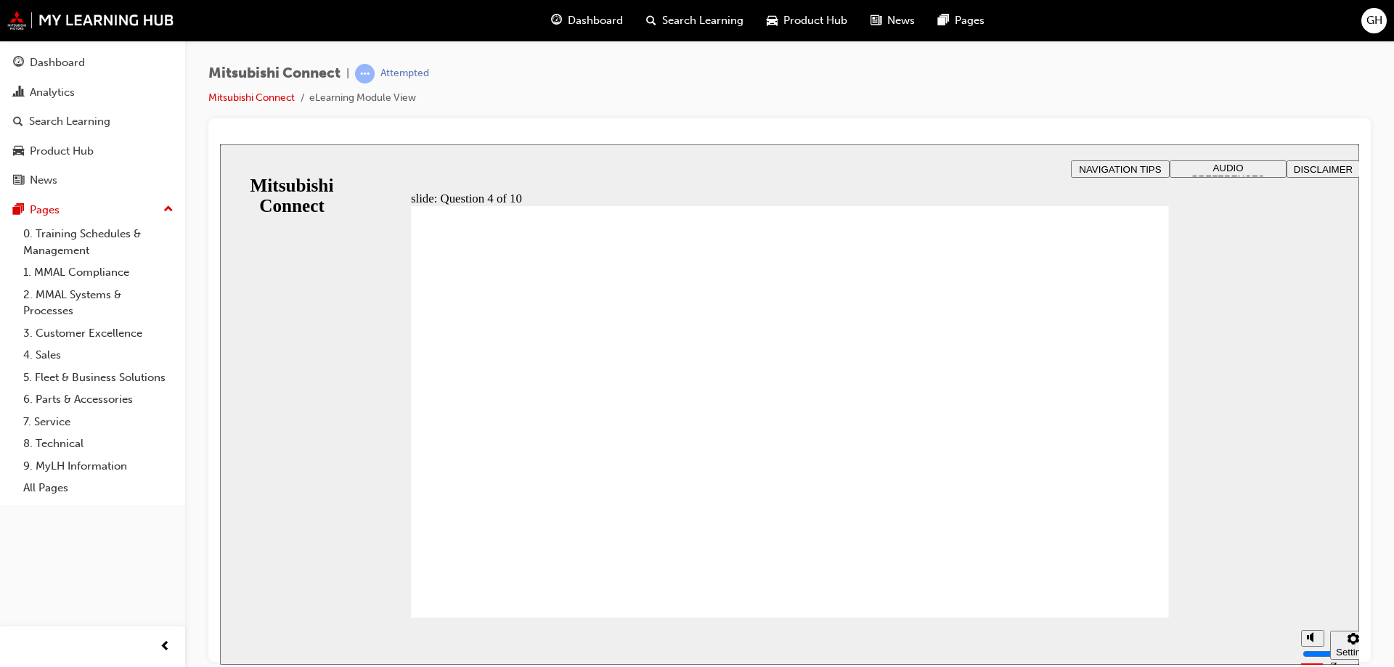
radio input "true"
drag, startPoint x: 450, startPoint y: 455, endPoint x: 481, endPoint y: 575, distance: 124.3
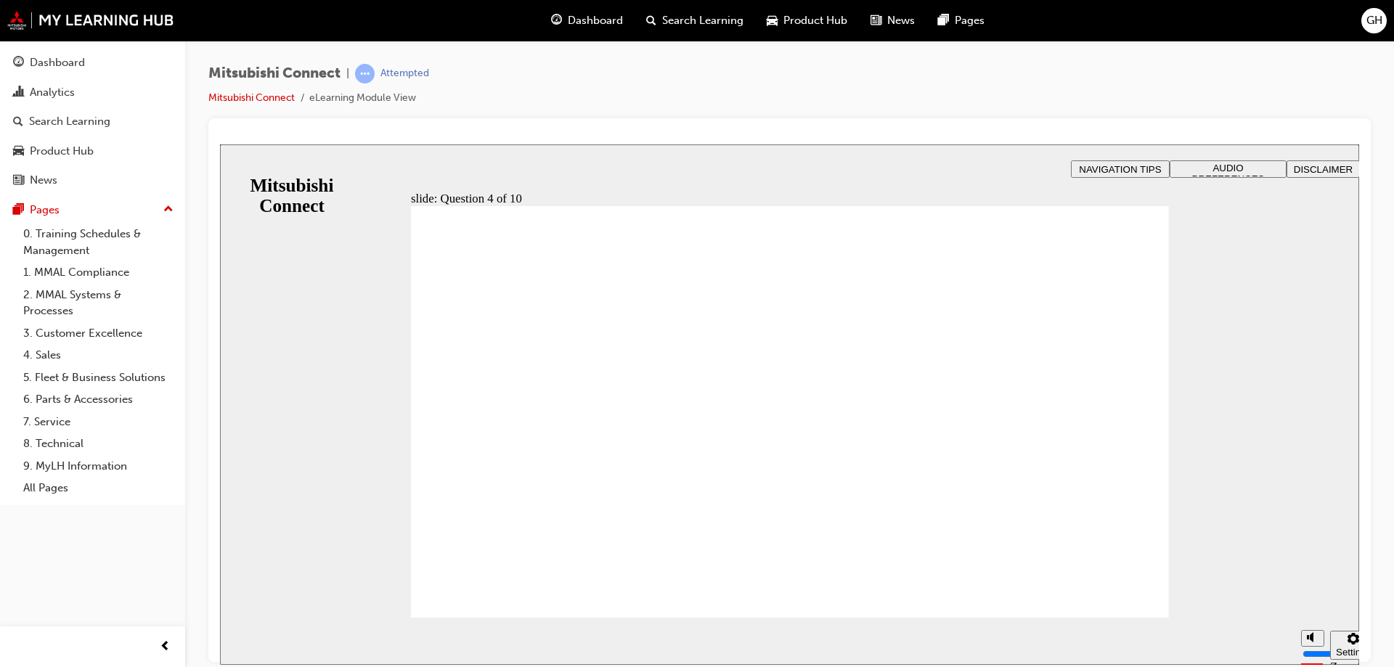
checkbox input "true"
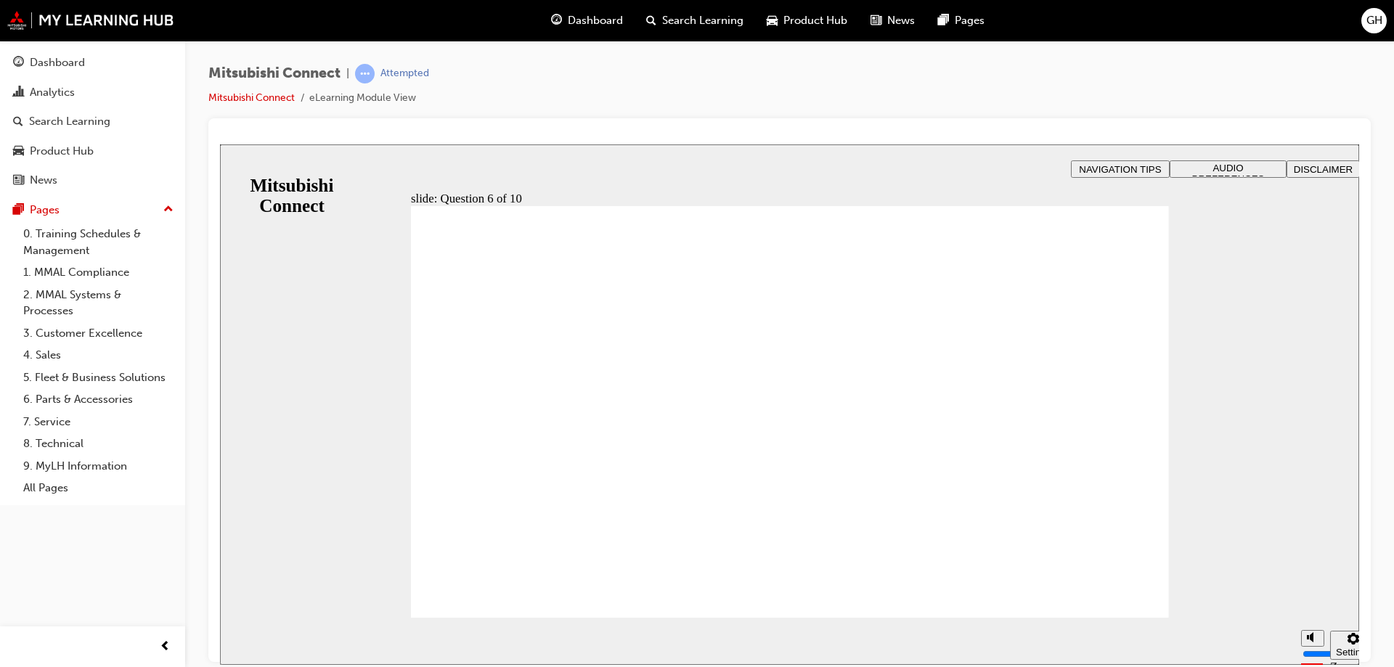
checkbox input "true"
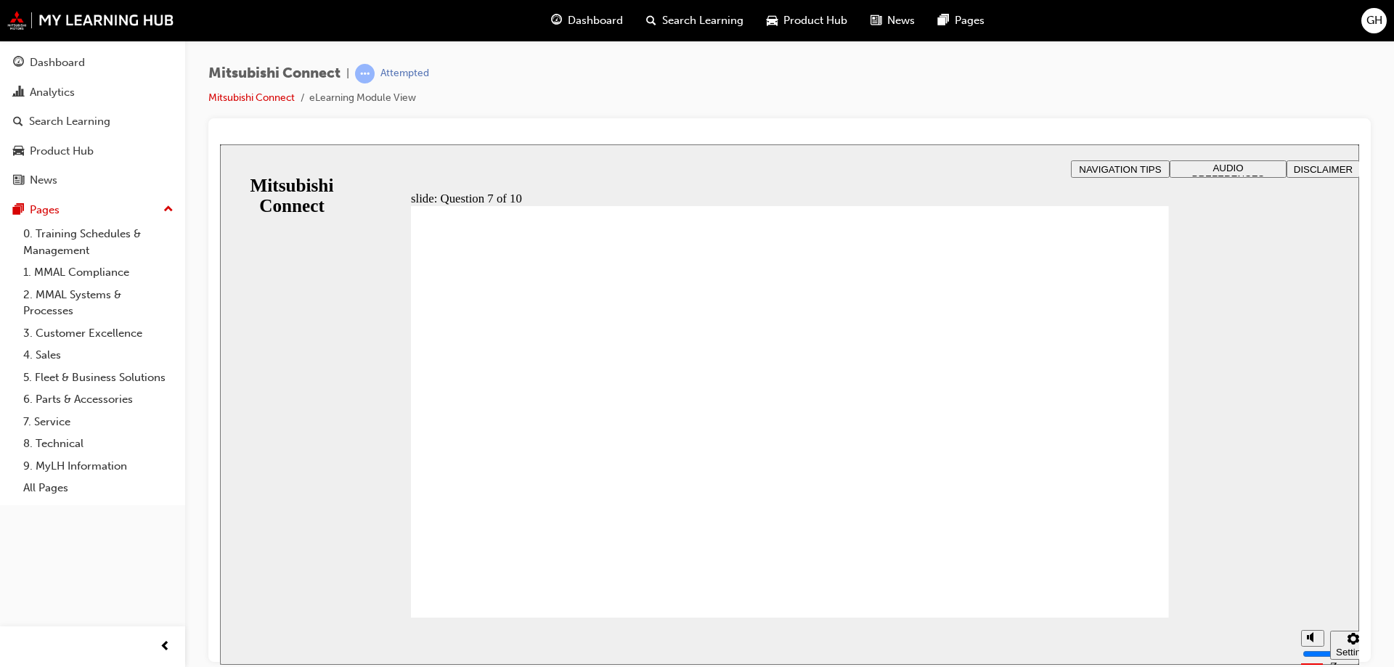
radio input "true"
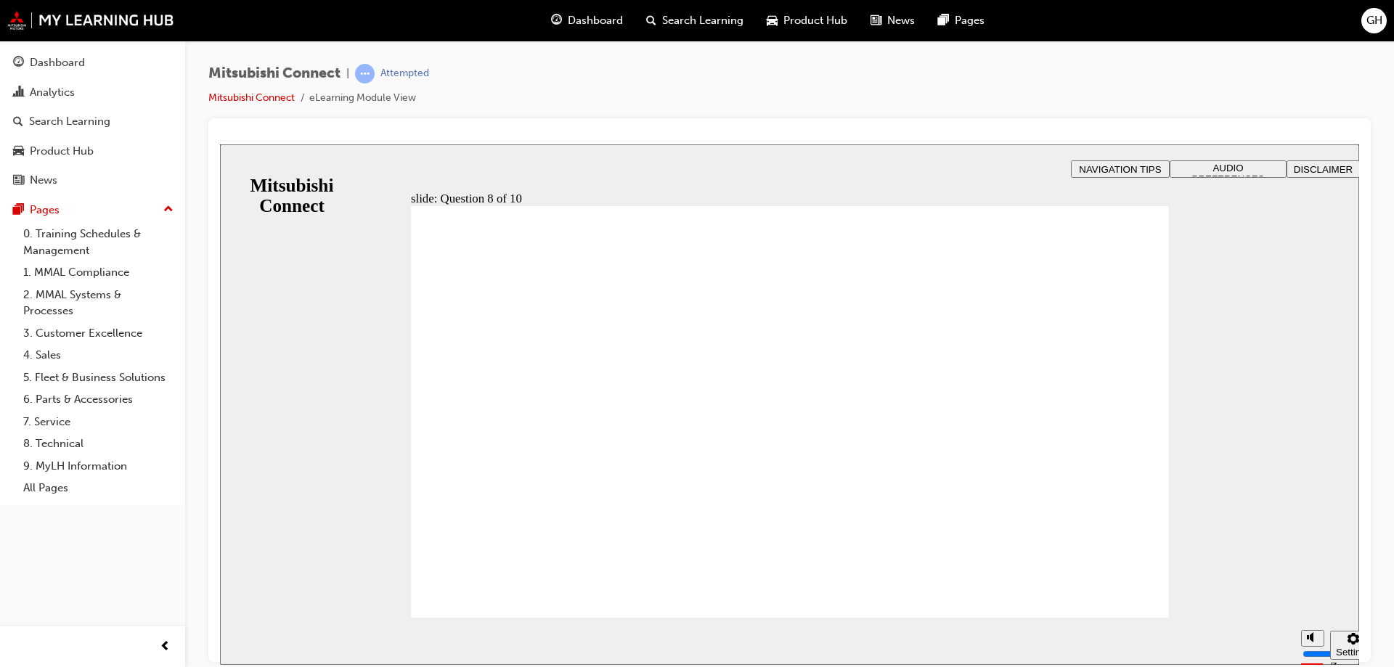
radio input "true"
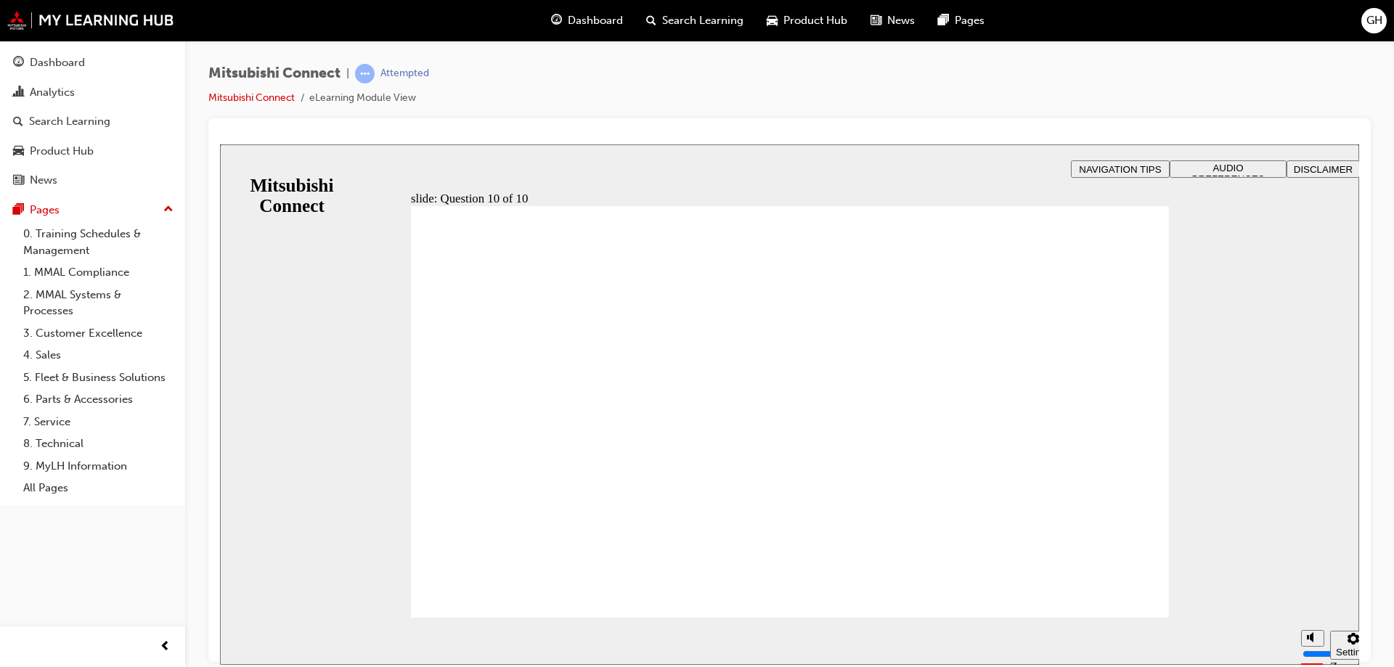
checkbox input "true"
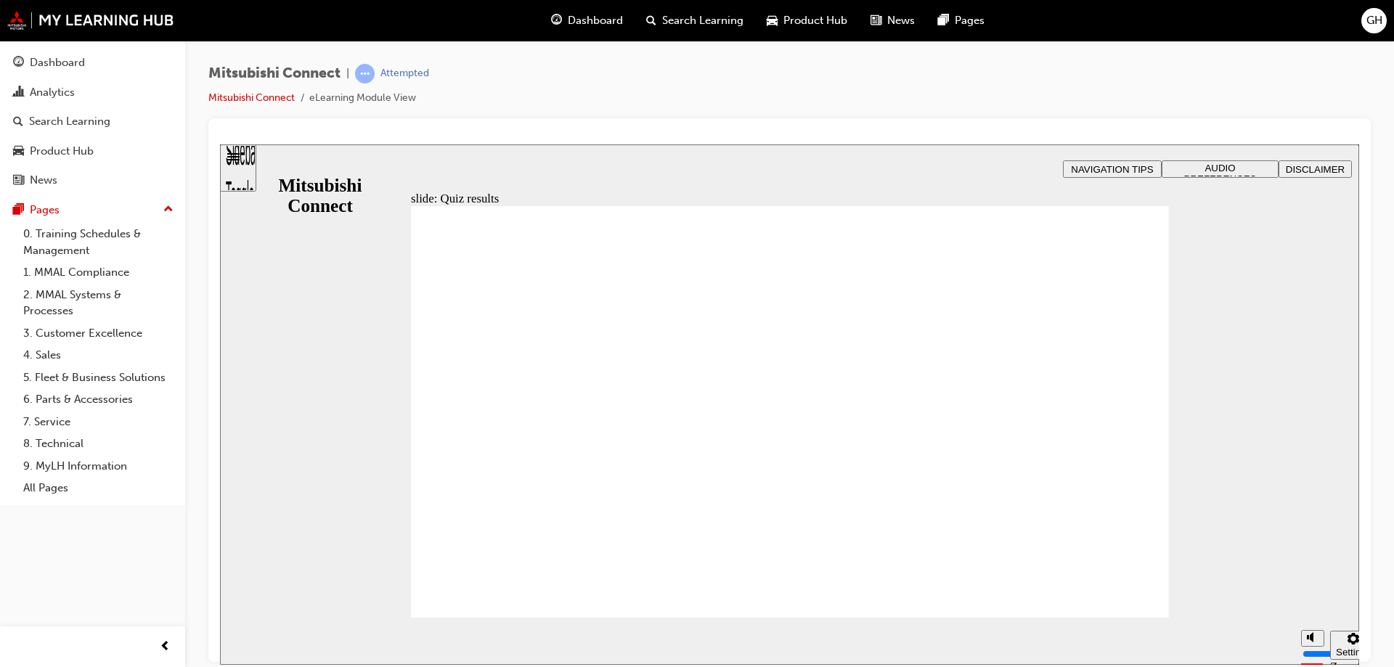
radio input "true"
drag, startPoint x: 459, startPoint y: 363, endPoint x: 548, endPoint y: 595, distance: 248.9
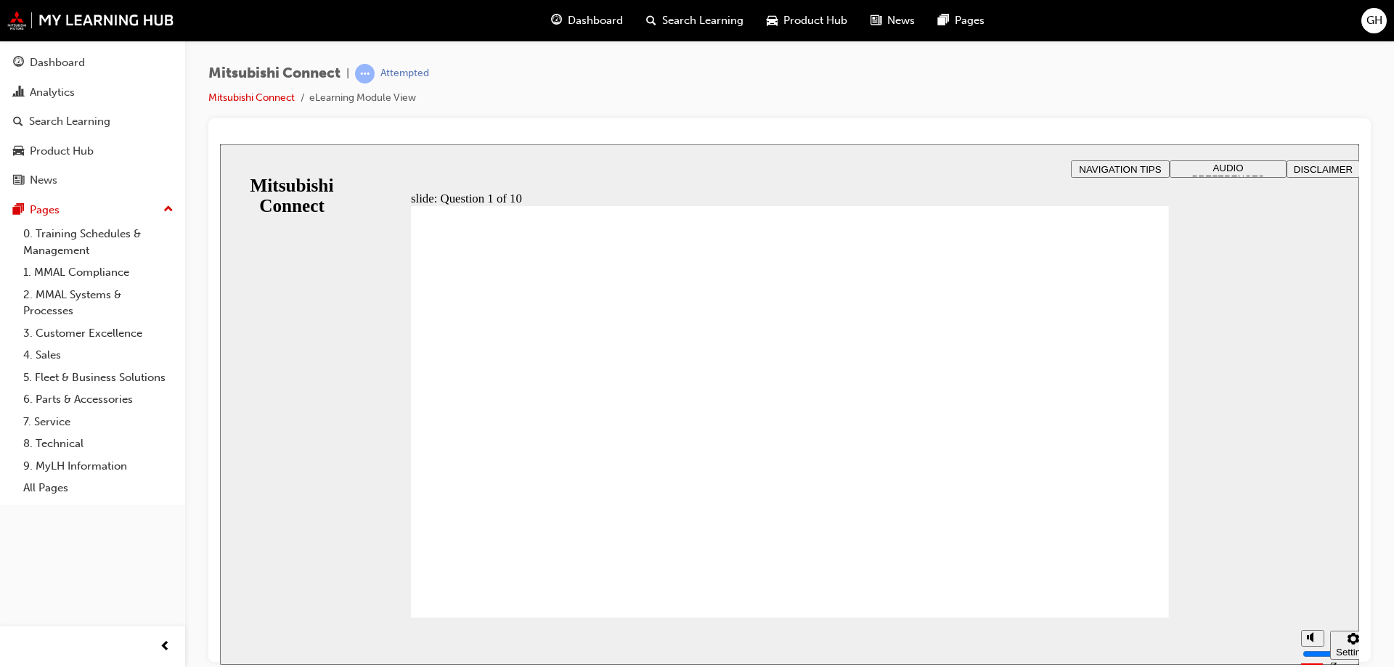
checkbox input "true"
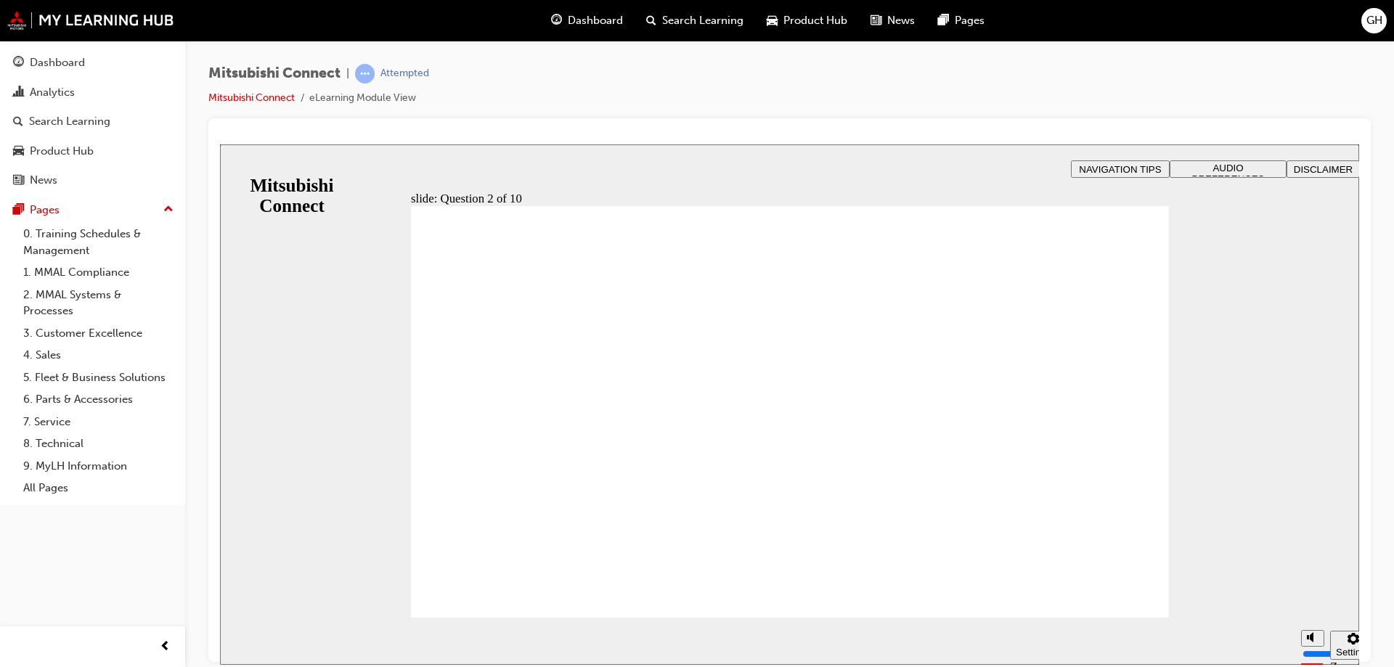
checkbox input "true"
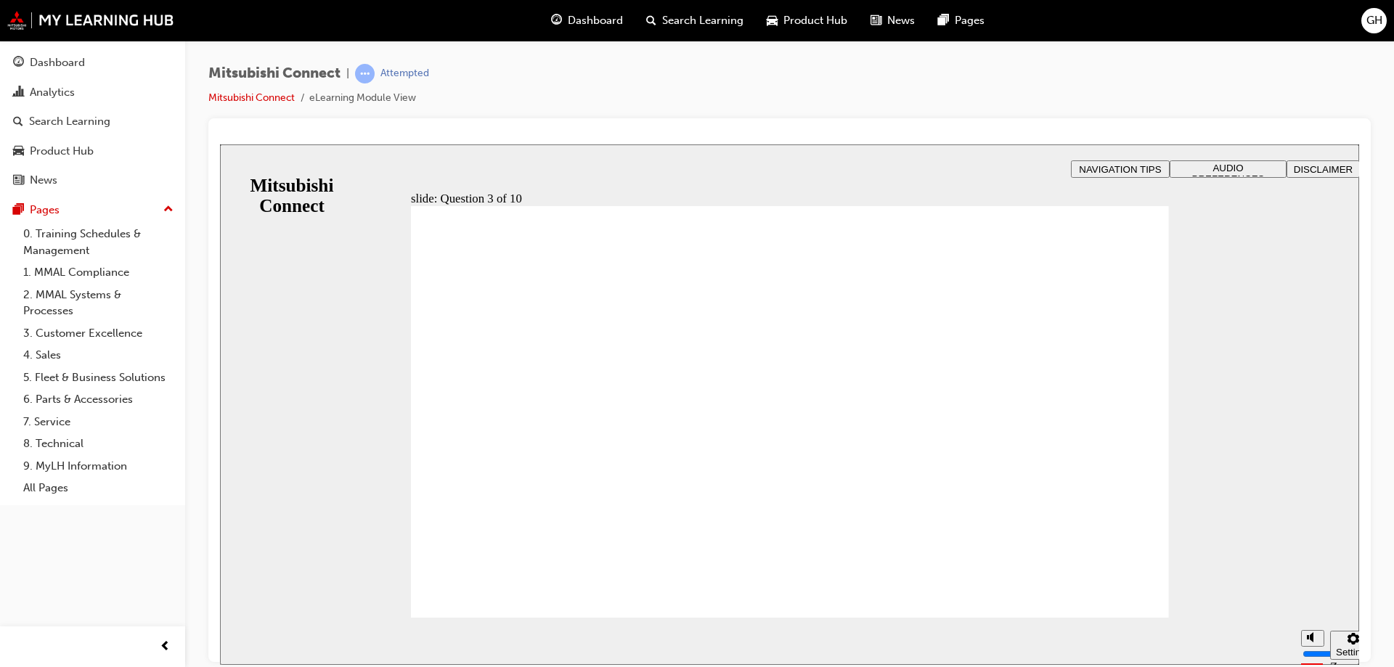
radio input "true"
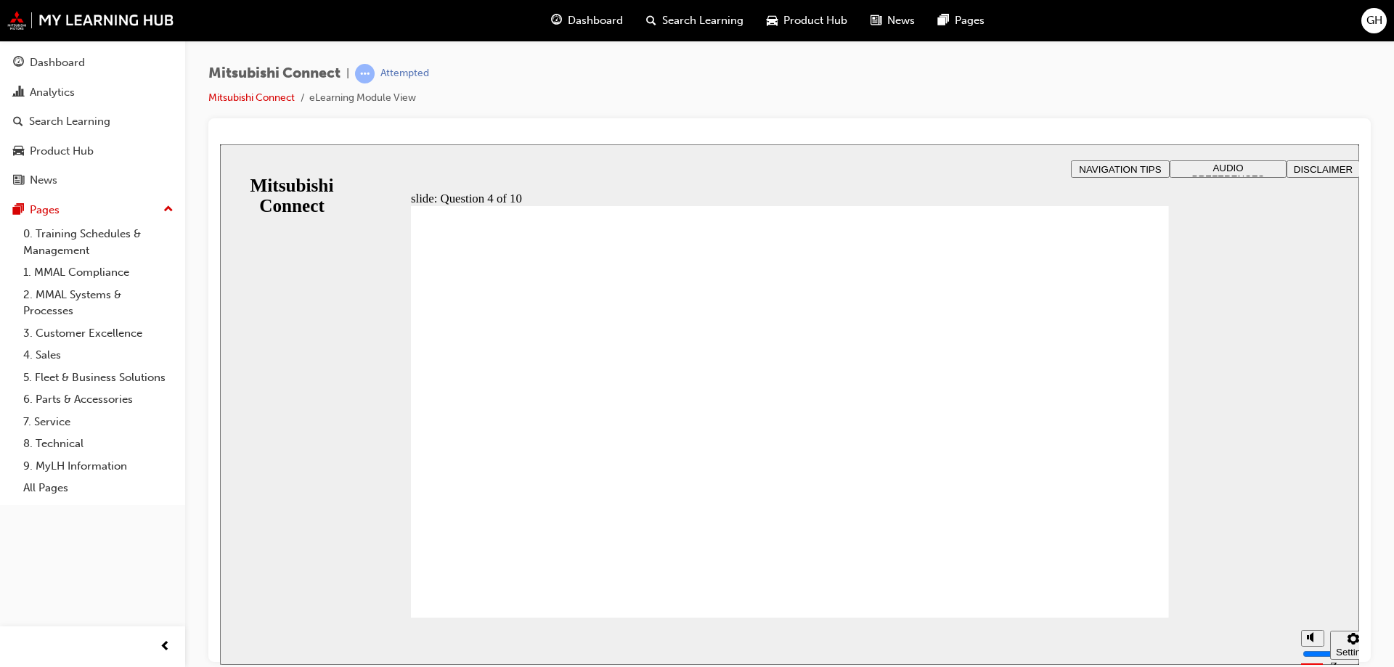
checkbox input "true"
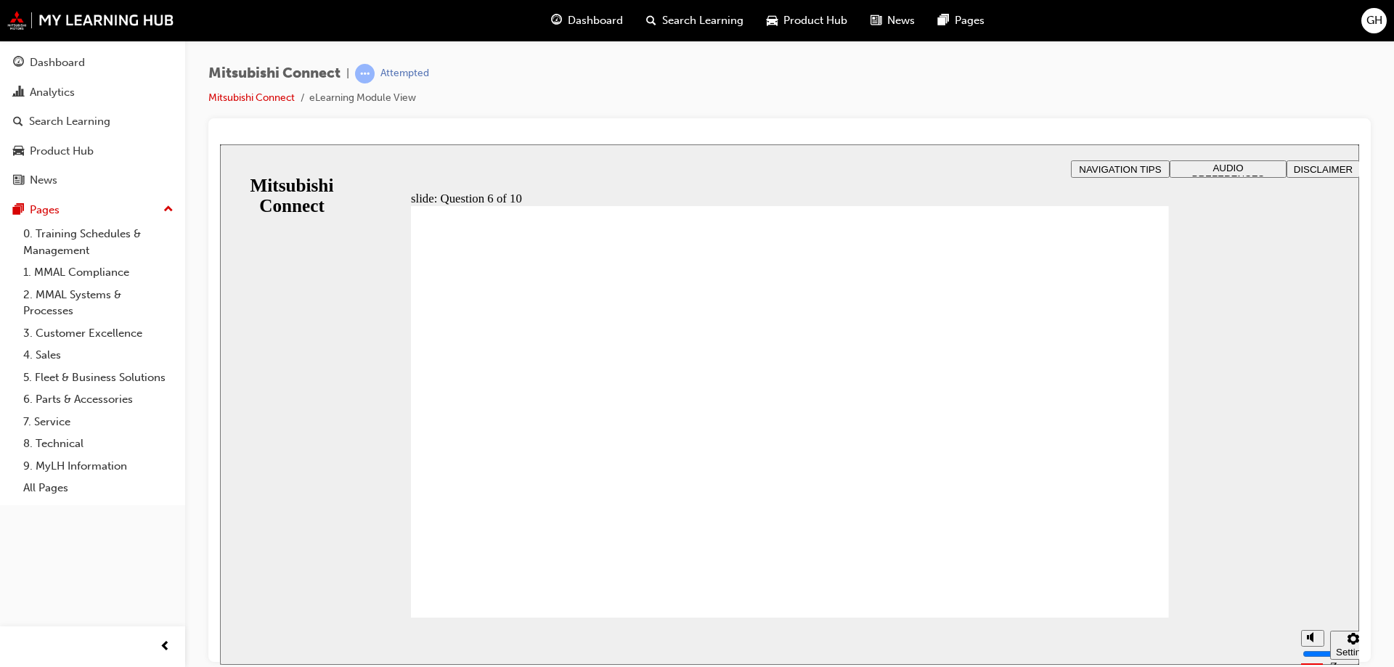
checkbox input "true"
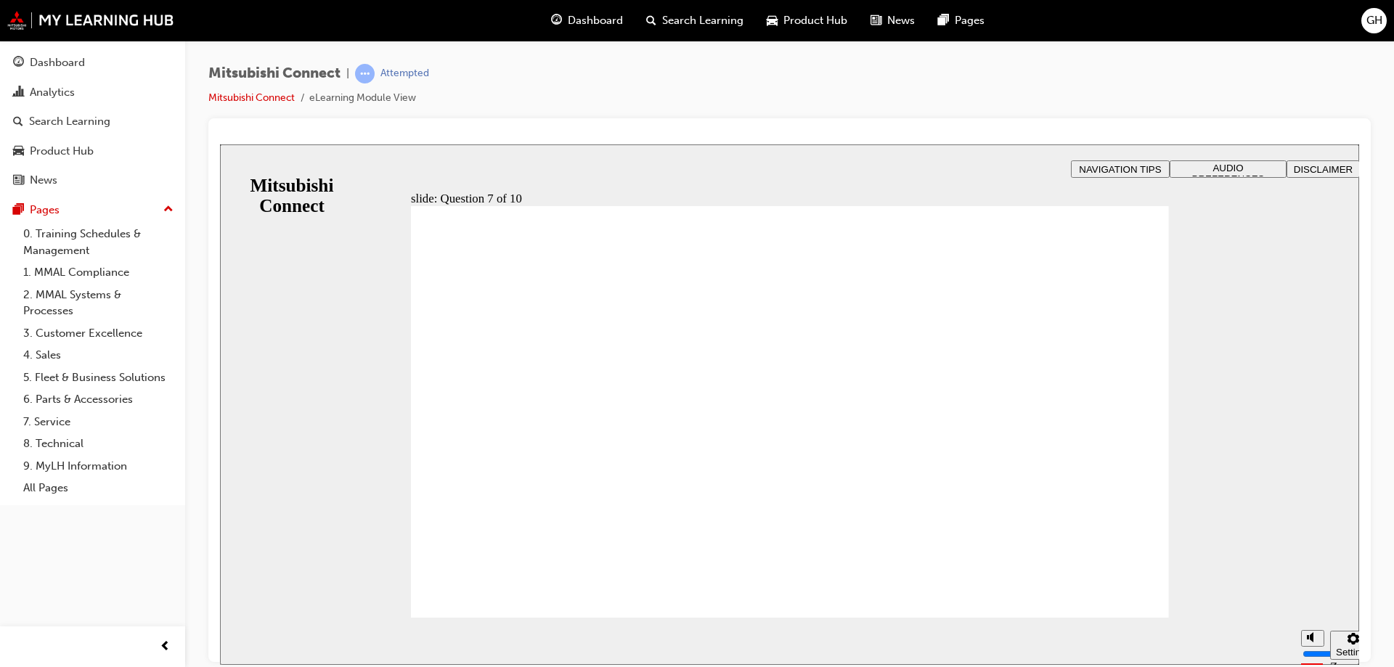
radio input "true"
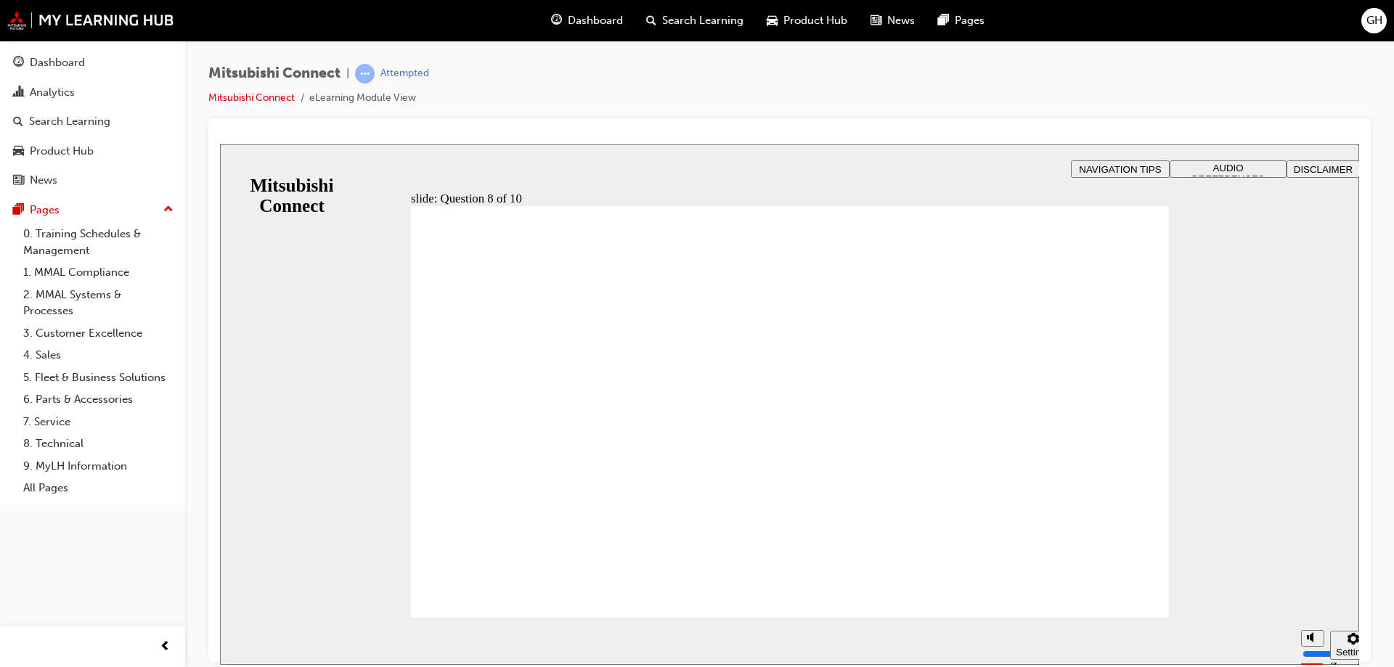
radio input "true"
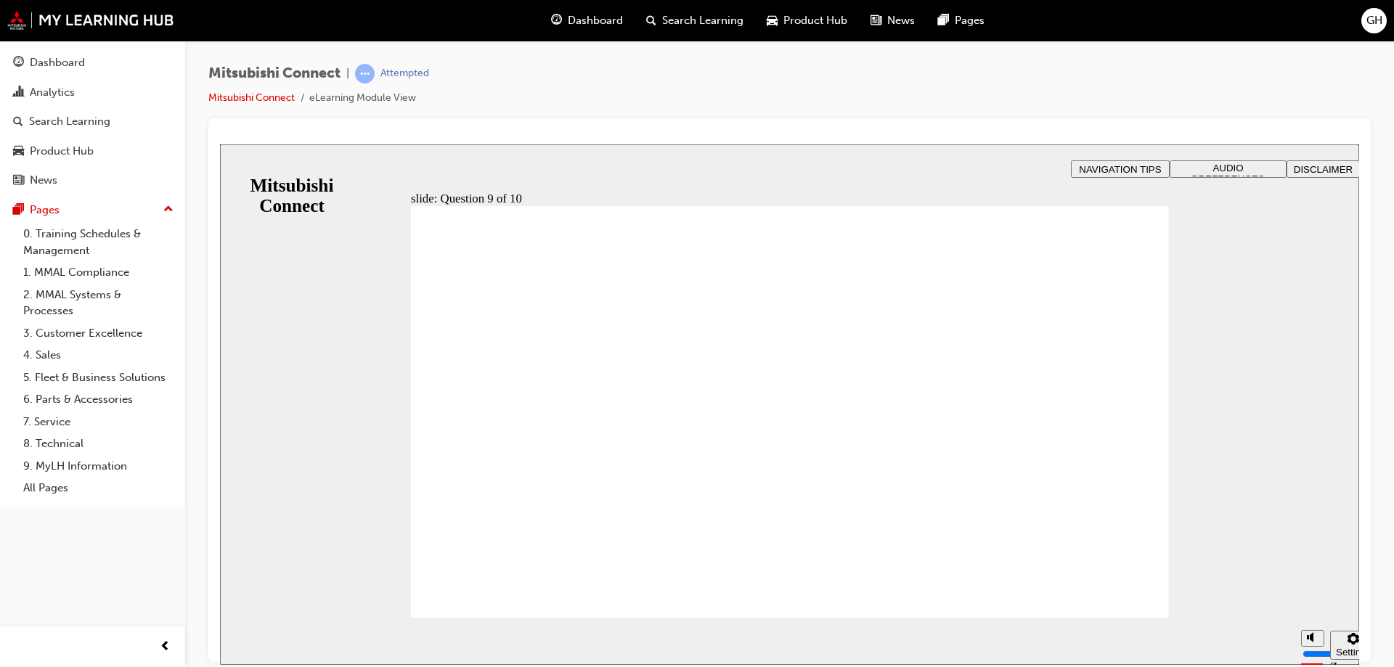
checkbox input "true"
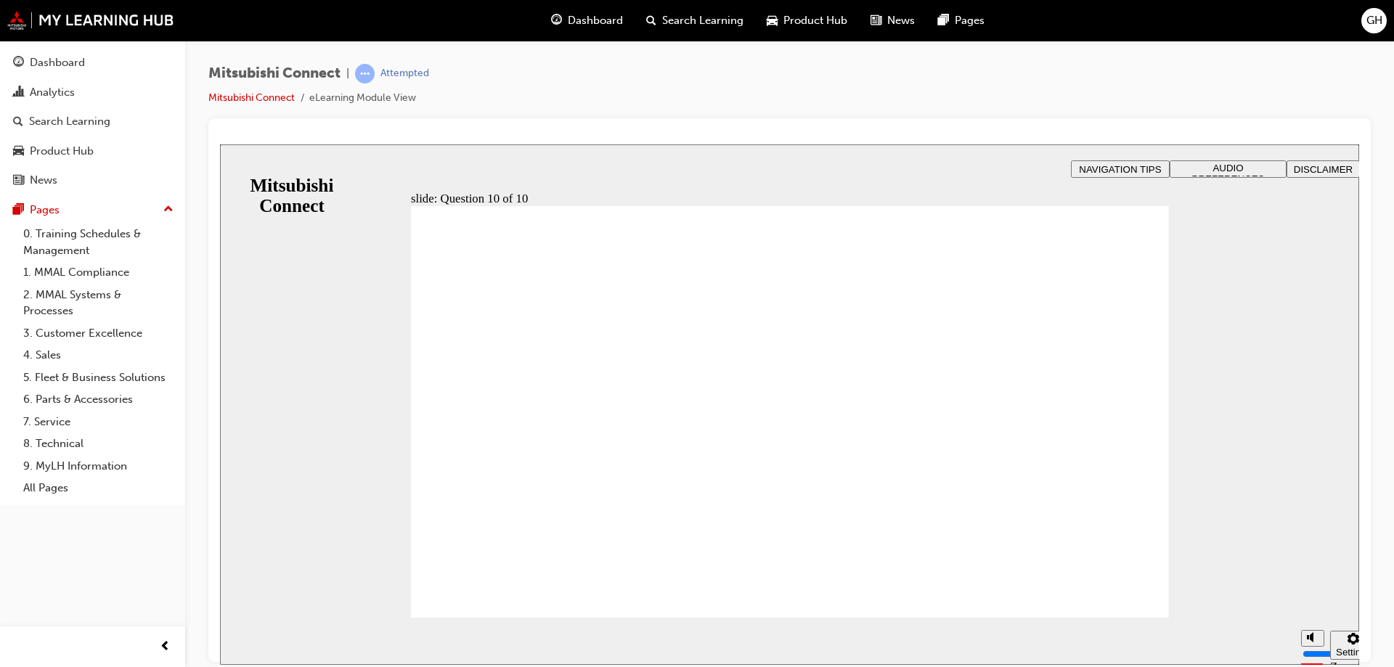
radio input "true"
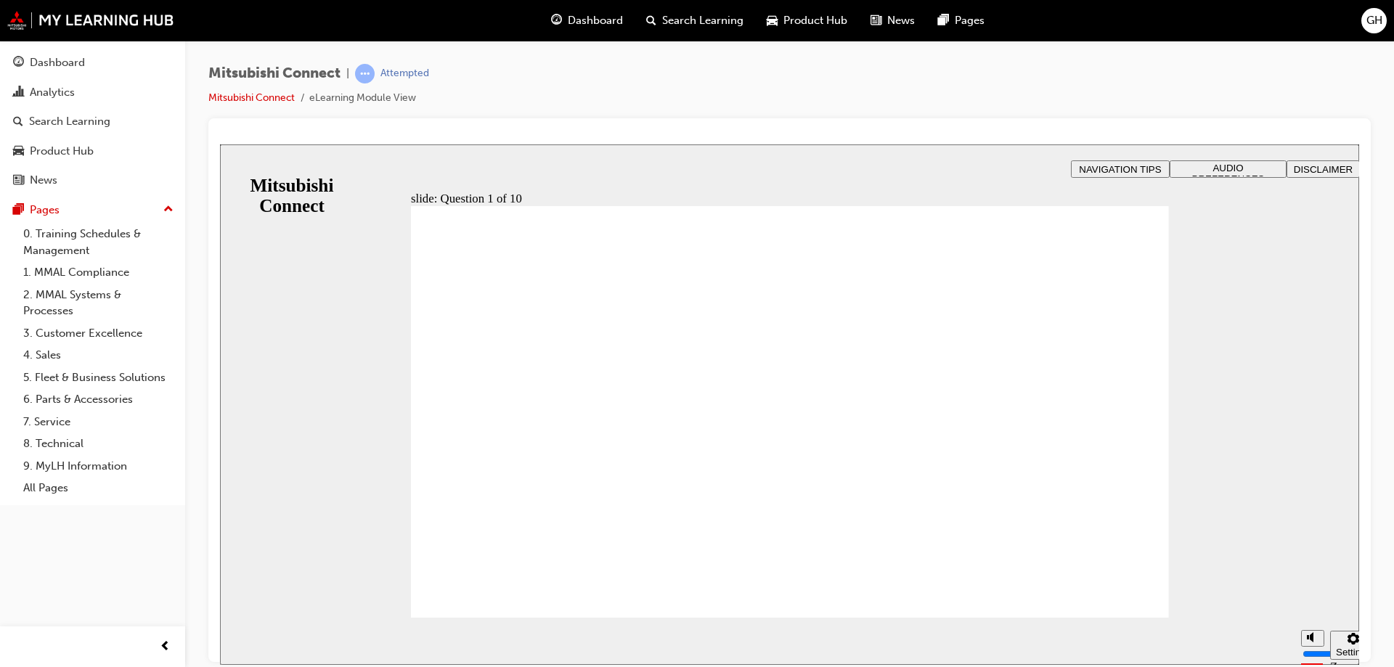
drag, startPoint x: 842, startPoint y: 514, endPoint x: 822, endPoint y: 530, distance: 25.9
checkbox input "true"
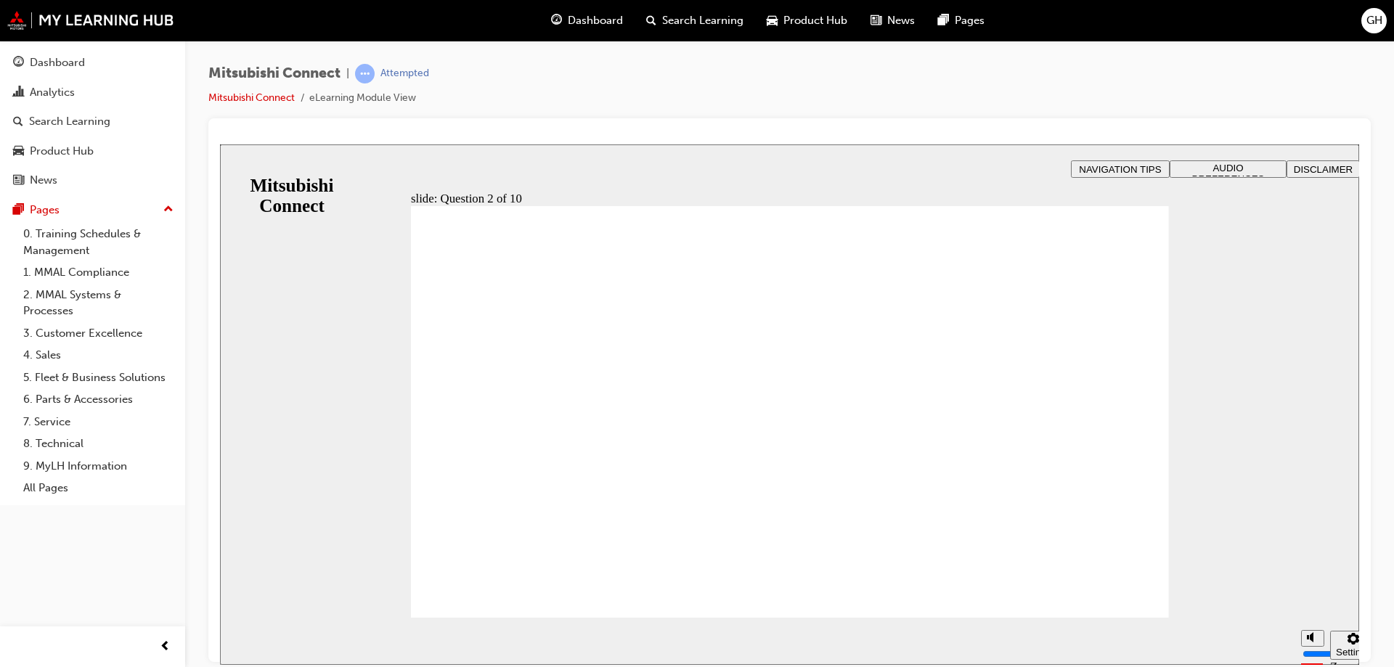
checkbox input "true"
drag, startPoint x: 454, startPoint y: 424, endPoint x: 500, endPoint y: 578, distance: 160.6
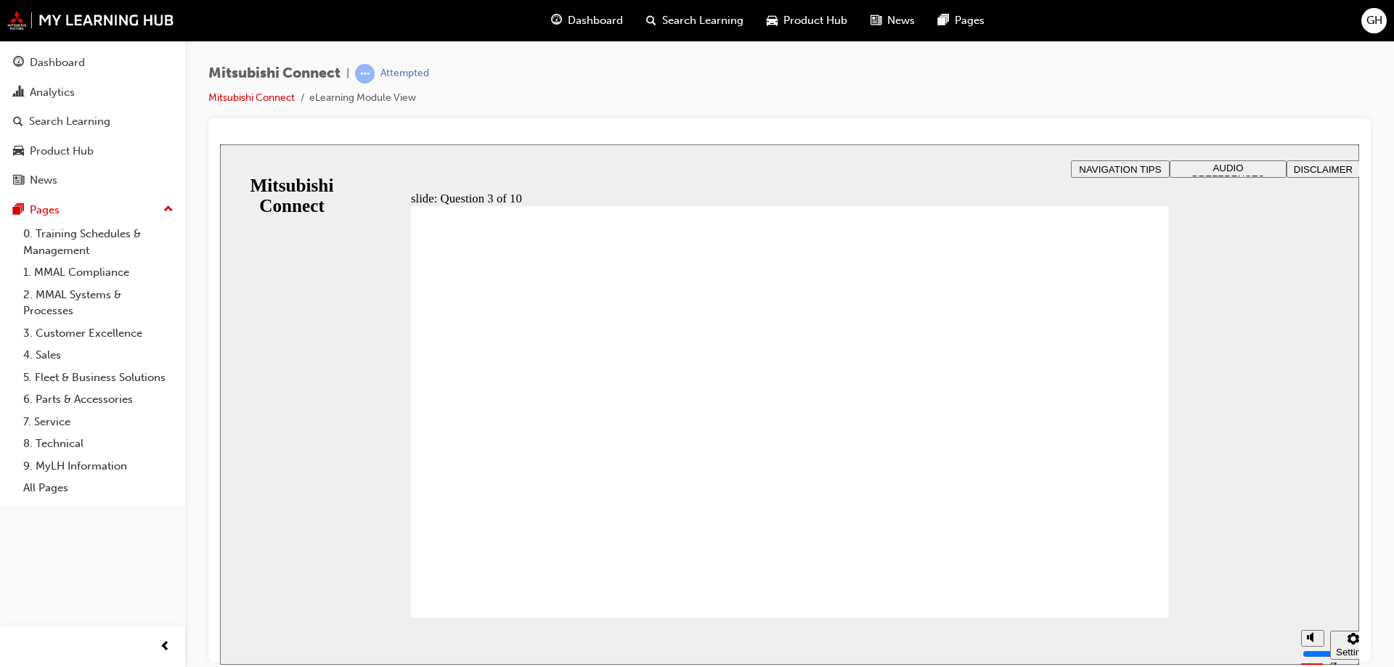
radio input "true"
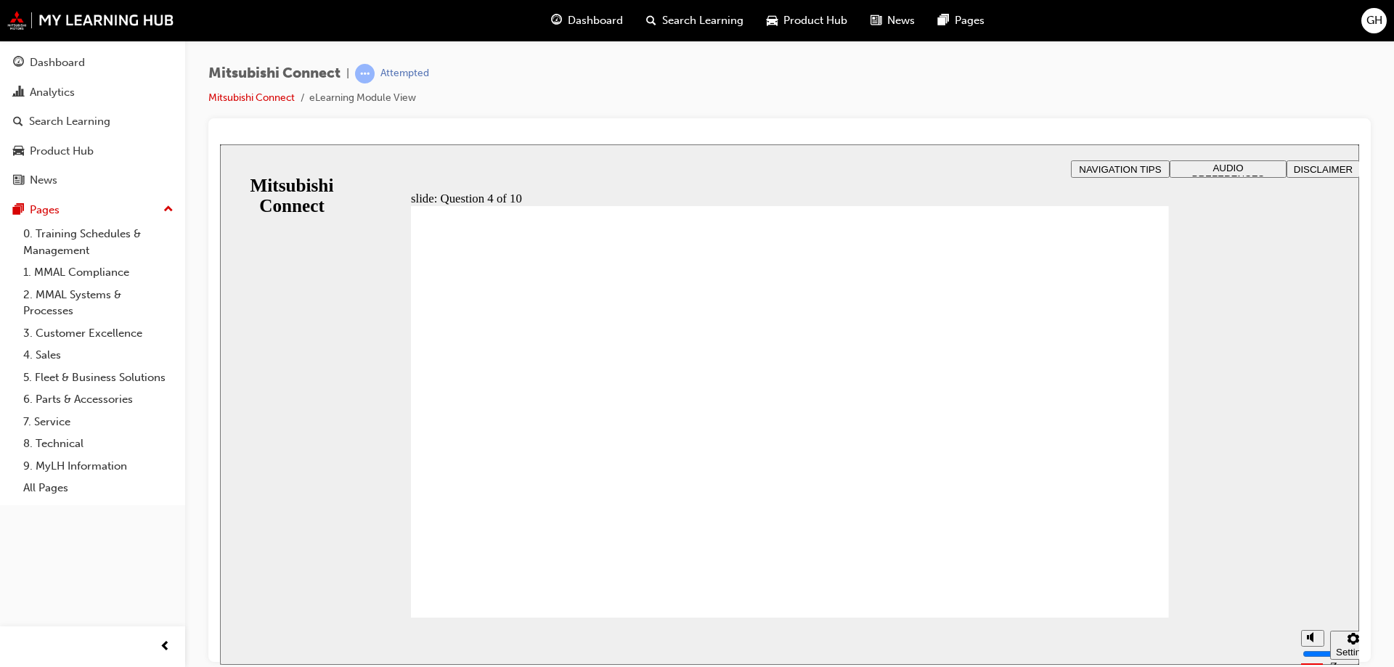
checkbox input "true"
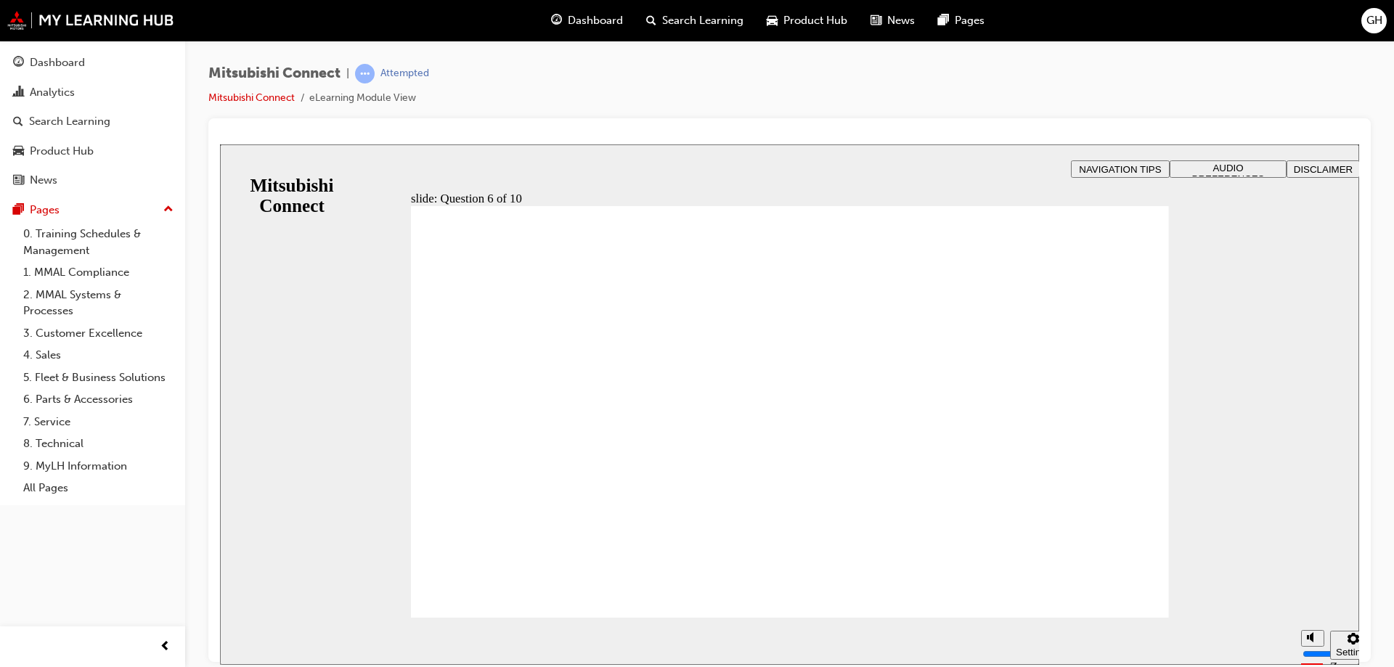
checkbox input "true"
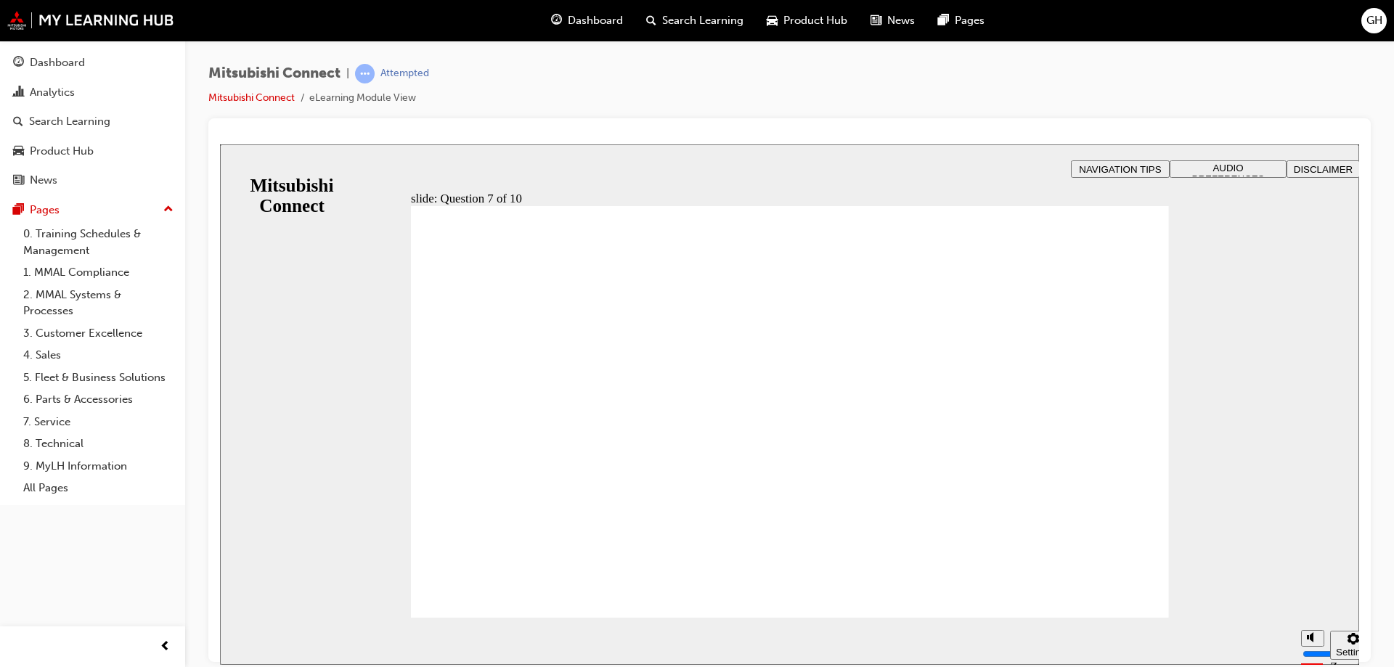
checkbox input "true"
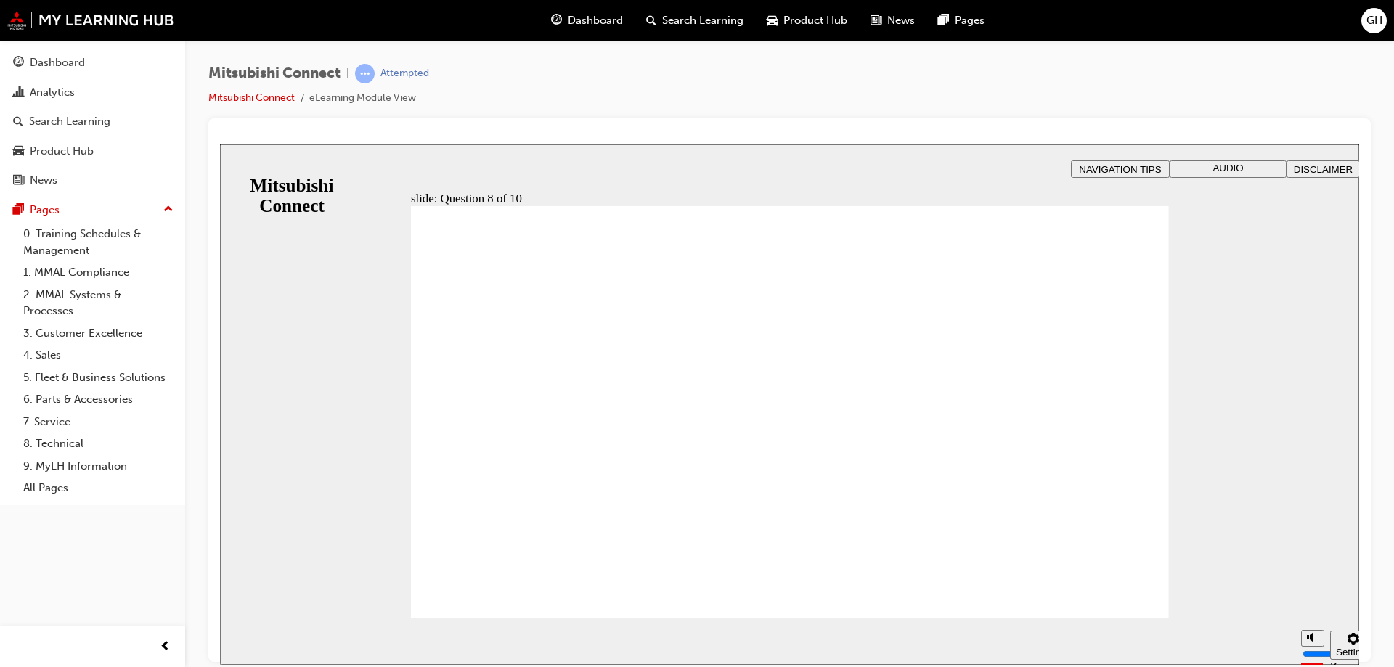
radio input "true"
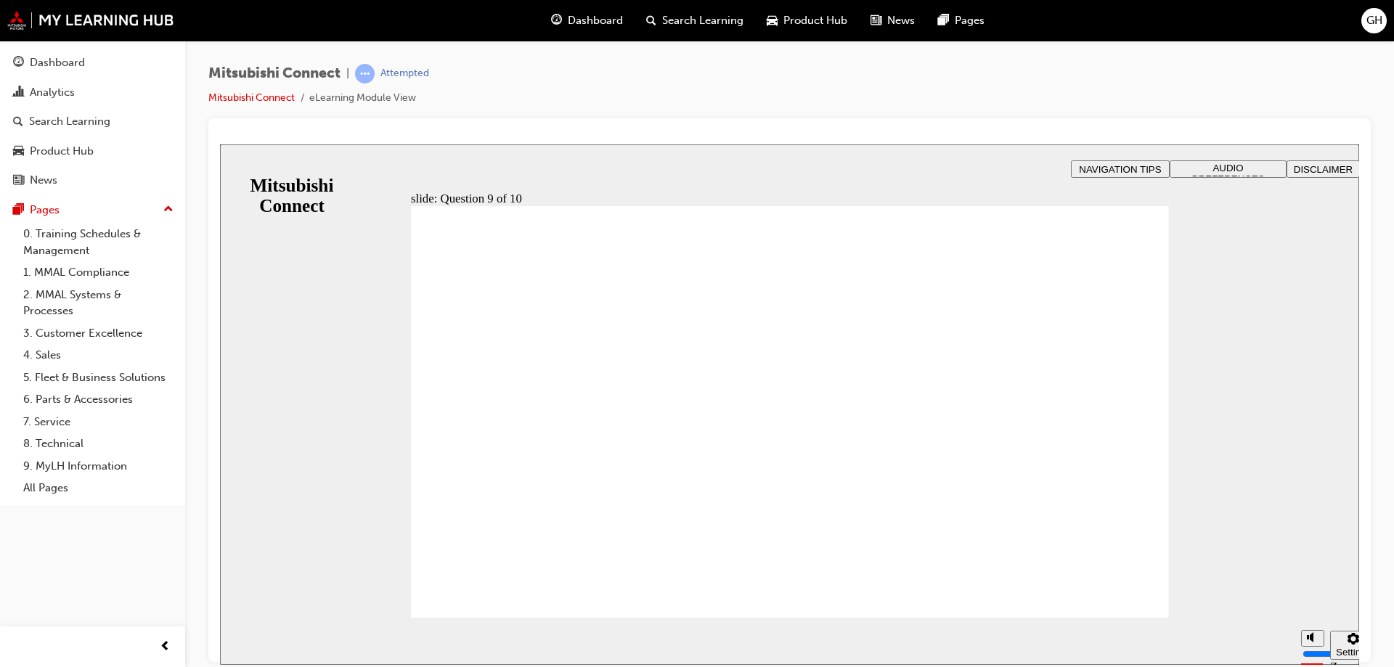
checkbox input "true"
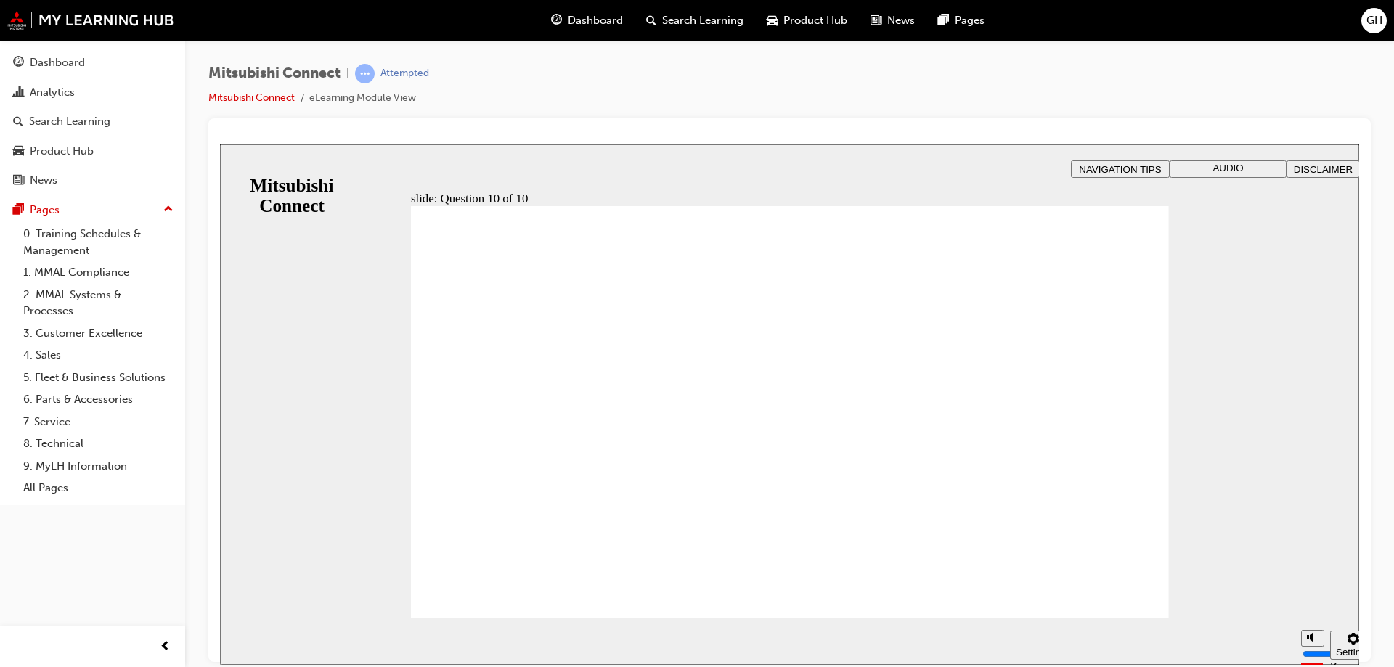
checkbox input "false"
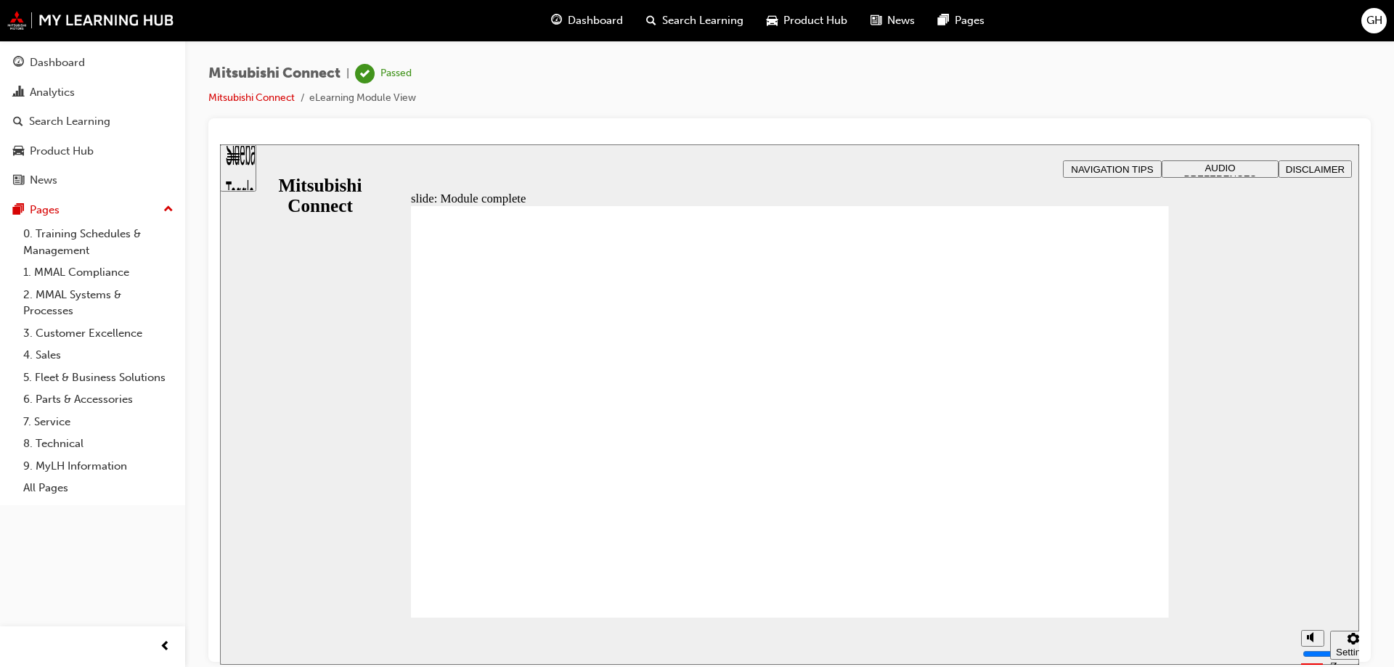
click at [92, 89] on div "Analytics" at bounding box center [92, 93] width 159 height 18
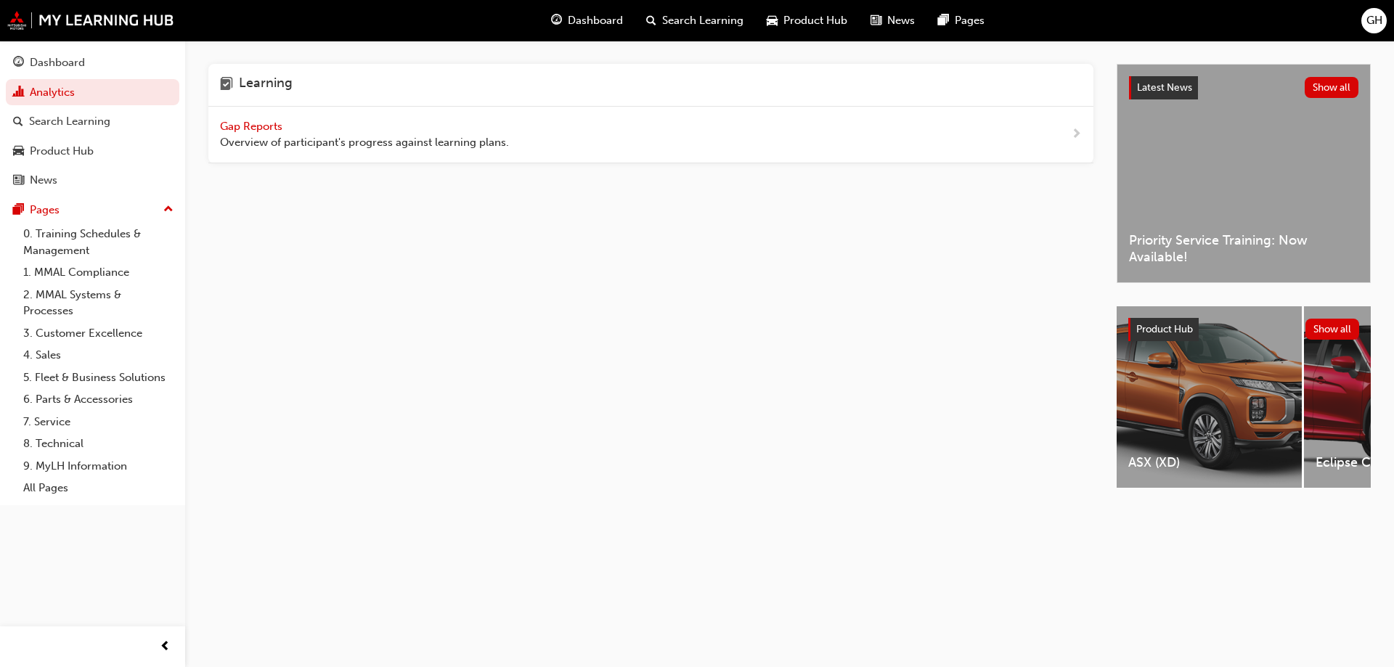
click at [272, 128] on span "Gap Reports" at bounding box center [252, 126] width 65 height 13
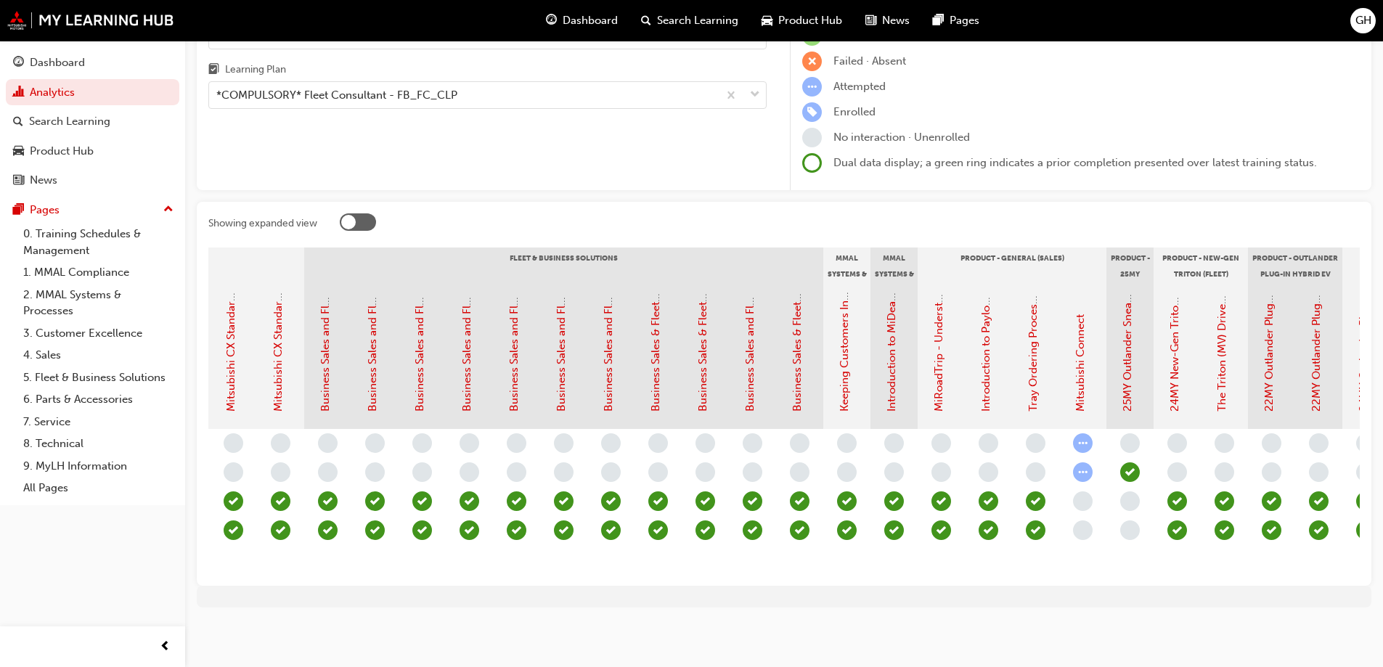
scroll to position [0, 1271]
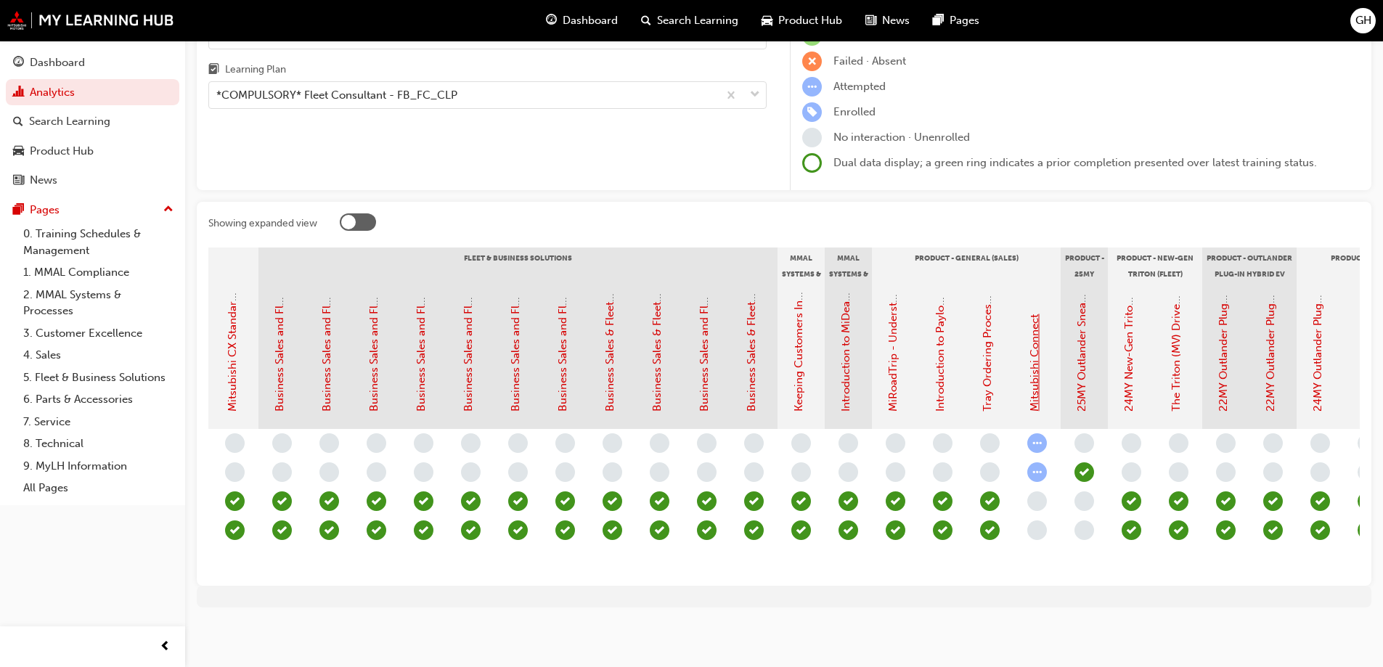
click at [1036, 380] on link "Mitsubishi Connect" at bounding box center [1034, 362] width 13 height 97
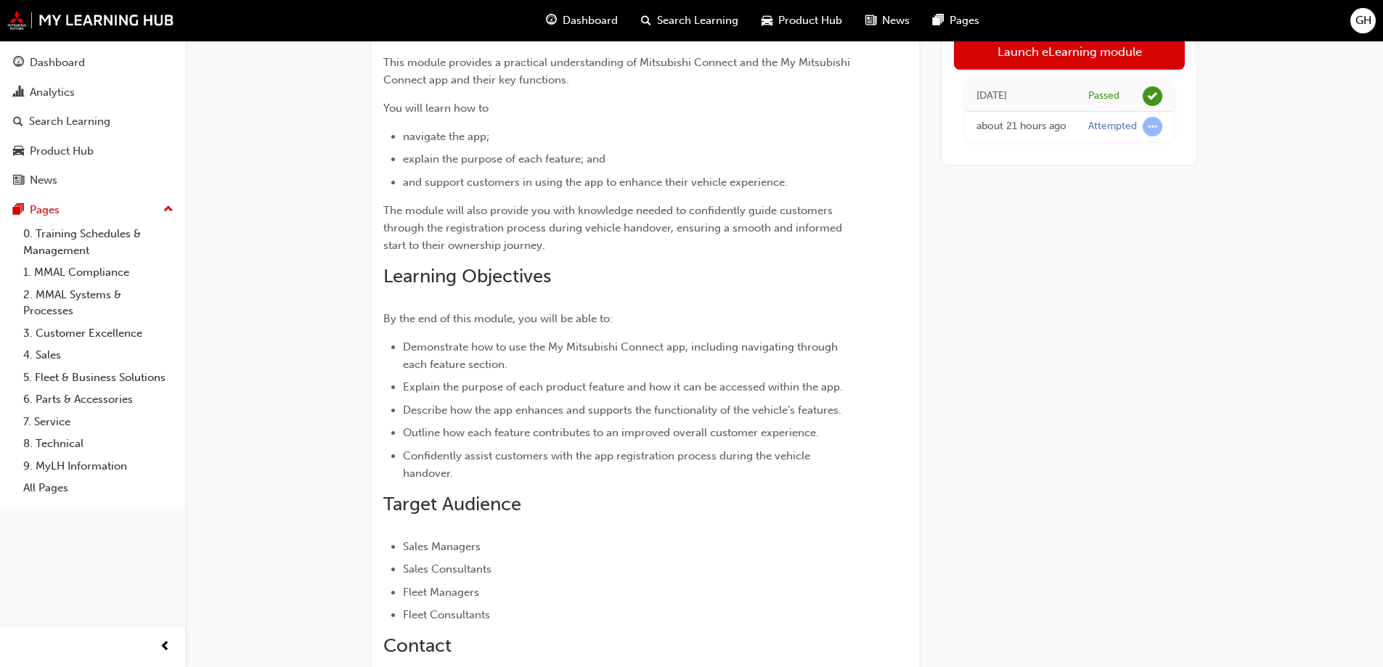
click at [1155, 130] on span "learningRecordVerb_ATTEMPT-icon" at bounding box center [1153, 127] width 20 height 20
click at [1154, 134] on span "learningRecordVerb_ATTEMPT-icon" at bounding box center [1153, 127] width 20 height 20
click at [1122, 134] on div "Attempted" at bounding box center [1112, 127] width 49 height 14
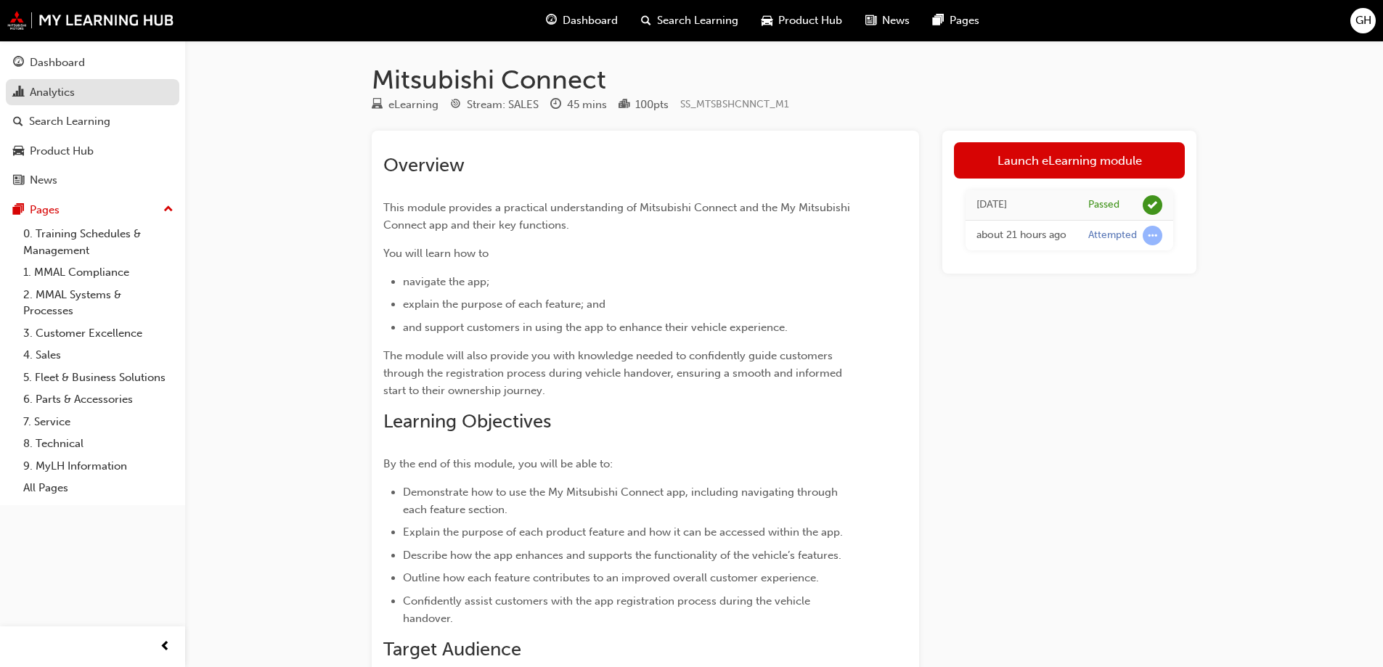
click at [89, 91] on div "Analytics" at bounding box center [92, 93] width 159 height 18
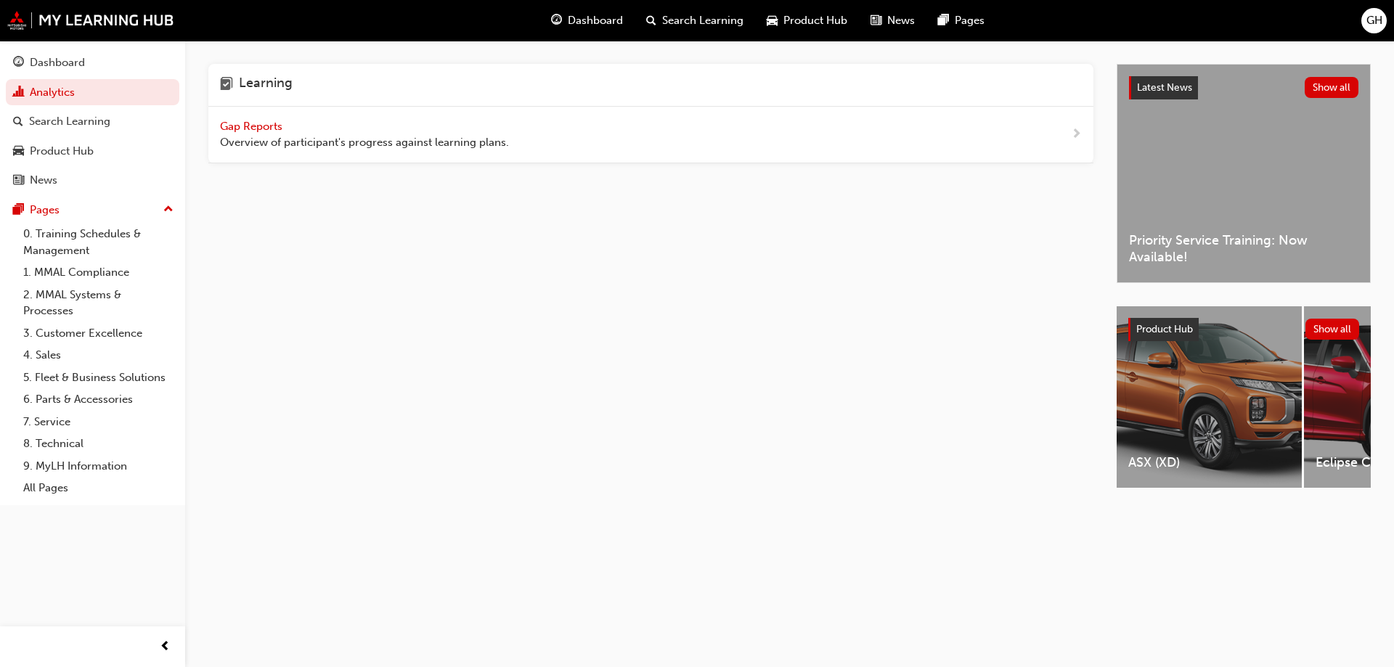
click at [243, 121] on span "Gap Reports" at bounding box center [252, 126] width 65 height 13
